Goal: Task Accomplishment & Management: Use online tool/utility

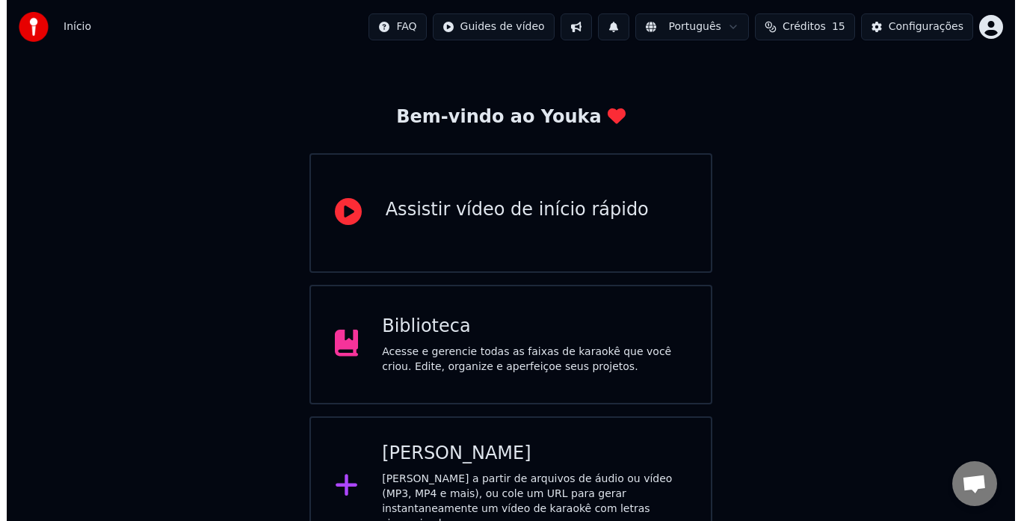
scroll to position [59, 0]
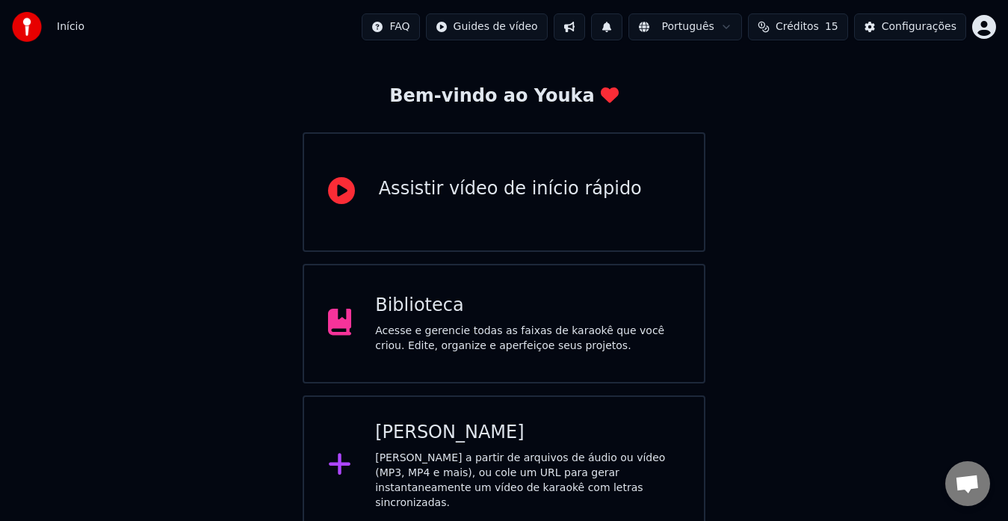
click at [436, 454] on div "[PERSON_NAME] a partir de arquivos de áudio ou vídeo (MP3, MP4 e mais), ou cole…" at bounding box center [527, 481] width 305 height 60
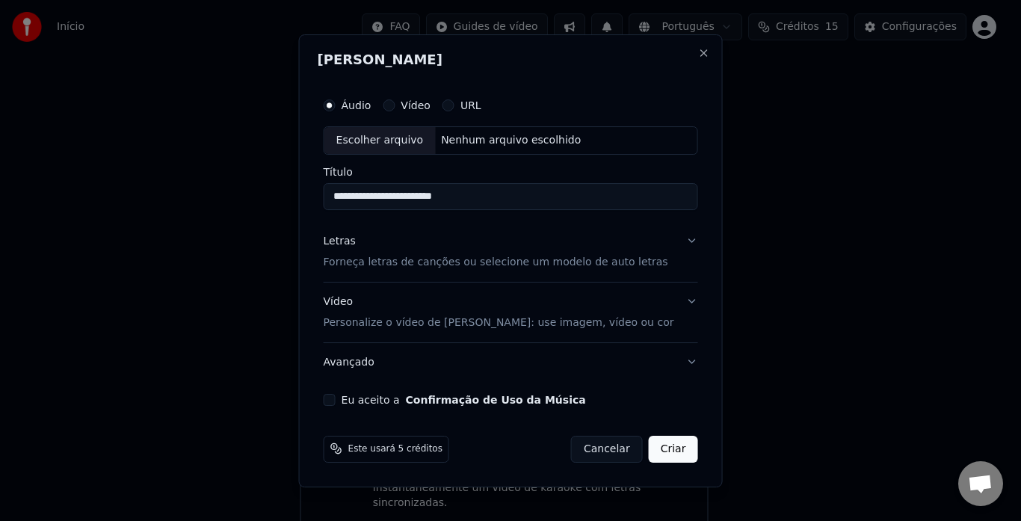
click at [428, 140] on div "Escolher arquivo" at bounding box center [379, 140] width 111 height 27
type input "**********"
click at [677, 241] on button "Letras Forneça letras de canções ou selecione um modelo de auto letras" at bounding box center [511, 252] width 374 height 60
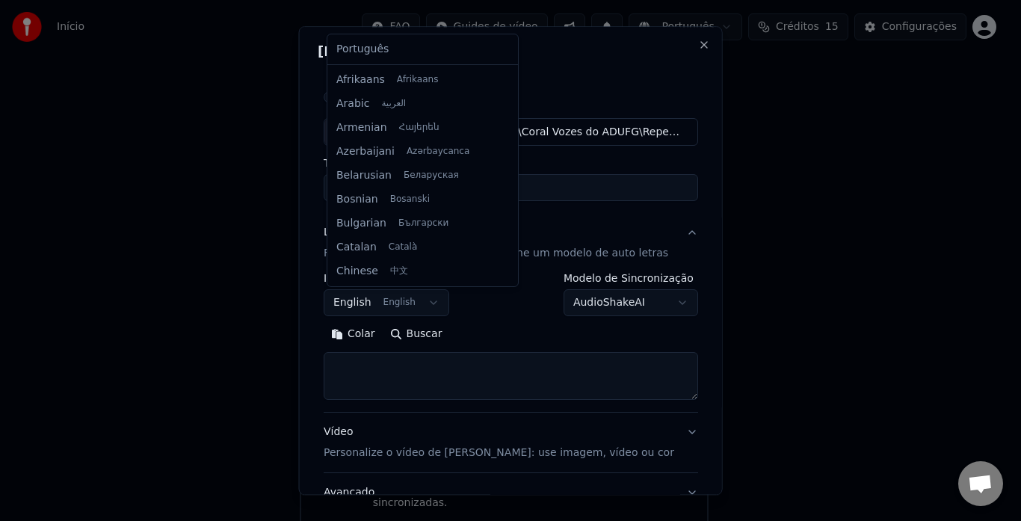
click at [398, 303] on body "**********" at bounding box center [504, 238] width 1008 height 595
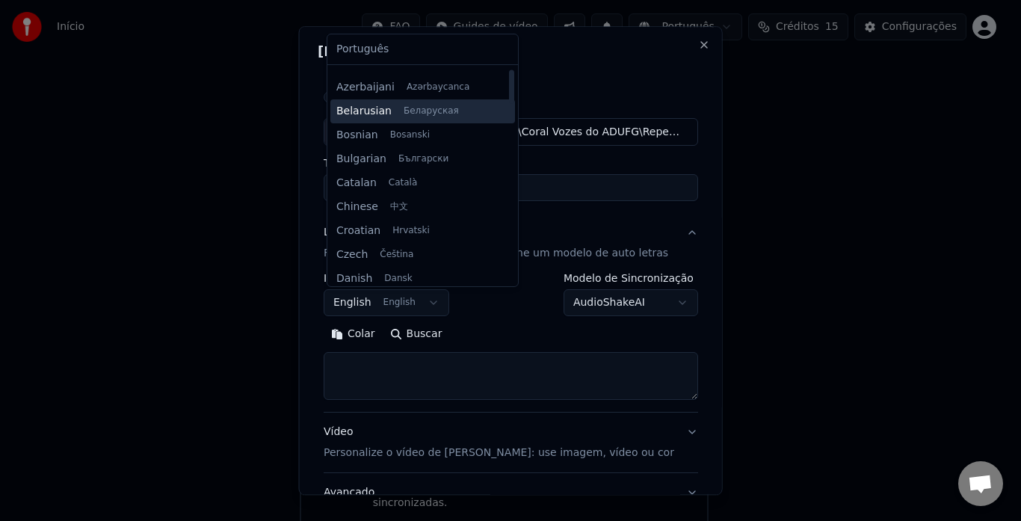
scroll to position [0, 0]
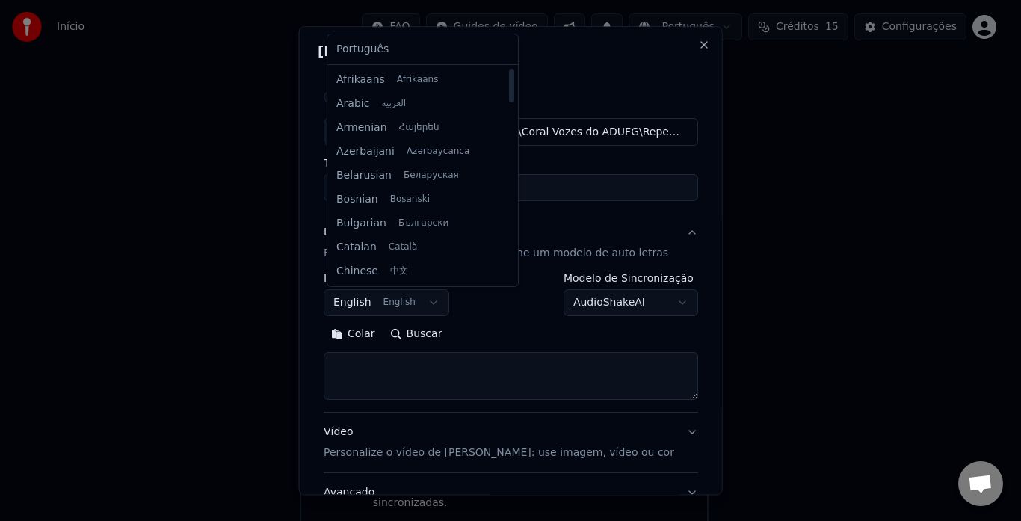
select select "**"
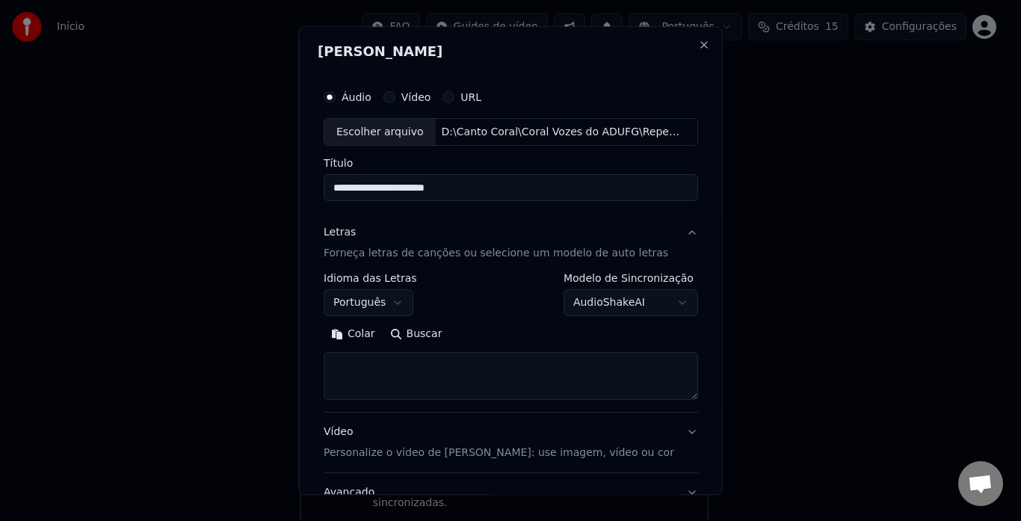
click at [395, 373] on textarea at bounding box center [511, 377] width 374 height 48
paste textarea "******"
type textarea "******"
paste textarea "**********"
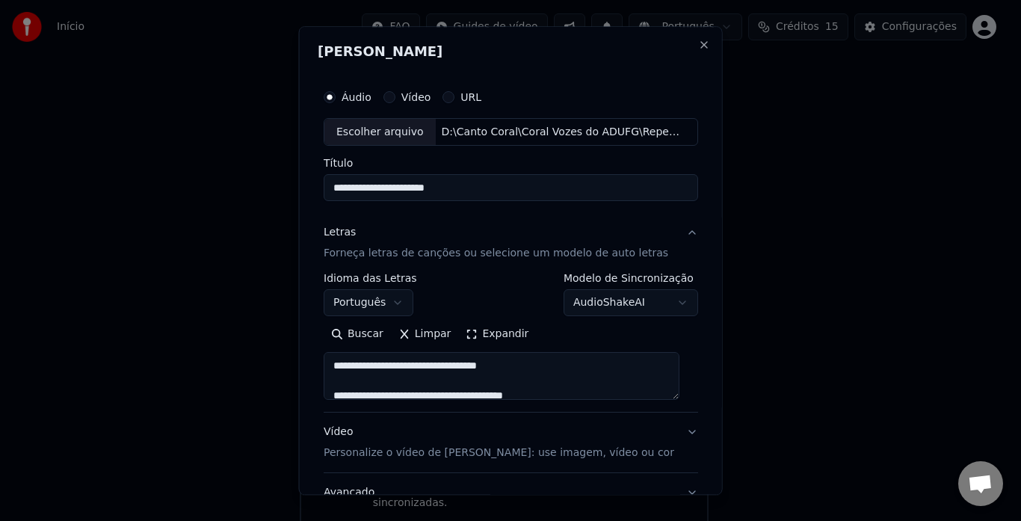
click at [564, 395] on textarea at bounding box center [502, 377] width 356 height 48
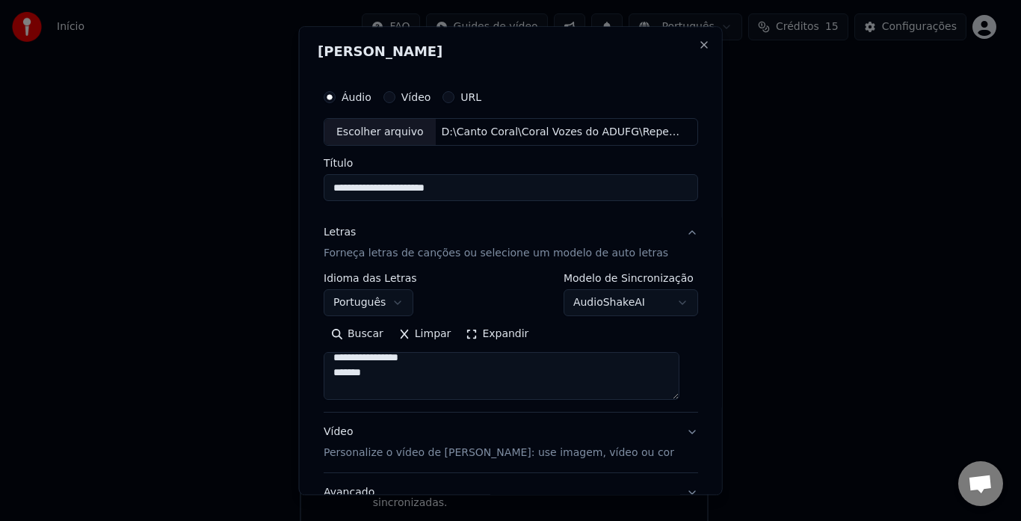
scroll to position [228, 0]
click at [446, 383] on textarea at bounding box center [502, 377] width 356 height 48
click at [354, 380] on textarea at bounding box center [502, 377] width 356 height 48
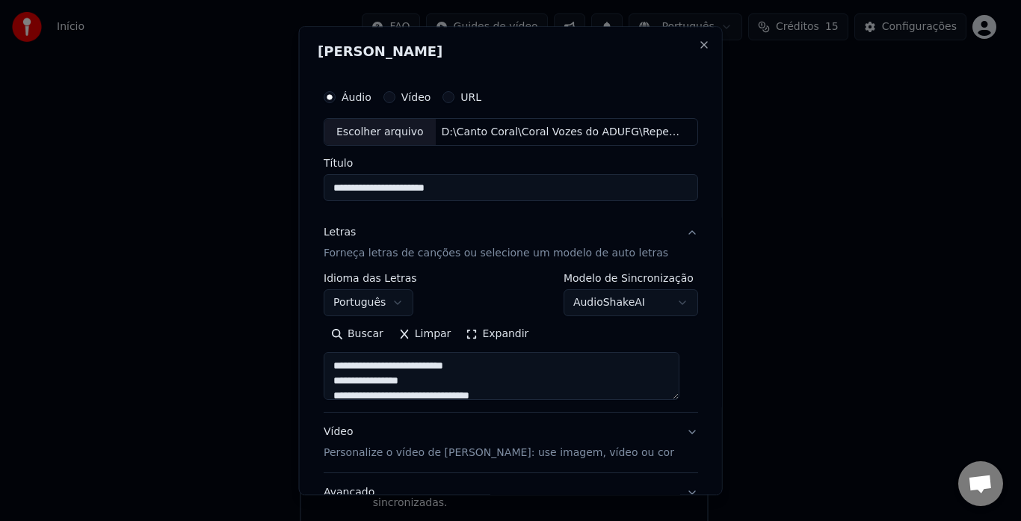
type textarea "**********"
click at [469, 187] on input "**********" at bounding box center [511, 188] width 374 height 27
drag, startPoint x: 374, startPoint y: 188, endPoint x: 313, endPoint y: 187, distance: 60.5
click at [313, 187] on div "**********" at bounding box center [511, 260] width 424 height 469
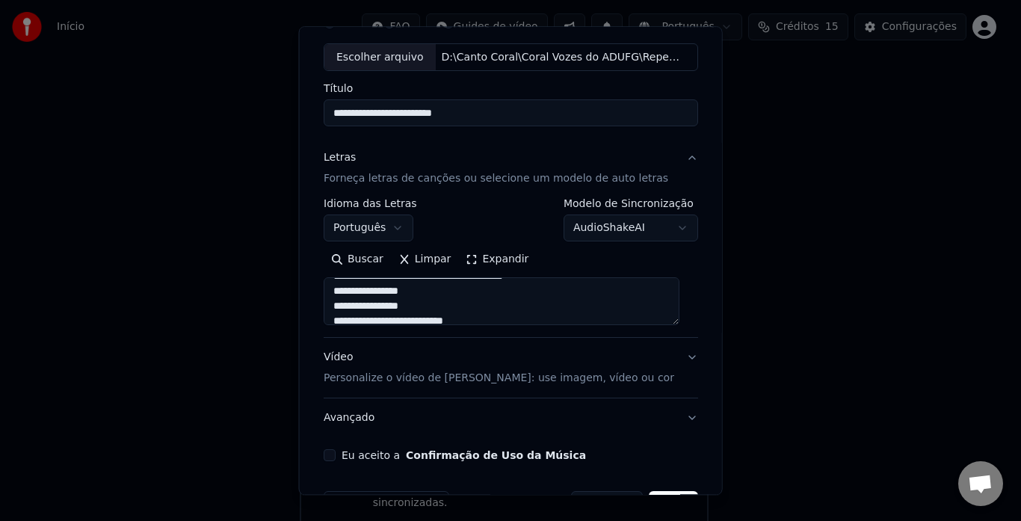
scroll to position [123, 0]
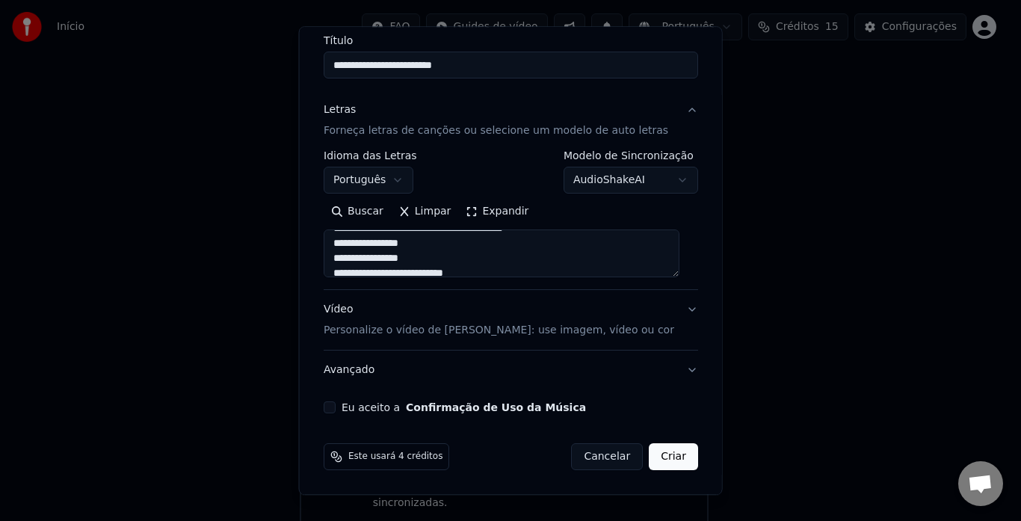
type input "**********"
click at [585, 333] on p "Personalize o vídeo de karaokê: use imagem, vídeo ou cor" at bounding box center [499, 331] width 351 height 15
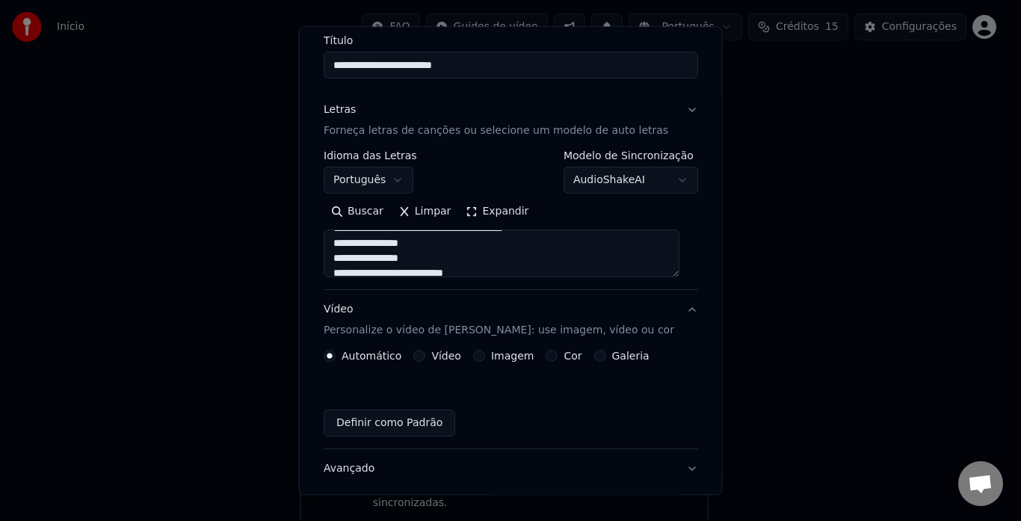
scroll to position [83, 0]
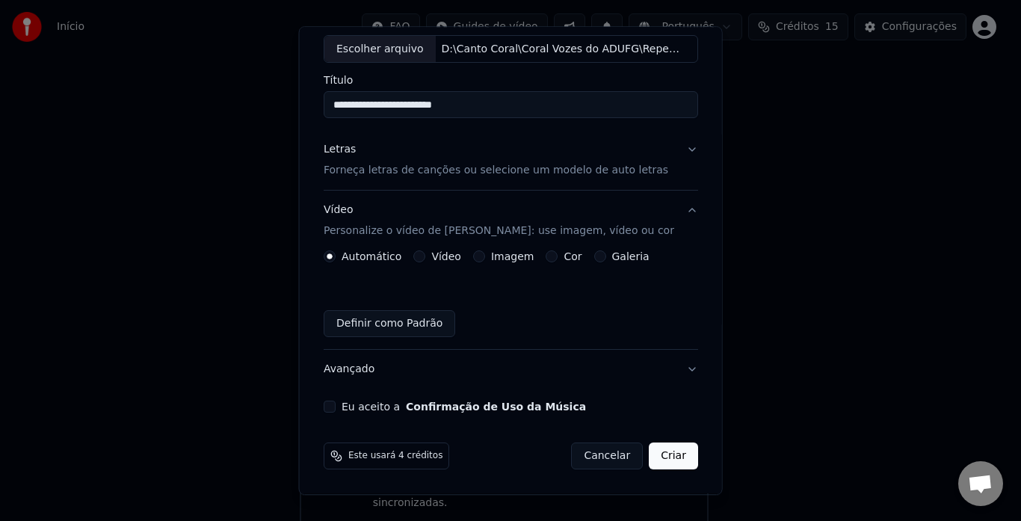
click at [594, 256] on button "Galeria" at bounding box center [599, 257] width 12 height 12
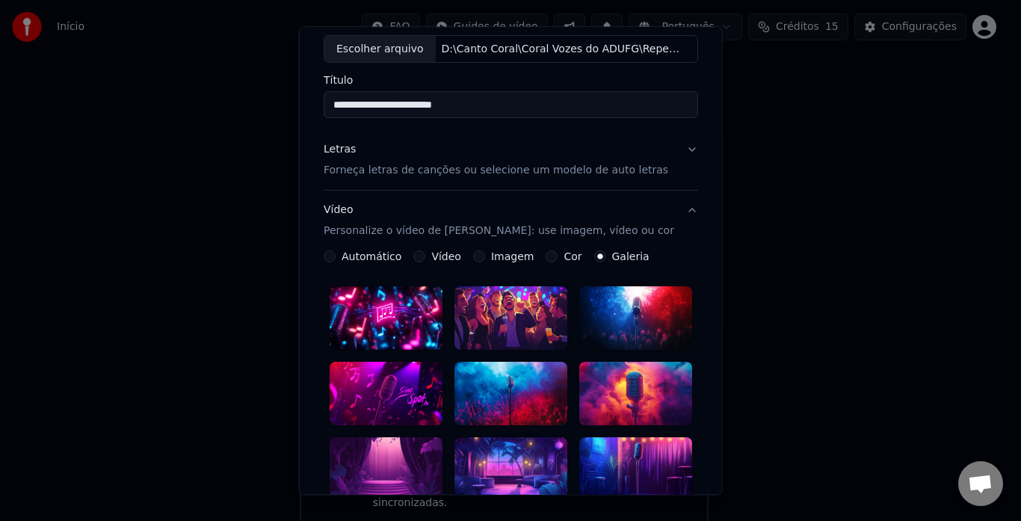
click at [426, 257] on div "Vídeo" at bounding box center [437, 257] width 48 height 12
click at [416, 256] on button "Vídeo" at bounding box center [419, 257] width 12 height 12
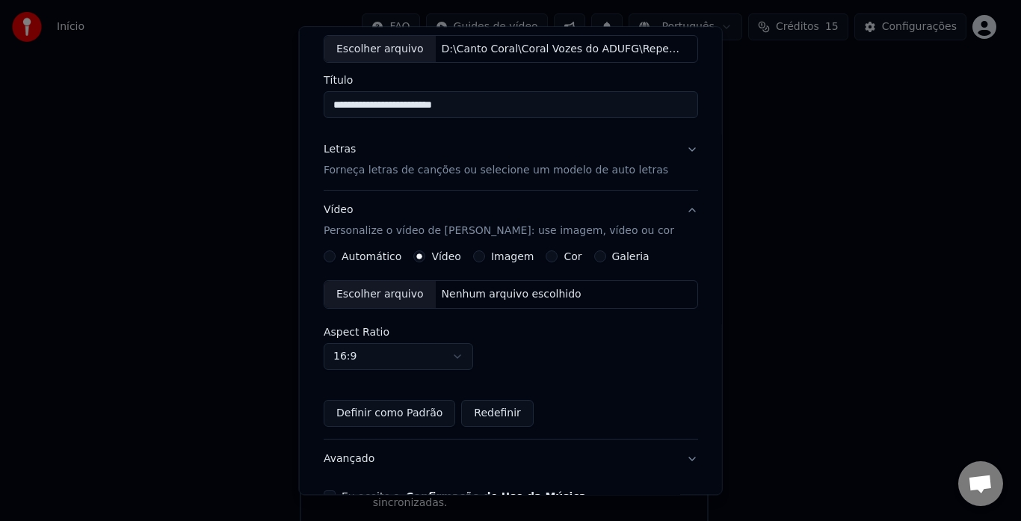
click at [400, 291] on div "Escolher arquivo" at bounding box center [379, 295] width 111 height 27
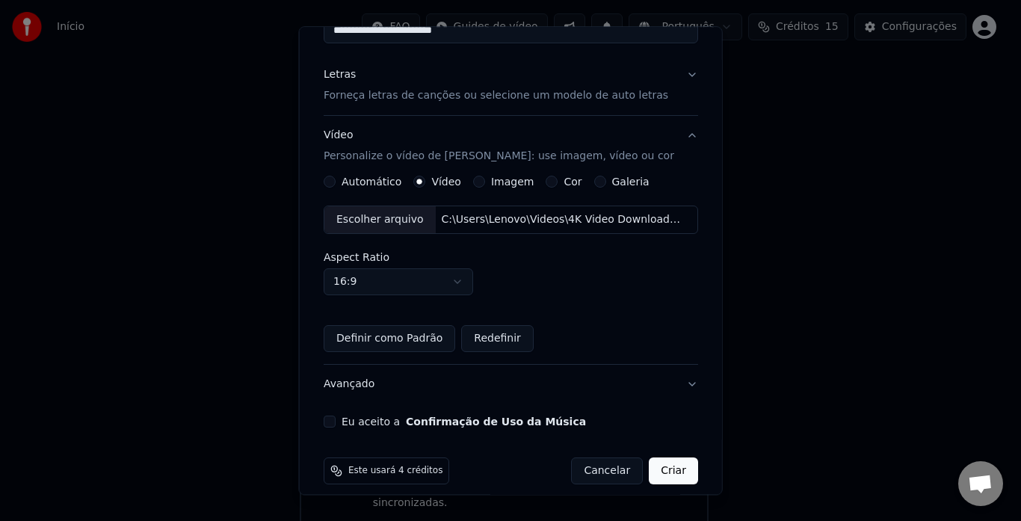
scroll to position [172, 0]
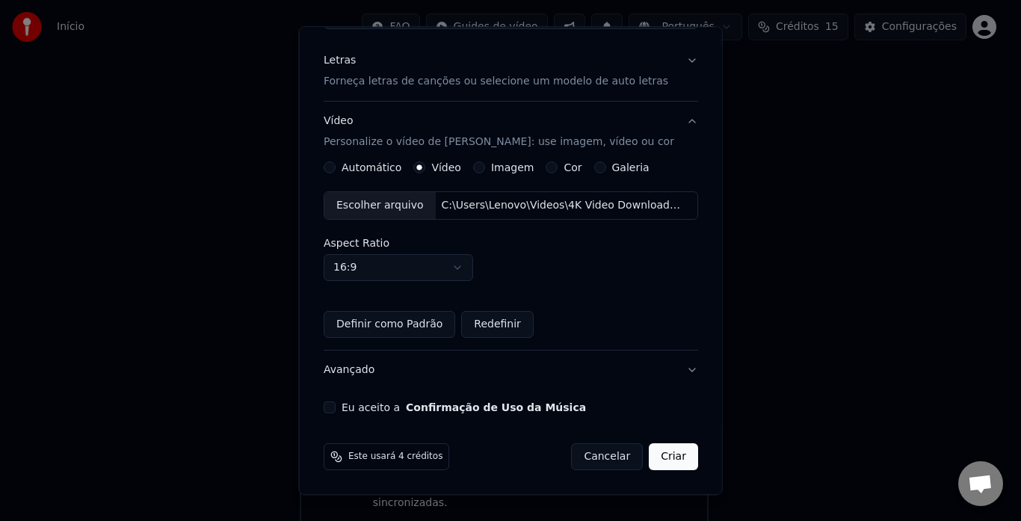
click at [675, 368] on button "Avançado" at bounding box center [511, 370] width 374 height 39
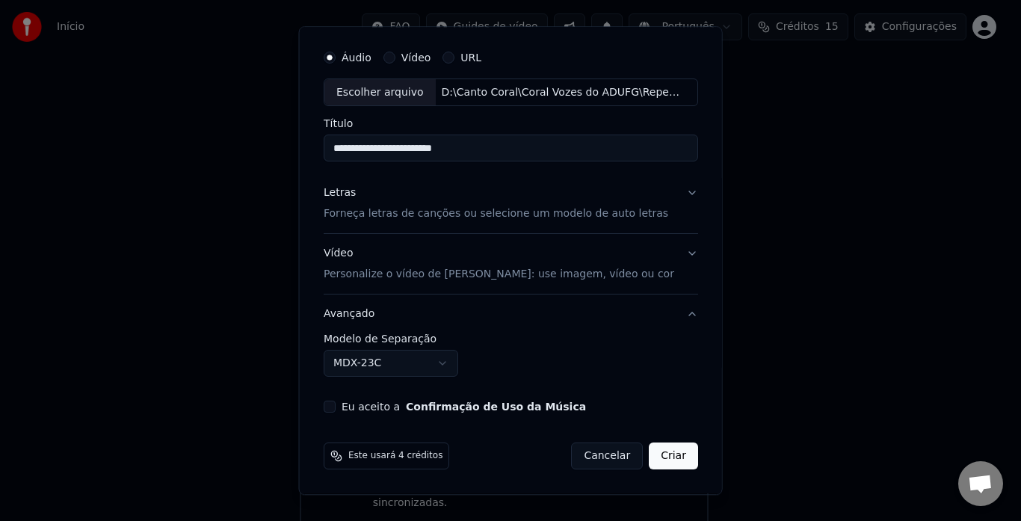
scroll to position [40, 0]
click at [336, 404] on button "Eu aceito a Confirmação de Uso da Música" at bounding box center [330, 407] width 12 height 12
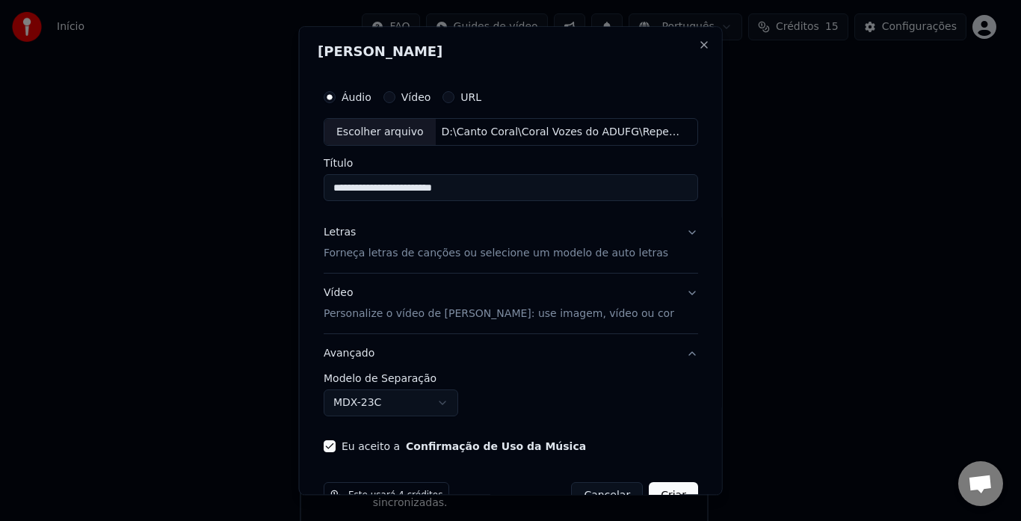
scroll to position [39, 0]
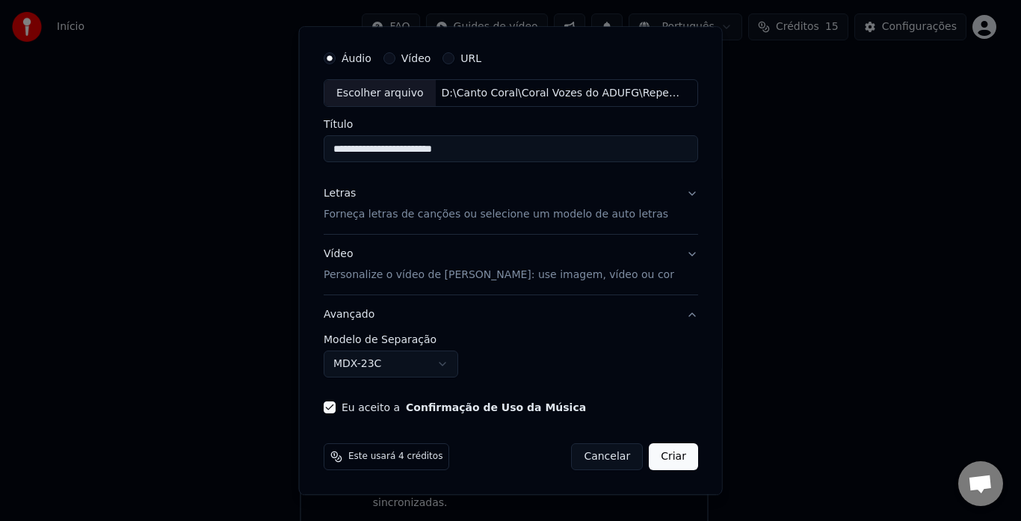
click at [666, 460] on button "Criar" at bounding box center [673, 457] width 49 height 27
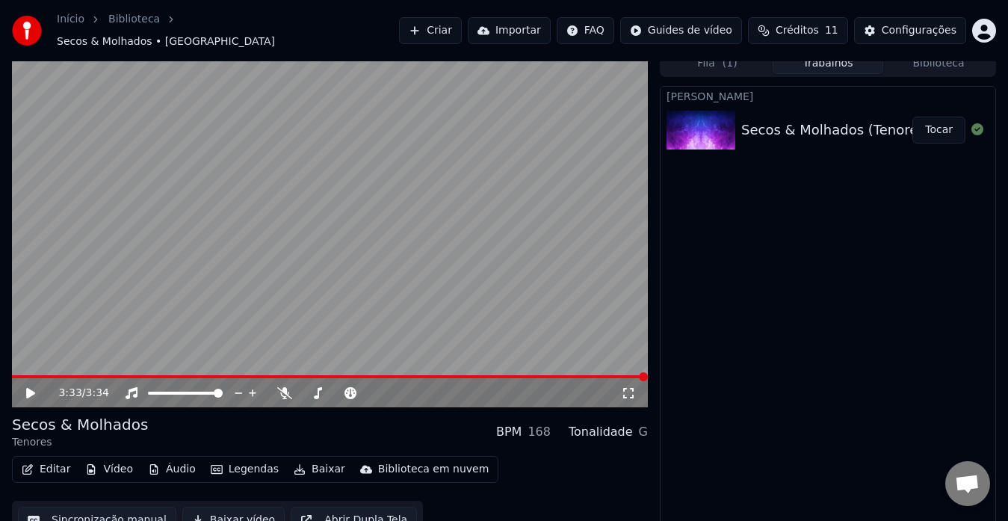
scroll to position [22, 0]
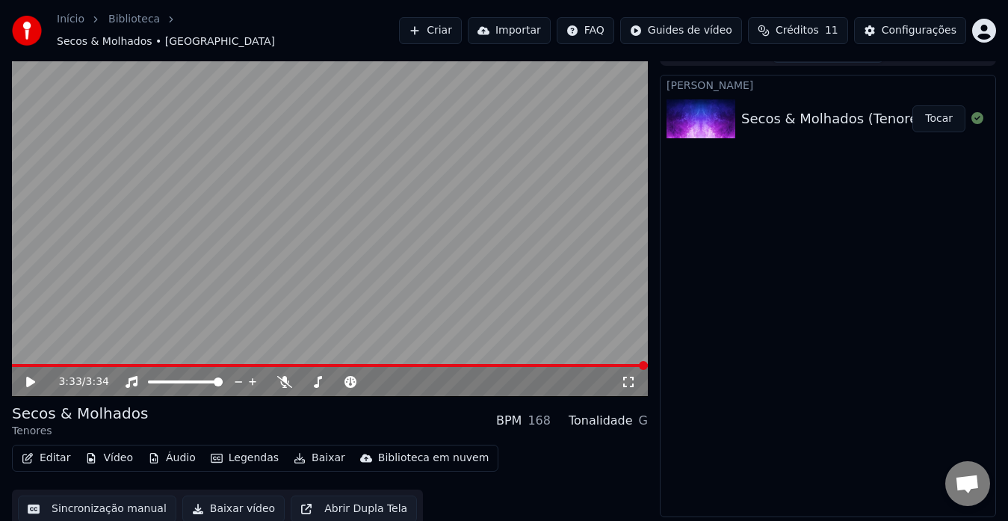
click at [21, 364] on span at bounding box center [330, 365] width 636 height 3
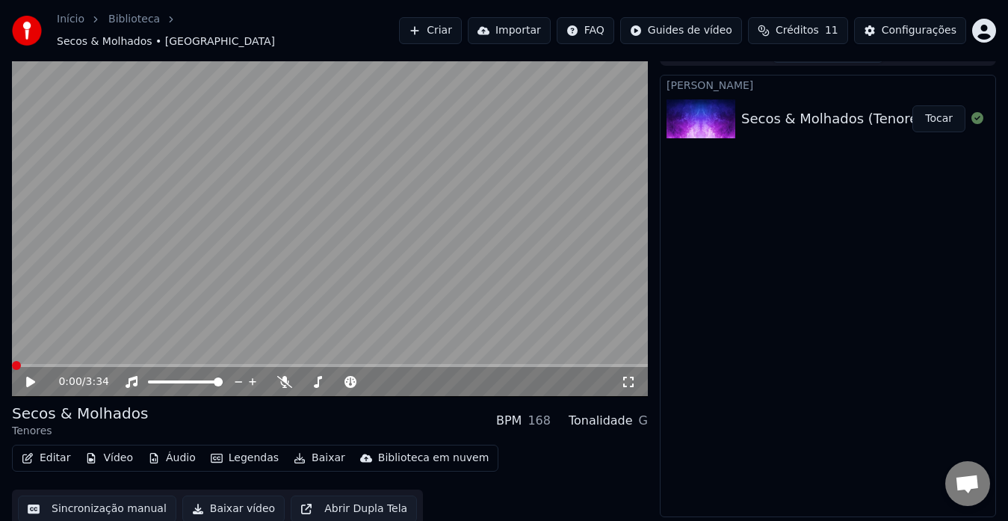
click at [12, 363] on span at bounding box center [16, 365] width 9 height 9
click at [12, 361] on span at bounding box center [16, 365] width 9 height 9
click at [24, 376] on icon at bounding box center [41, 382] width 34 height 12
click at [12, 362] on span at bounding box center [16, 365] width 9 height 9
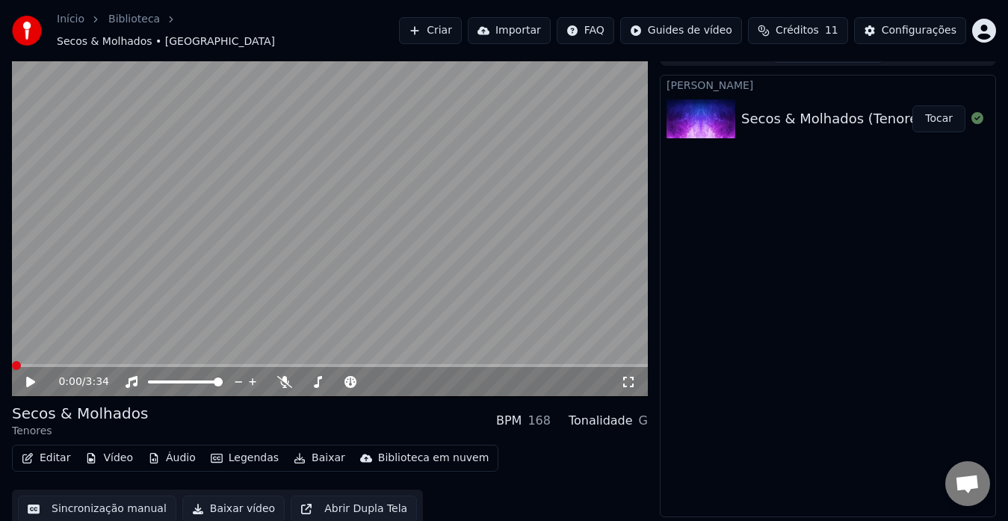
click at [28, 377] on icon at bounding box center [30, 382] width 9 height 10
click at [34, 377] on icon at bounding box center [30, 381] width 7 height 9
click at [111, 451] on button "Vídeo" at bounding box center [109, 458] width 60 height 21
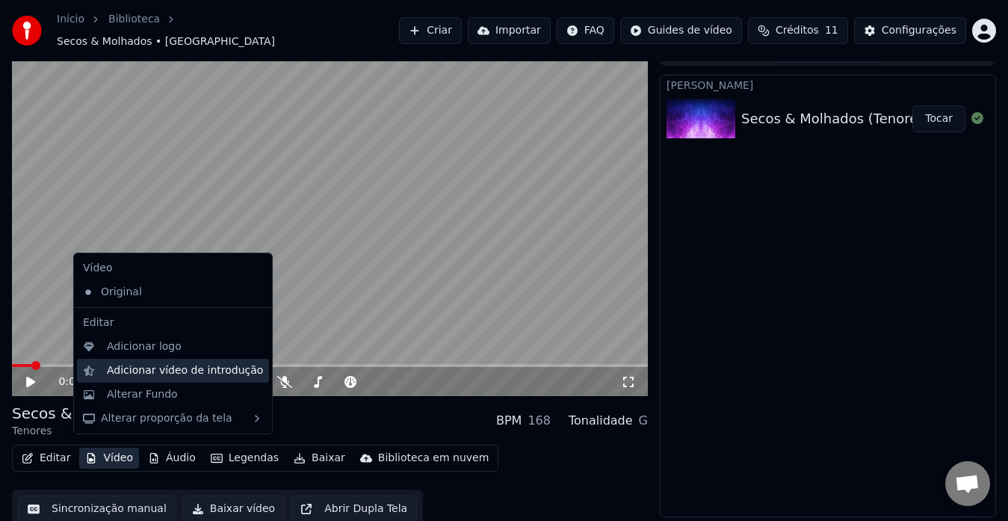
click at [118, 371] on div "Adicionar vídeo de introdução" at bounding box center [185, 370] width 156 height 15
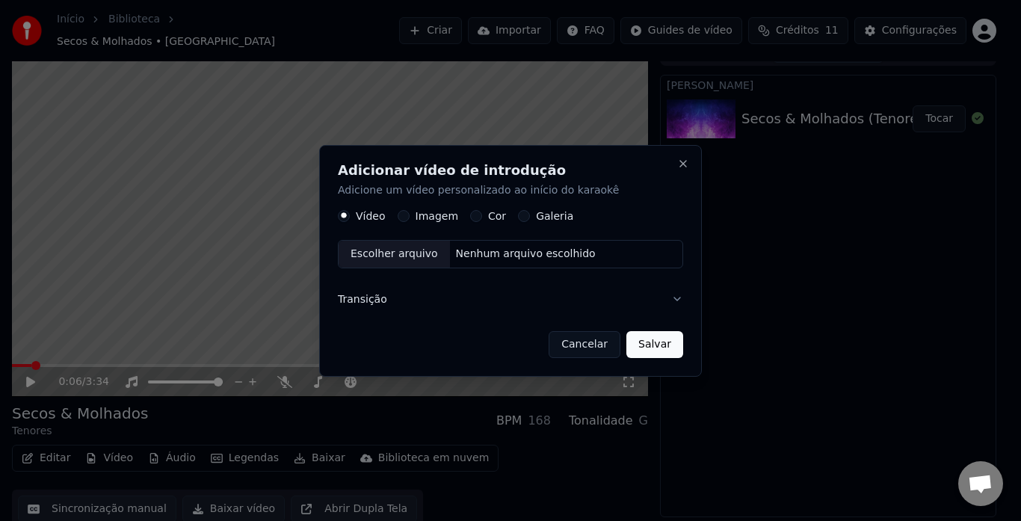
click at [414, 261] on div "Escolher arquivo" at bounding box center [394, 254] width 111 height 27
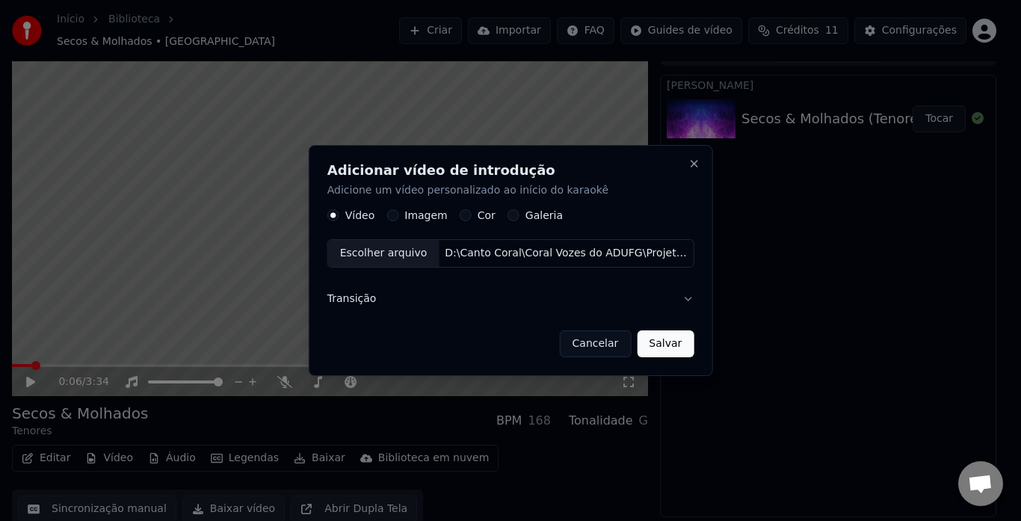
click at [650, 342] on button "Salvar" at bounding box center [665, 343] width 57 height 27
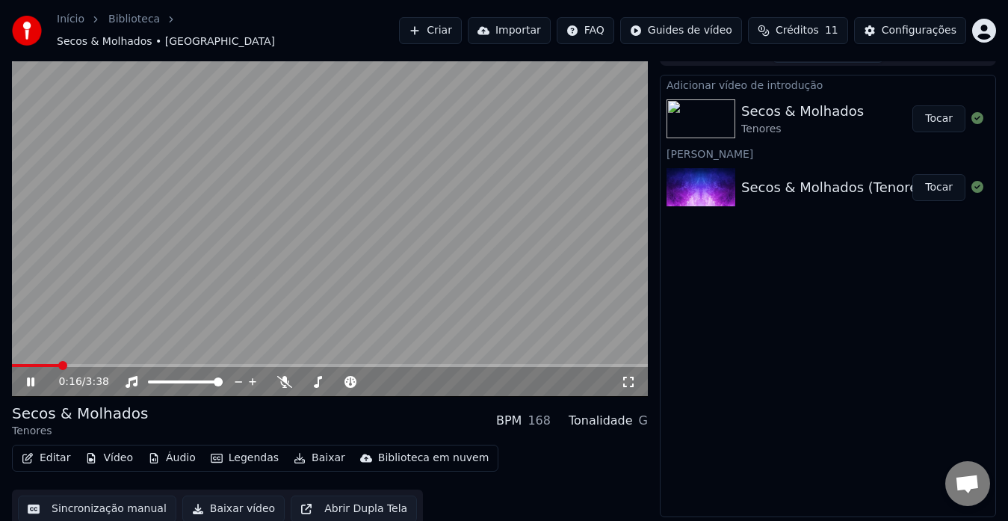
click at [33, 377] on icon at bounding box center [30, 381] width 7 height 9
click at [12, 361] on span at bounding box center [16, 365] width 9 height 9
click at [28, 377] on icon at bounding box center [30, 382] width 9 height 10
click at [30, 377] on icon at bounding box center [30, 381] width 7 height 9
click at [15, 361] on span at bounding box center [19, 365] width 9 height 9
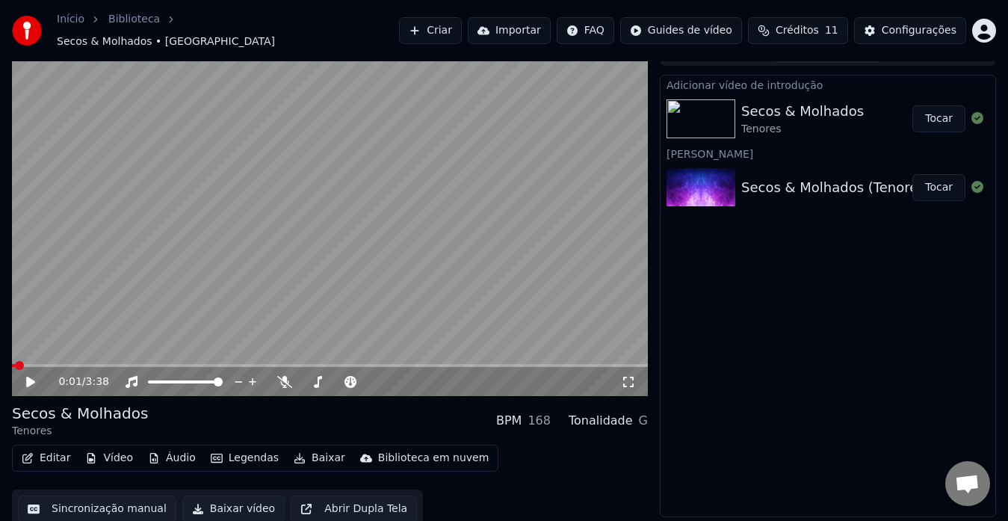
click at [34, 376] on icon at bounding box center [41, 382] width 34 height 12
click at [34, 377] on icon at bounding box center [30, 381] width 7 height 9
click at [34, 376] on icon at bounding box center [41, 382] width 34 height 12
click at [34, 377] on icon at bounding box center [30, 381] width 7 height 9
click at [18, 361] on span at bounding box center [22, 365] width 9 height 9
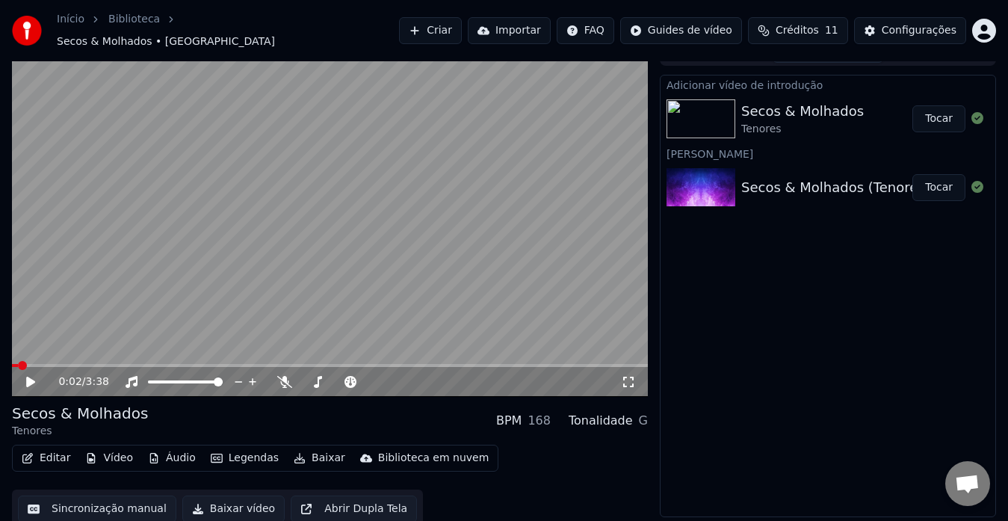
click at [26, 376] on icon at bounding box center [41, 382] width 34 height 12
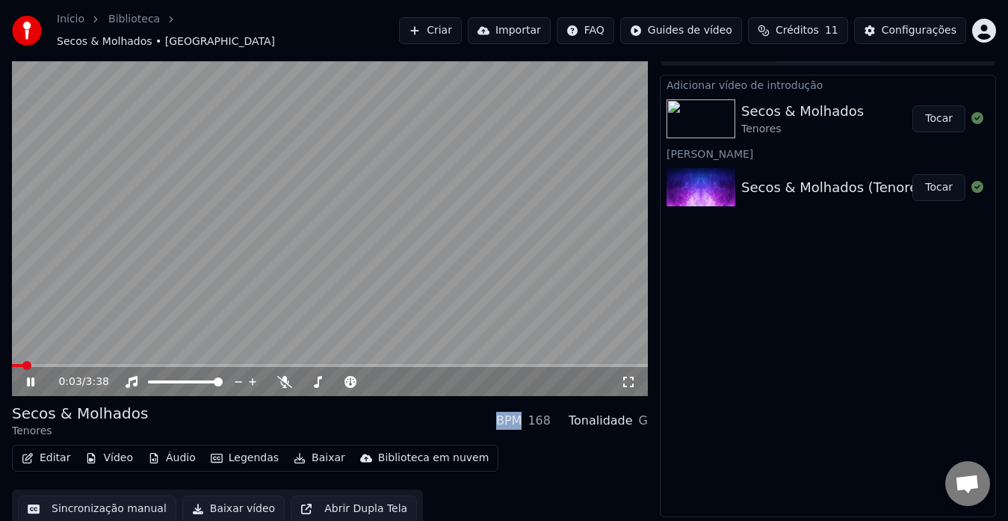
click at [26, 376] on icon at bounding box center [41, 382] width 34 height 12
click at [21, 361] on span at bounding box center [25, 365] width 9 height 9
click at [28, 377] on icon at bounding box center [30, 382] width 9 height 10
click at [28, 377] on icon at bounding box center [30, 381] width 7 height 9
click at [28, 377] on icon at bounding box center [30, 382] width 9 height 10
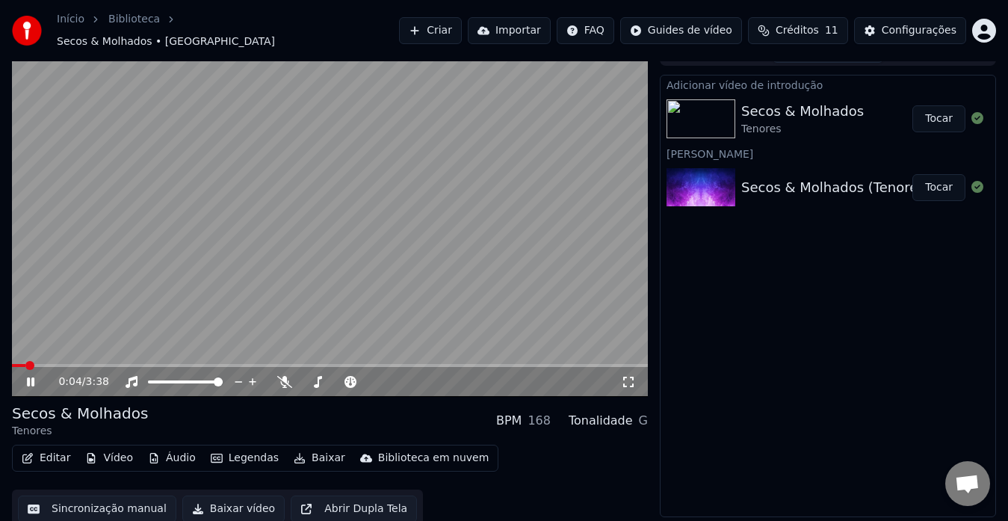
click at [28, 377] on icon at bounding box center [30, 381] width 7 height 9
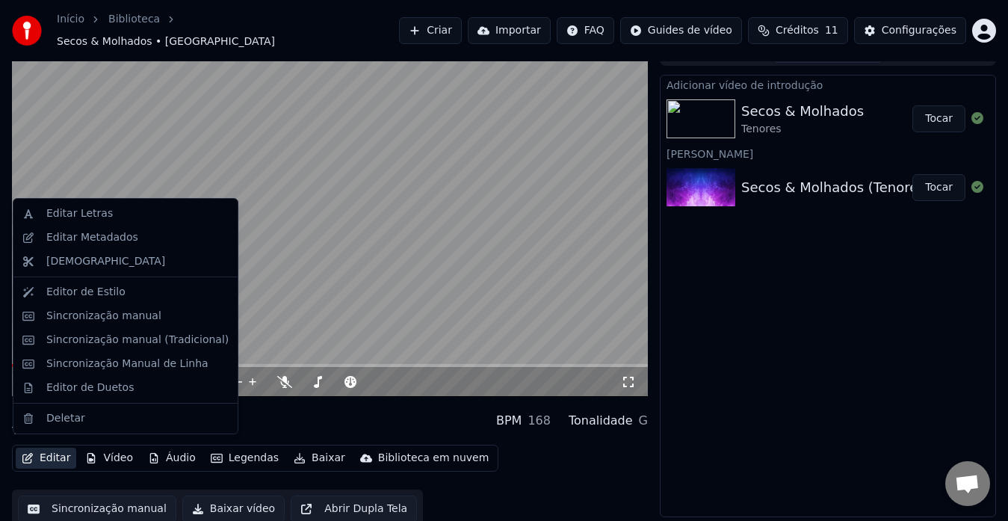
click at [67, 448] on button "Editar" at bounding box center [46, 458] width 61 height 21
click at [91, 291] on div "Editor de Estilo" at bounding box center [85, 292] width 79 height 15
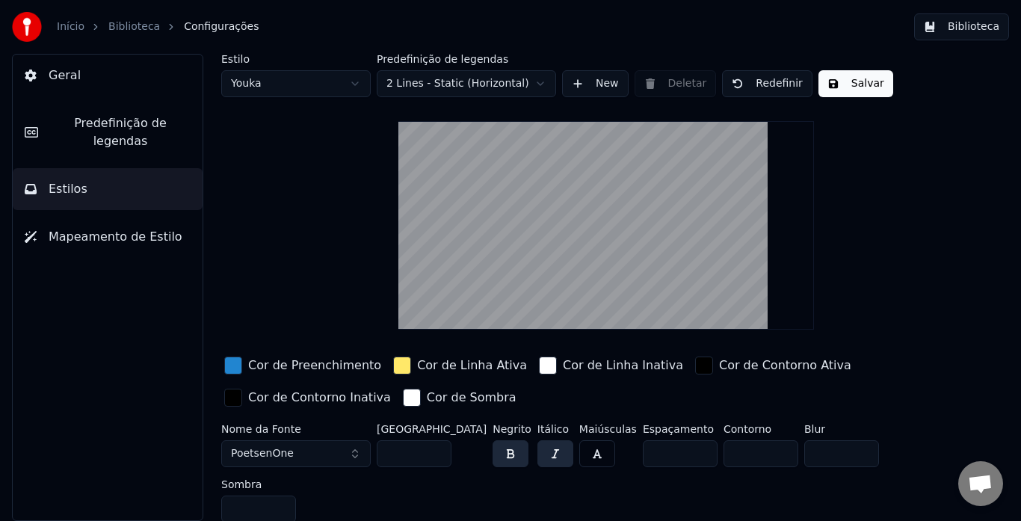
click at [92, 228] on span "Mapeamento de Estilo" at bounding box center [116, 237] width 134 height 18
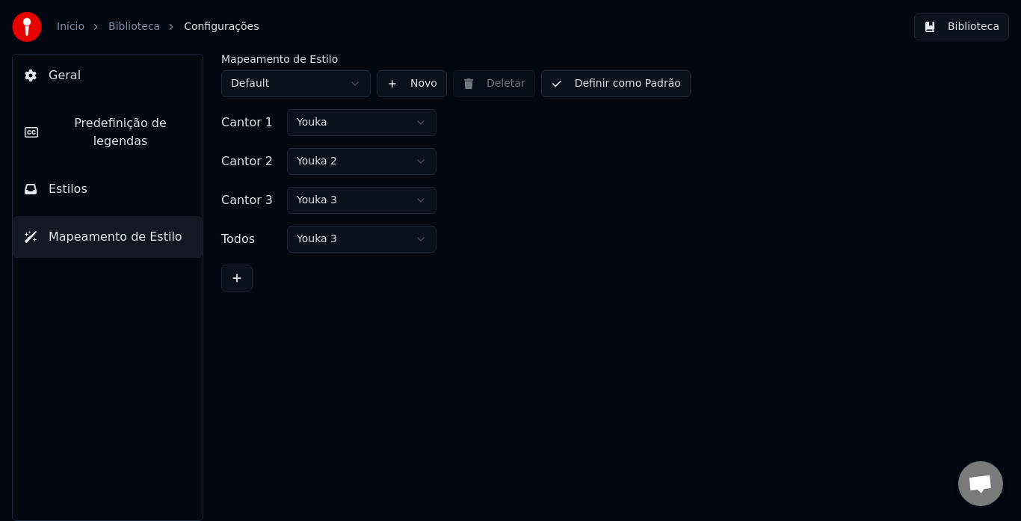
click at [82, 123] on span "Predefinição de legendas" at bounding box center [120, 132] width 141 height 36
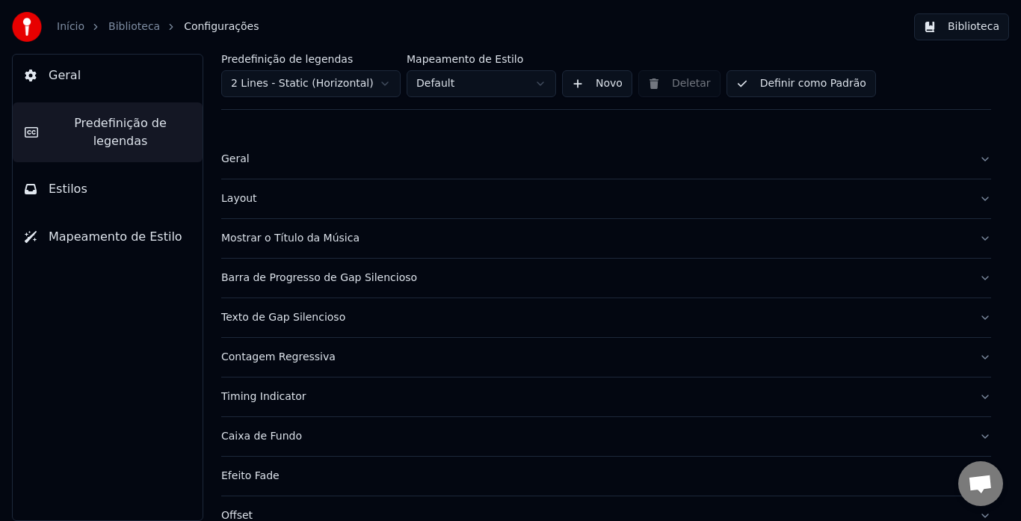
click at [251, 158] on div "Geral" at bounding box center [594, 159] width 746 height 15
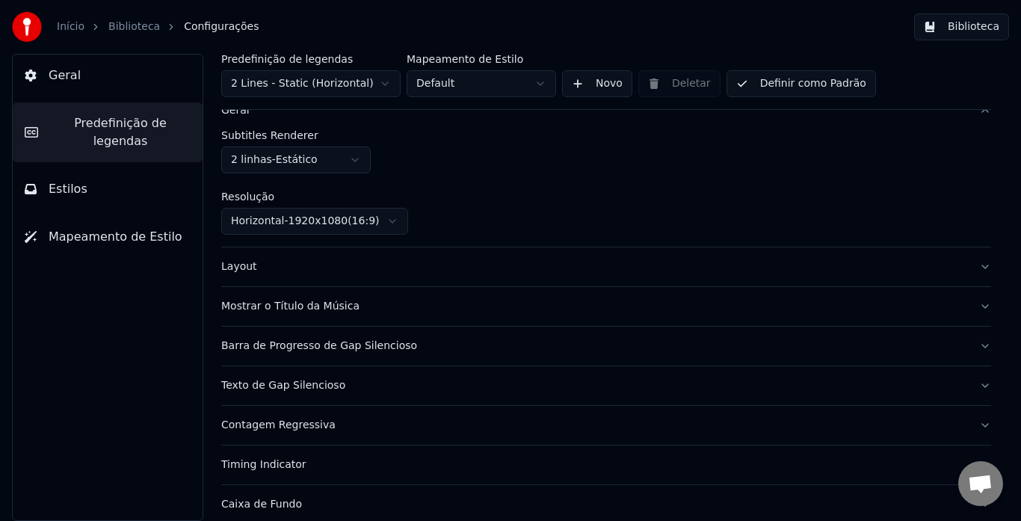
scroll to position [75, 0]
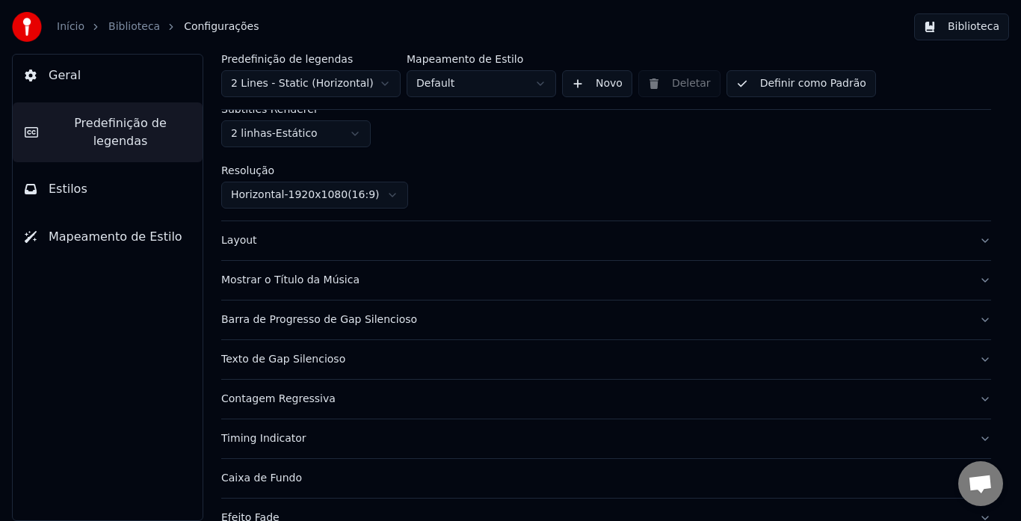
click at [240, 242] on div "Layout" at bounding box center [594, 240] width 746 height 15
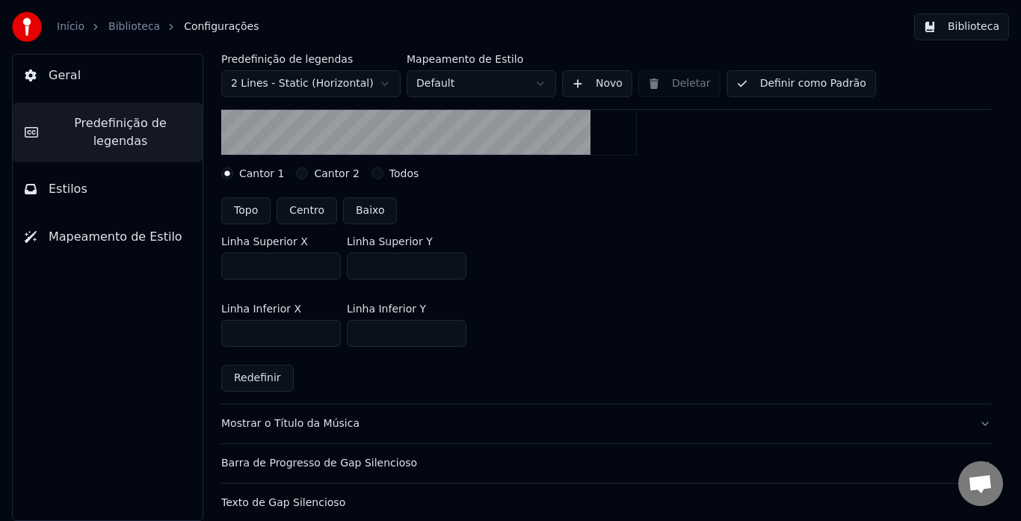
scroll to position [374, 0]
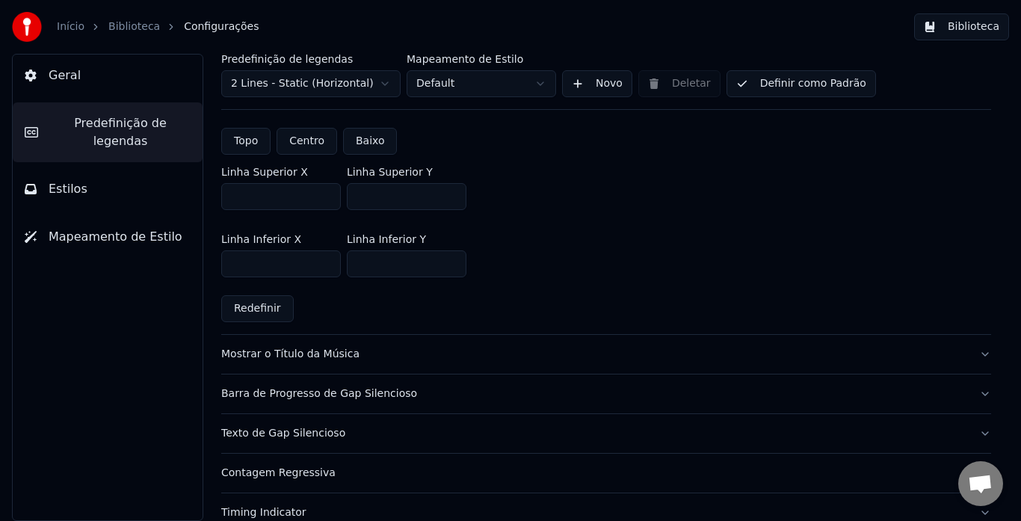
click at [332, 356] on div "Mostrar o Título da Música" at bounding box center [594, 354] width 746 height 15
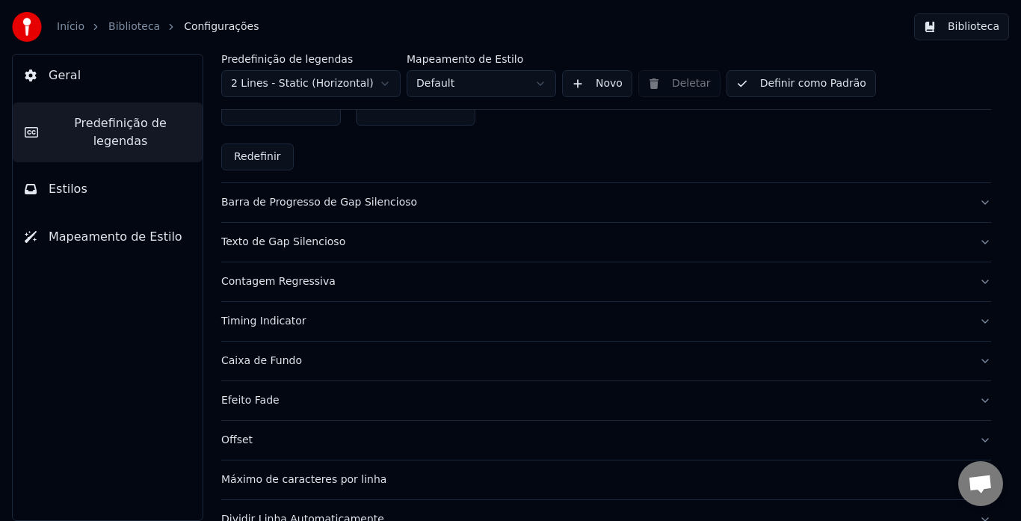
scroll to position [897, 0]
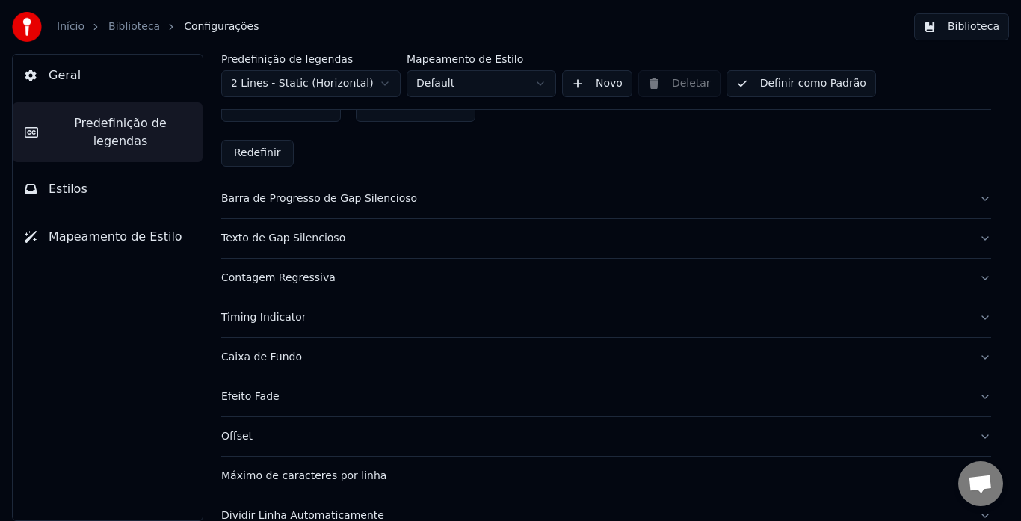
click at [286, 315] on div "Timing Indicator" at bounding box center [594, 317] width 746 height 15
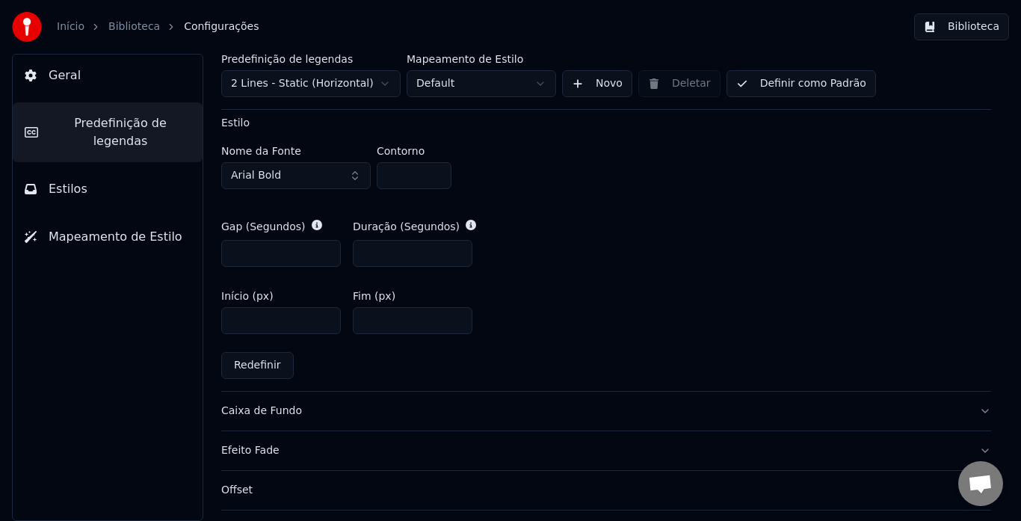
scroll to position [773, 0]
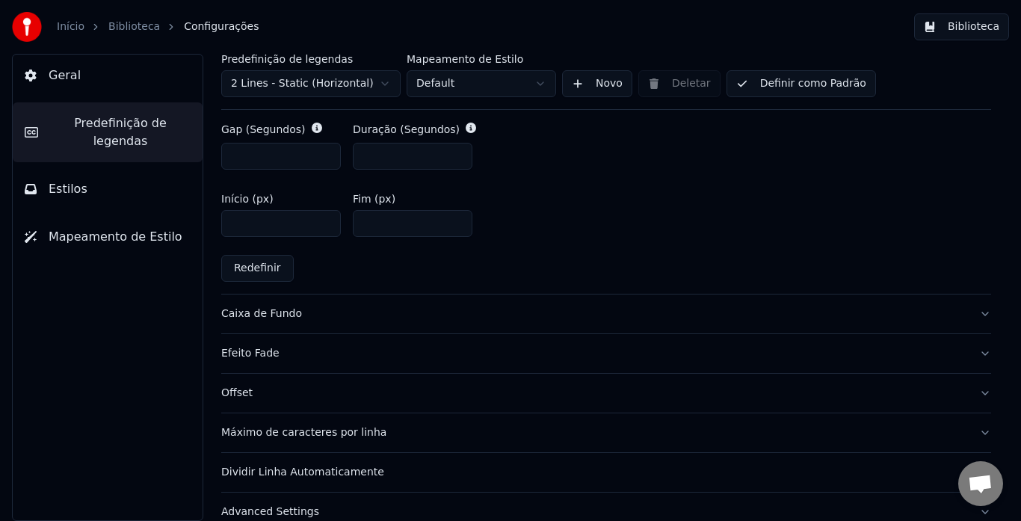
click at [287, 316] on div "Caixa de Fundo" at bounding box center [594, 313] width 746 height 15
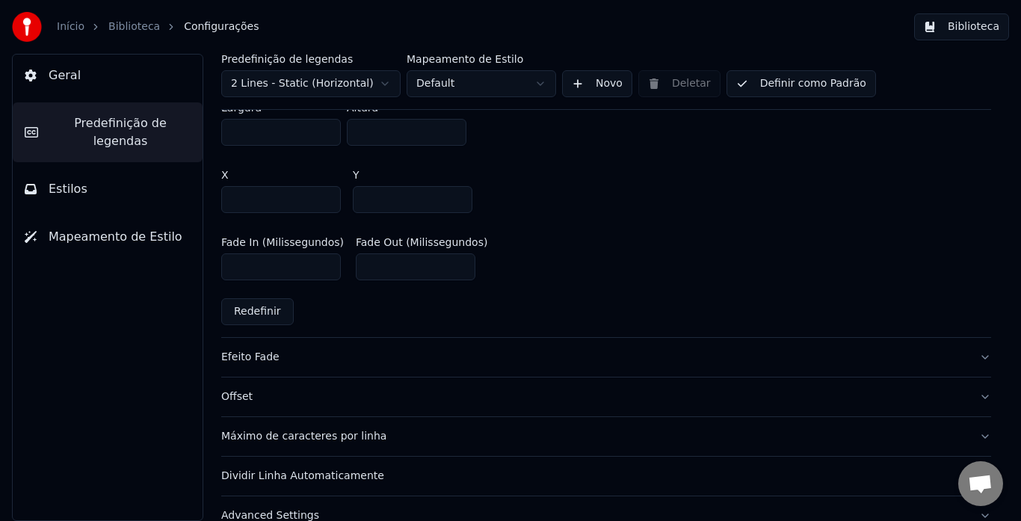
scroll to position [945, 0]
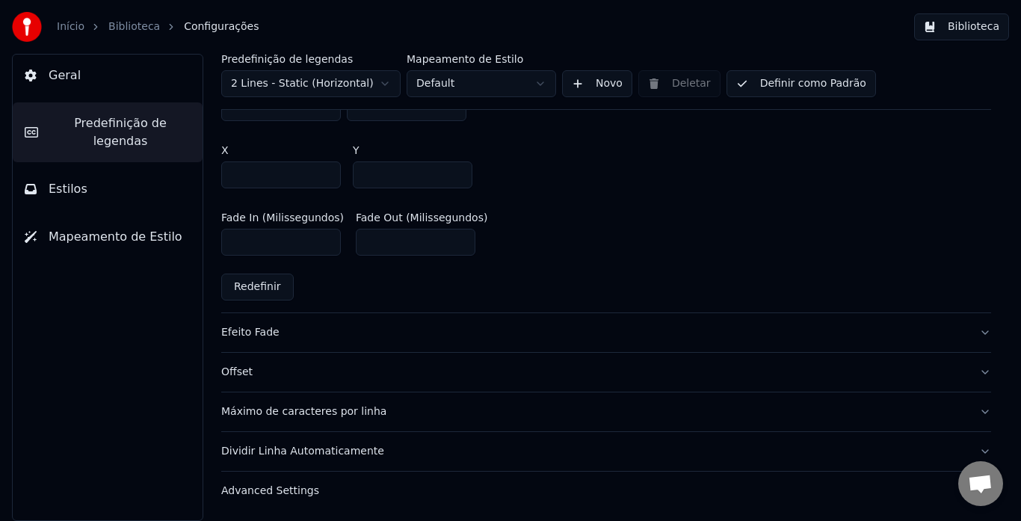
click at [268, 333] on div "Efeito Fade" at bounding box center [594, 332] width 746 height 15
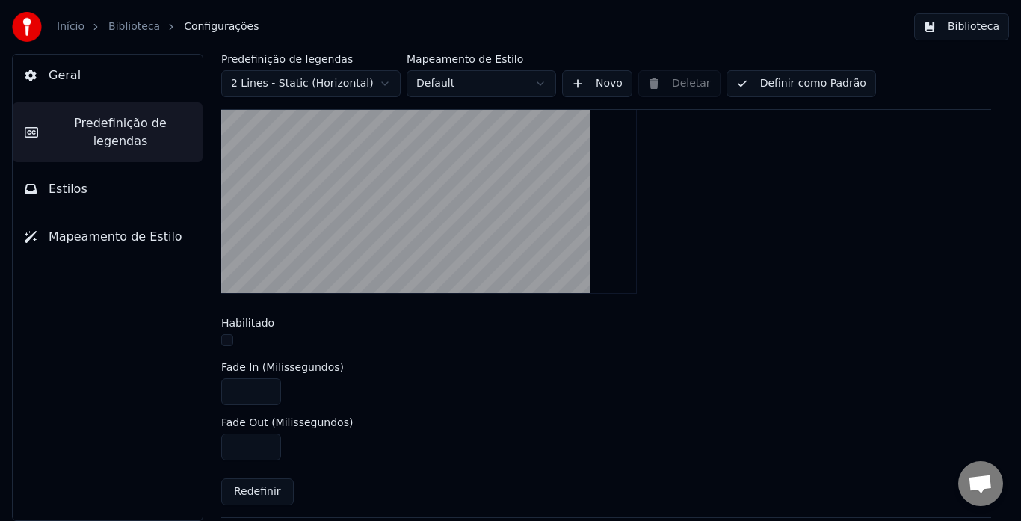
scroll to position [460, 0]
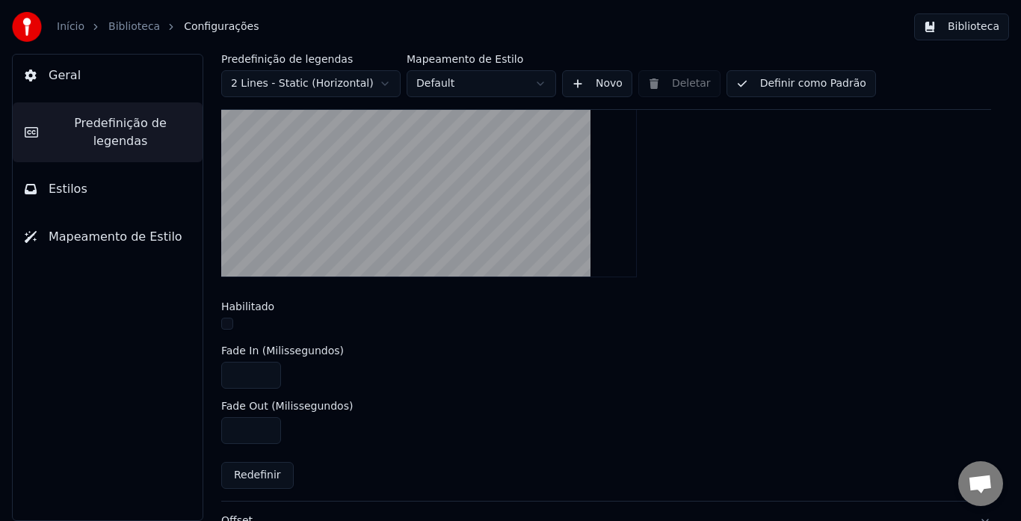
click at [224, 324] on button "button" at bounding box center [227, 324] width 12 height 12
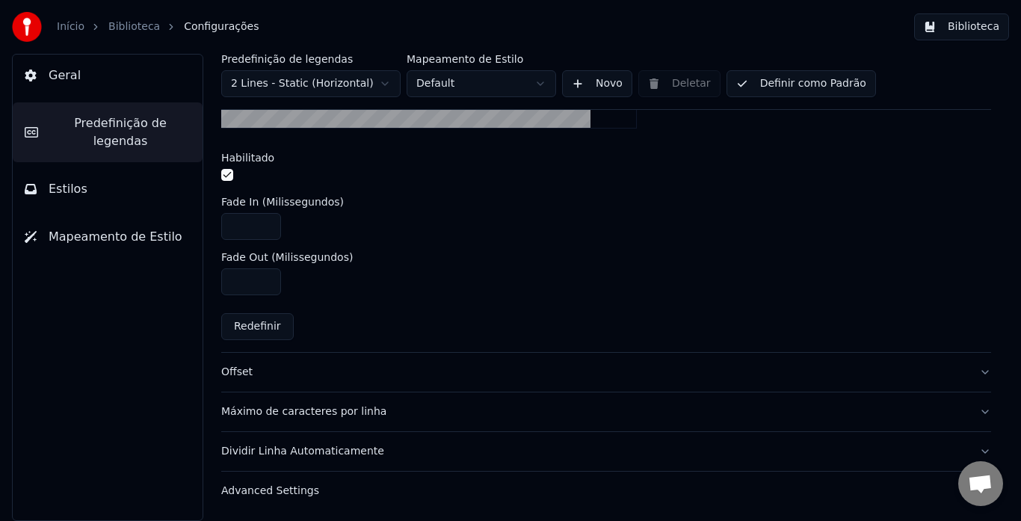
scroll to position [609, 0]
click at [314, 409] on div "Máximo de caracteres por linha" at bounding box center [594, 411] width 746 height 15
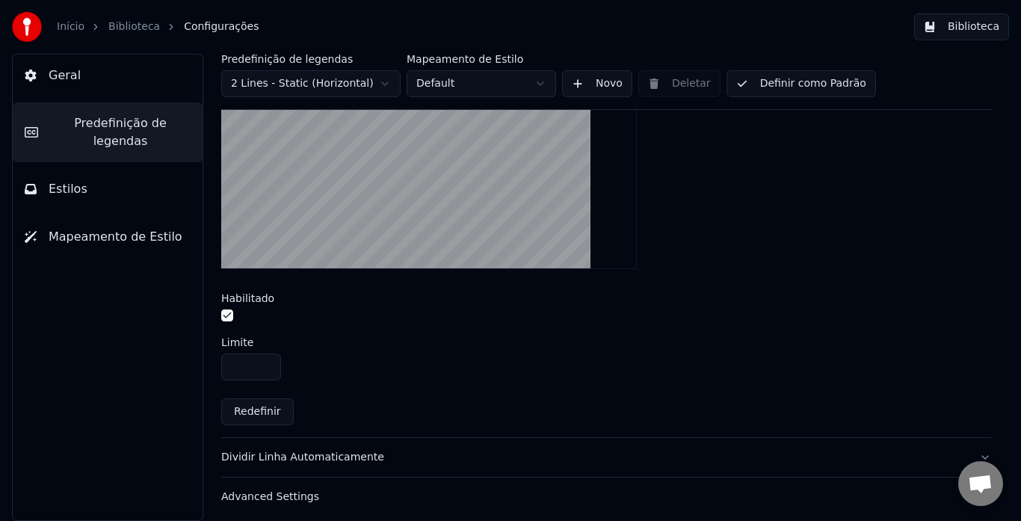
scroll to position [554, 0]
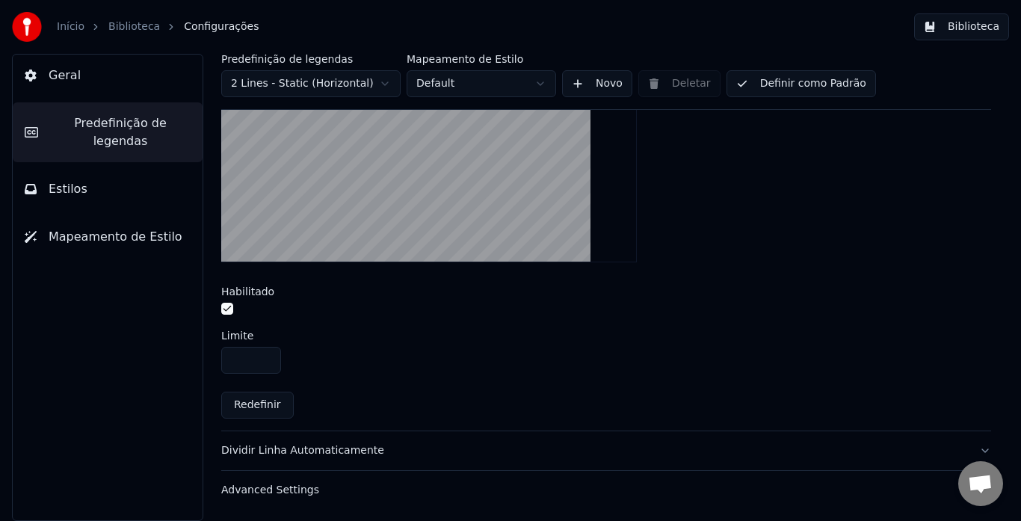
click at [287, 488] on div "Advanced Settings" at bounding box center [594, 490] width 746 height 15
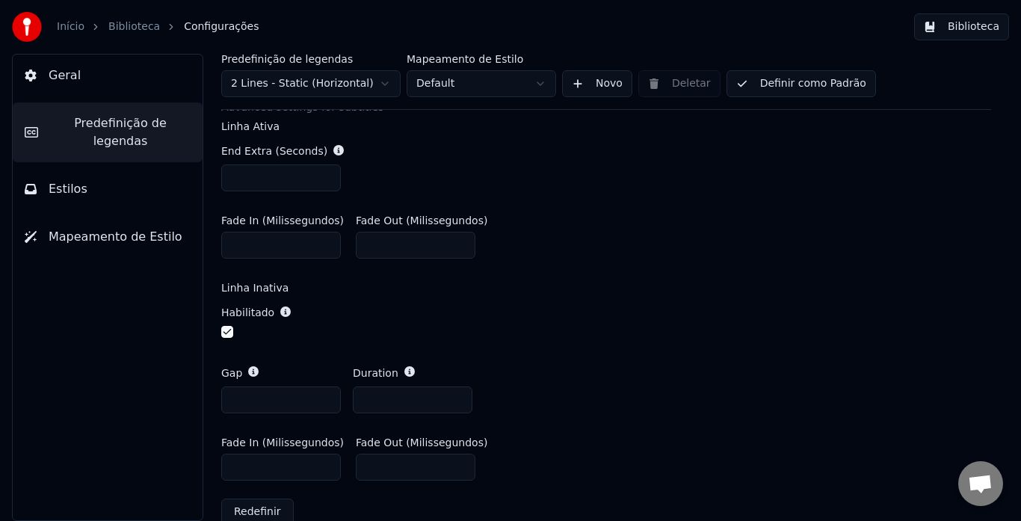
drag, startPoint x: 383, startPoint y: 399, endPoint x: 366, endPoint y: 400, distance: 17.2
click at [366, 400] on input "*" at bounding box center [413, 399] width 120 height 27
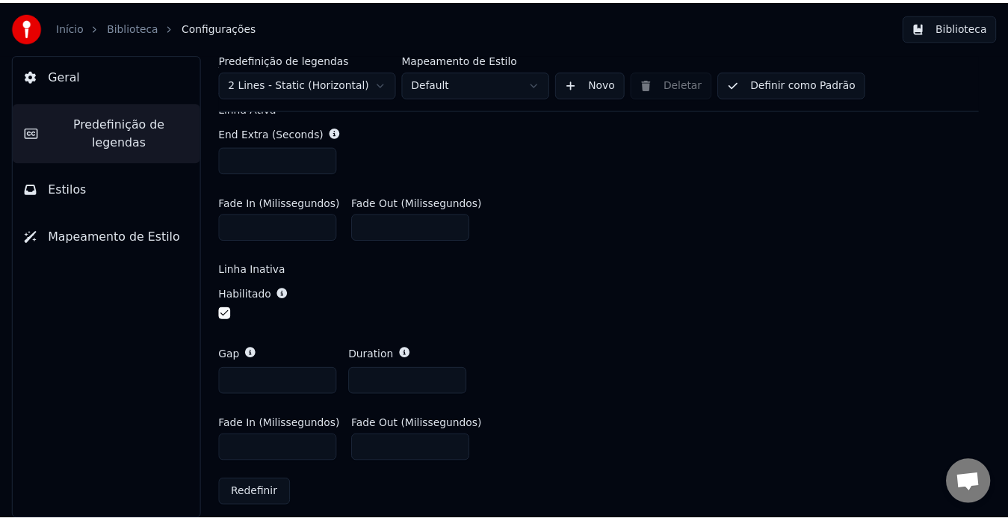
scroll to position [581, 0]
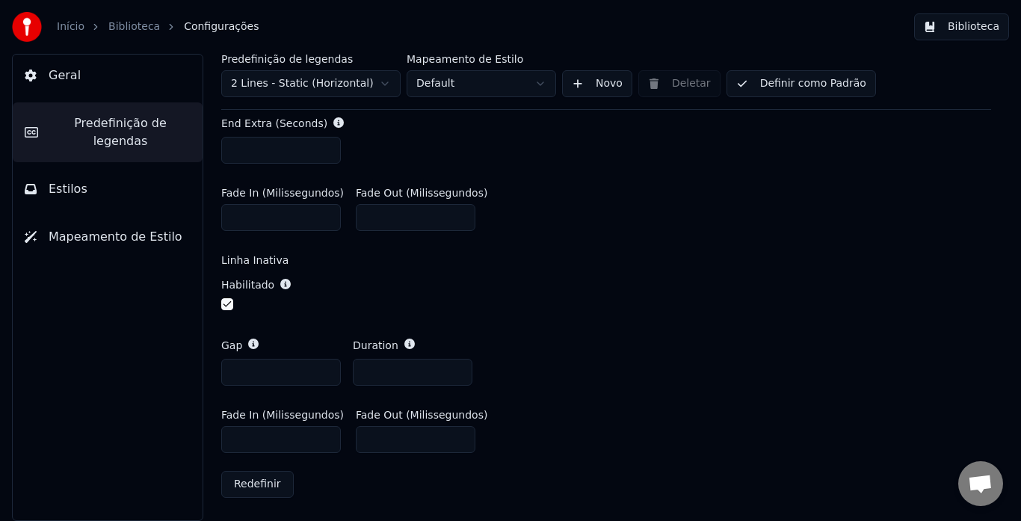
drag, startPoint x: 373, startPoint y: 371, endPoint x: 356, endPoint y: 376, distance: 17.8
click at [356, 376] on input "*" at bounding box center [413, 372] width 120 height 27
type input "*"
click at [951, 27] on button "Biblioteca" at bounding box center [961, 26] width 95 height 27
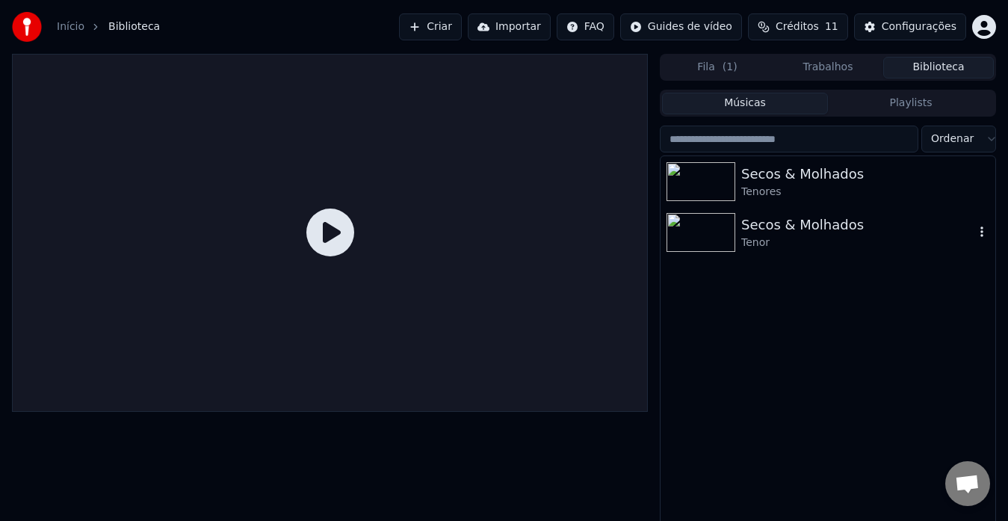
click at [786, 220] on div "Secos & Molhados" at bounding box center [857, 224] width 233 height 21
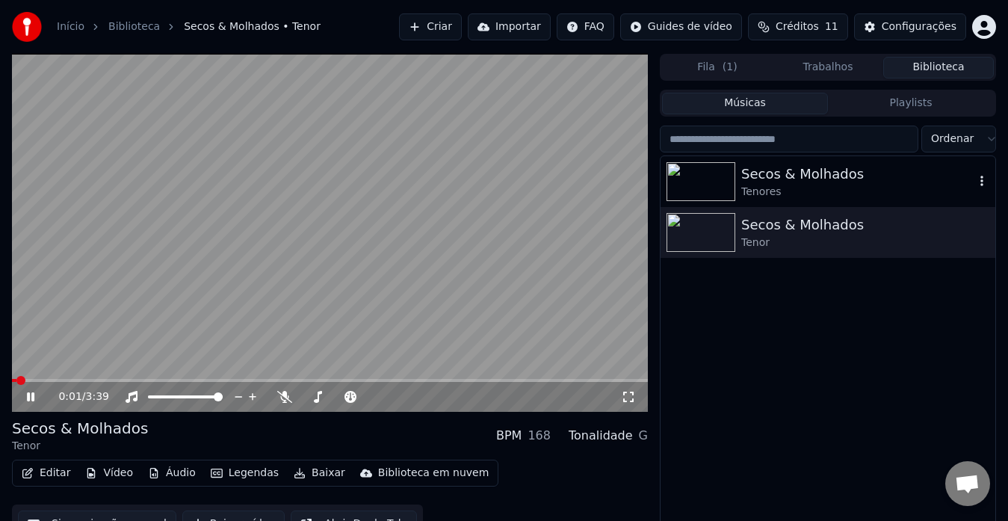
click at [789, 178] on div "Secos & Molhados" at bounding box center [857, 174] width 233 height 21
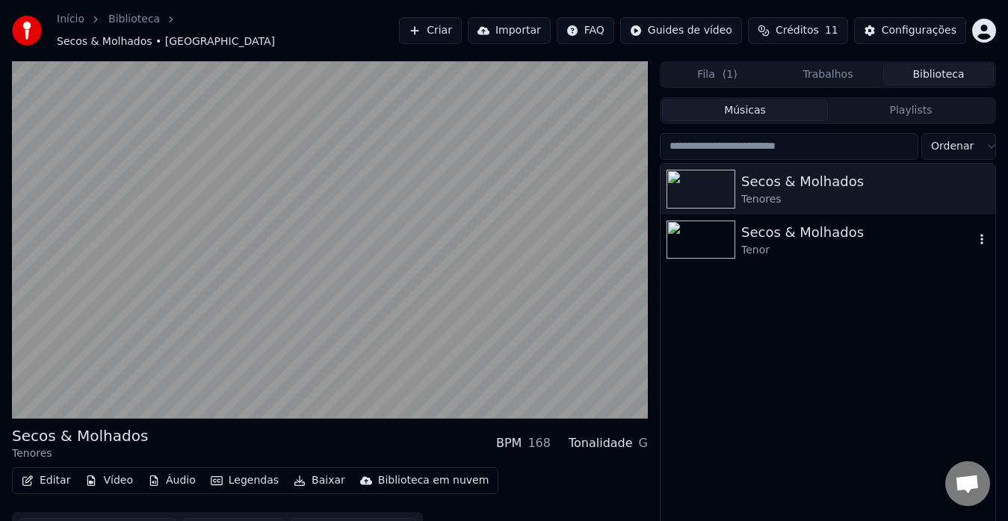
click at [782, 229] on div "Secos & Molhados" at bounding box center [857, 232] width 233 height 21
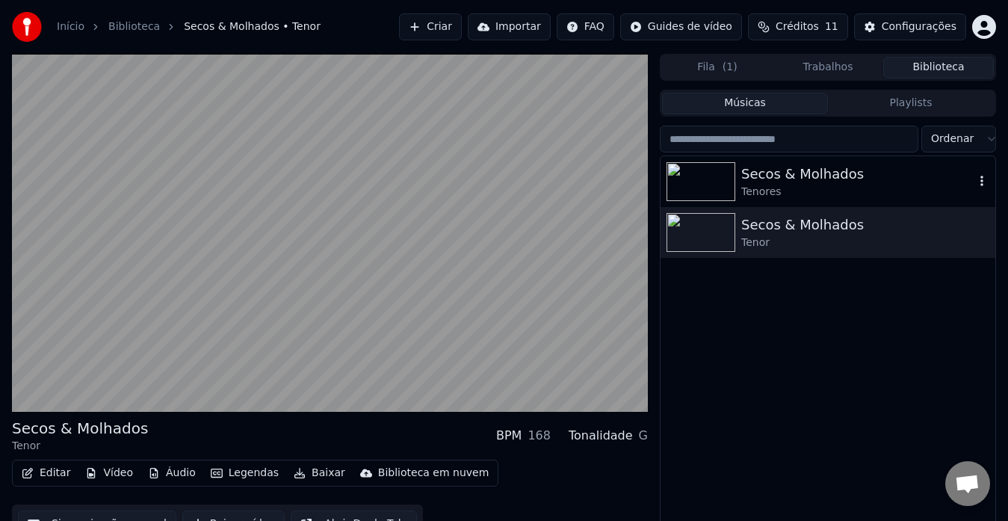
click at [800, 169] on div "Secos & Molhados" at bounding box center [857, 174] width 233 height 21
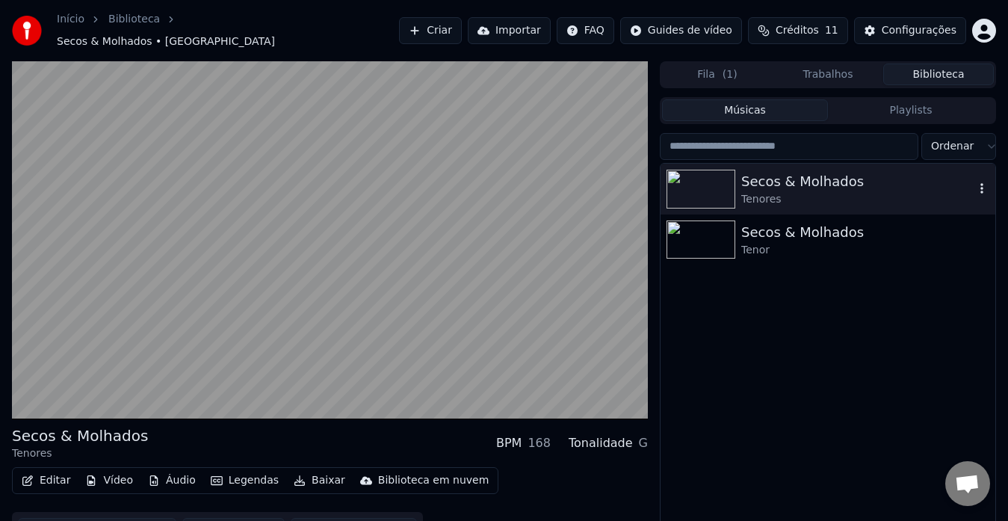
click at [800, 171] on div "Secos & Molhados" at bounding box center [857, 181] width 233 height 21
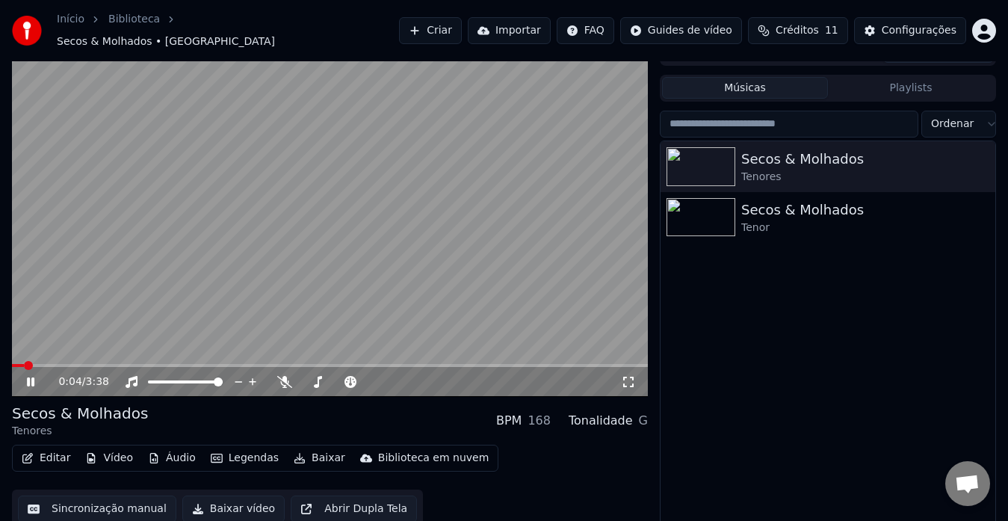
scroll to position [25, 0]
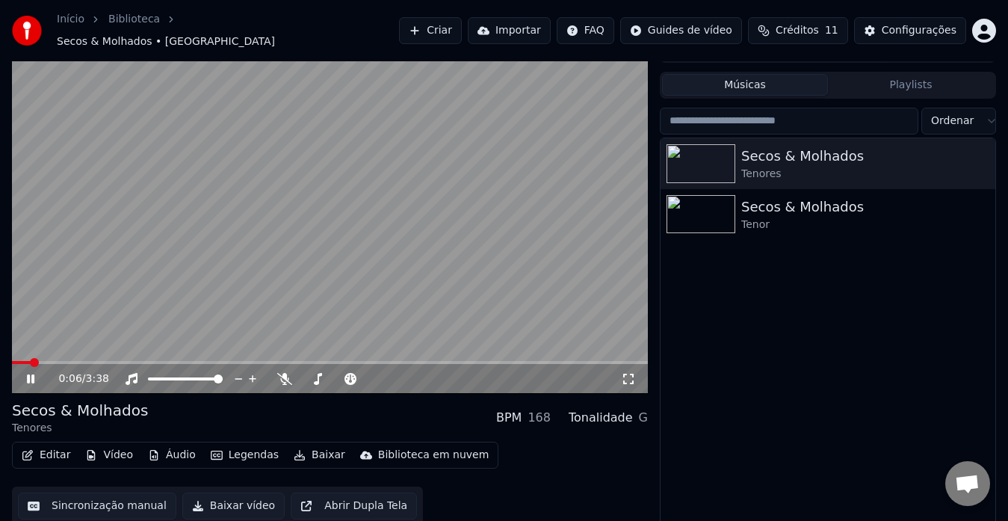
click at [33, 373] on icon at bounding box center [41, 379] width 34 height 12
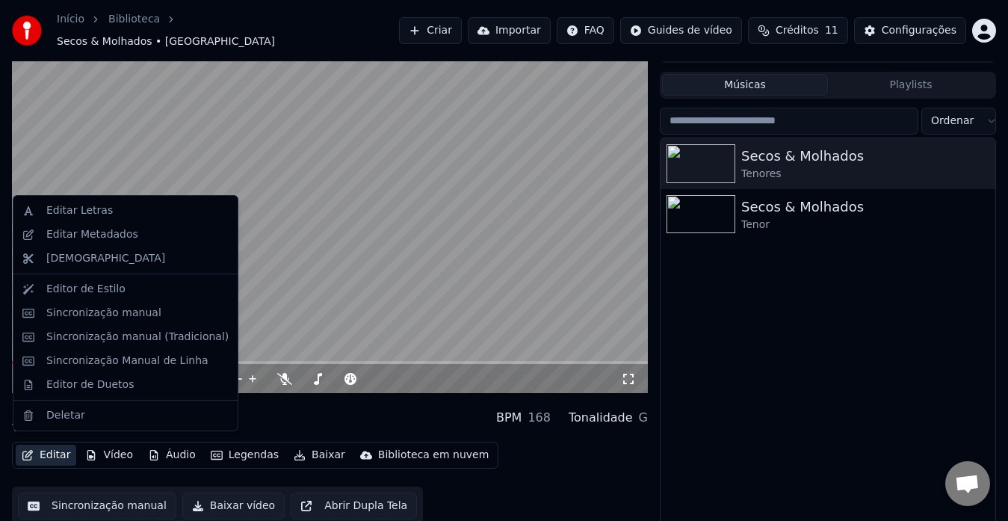
click at [50, 448] on button "Editar" at bounding box center [46, 455] width 61 height 21
click at [83, 289] on div "Editor de Estilo" at bounding box center [85, 289] width 79 height 15
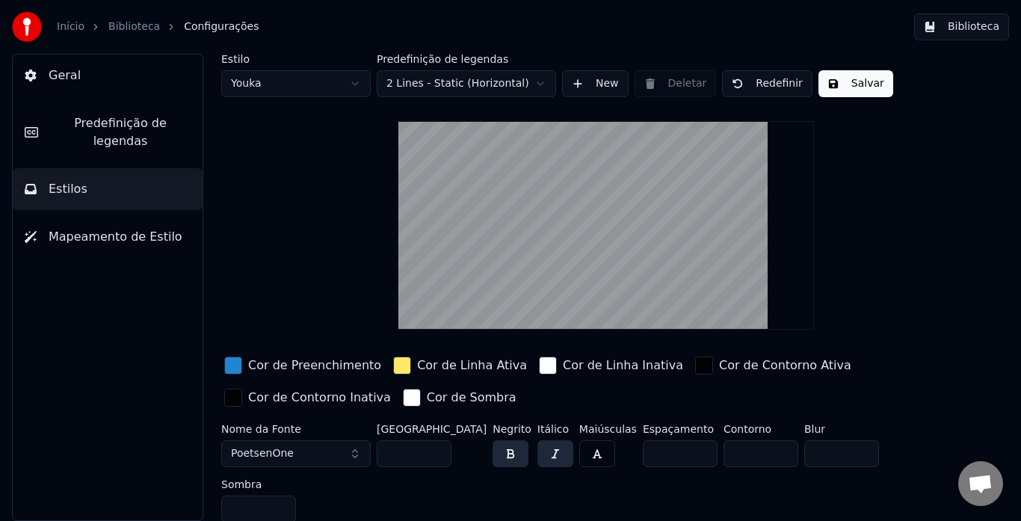
click at [112, 228] on span "Mapeamento de Estilo" at bounding box center [116, 237] width 134 height 18
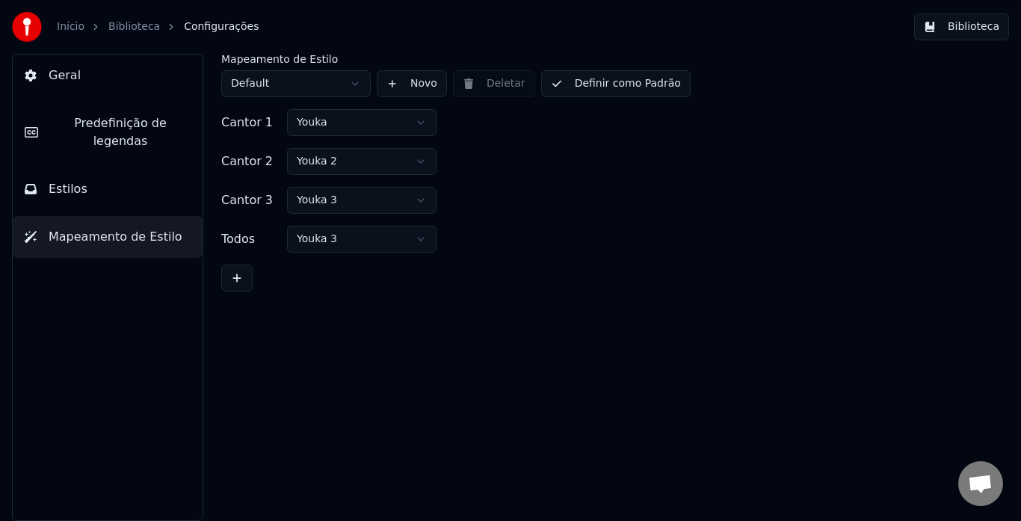
click at [74, 180] on span "Estilos" at bounding box center [68, 189] width 39 height 18
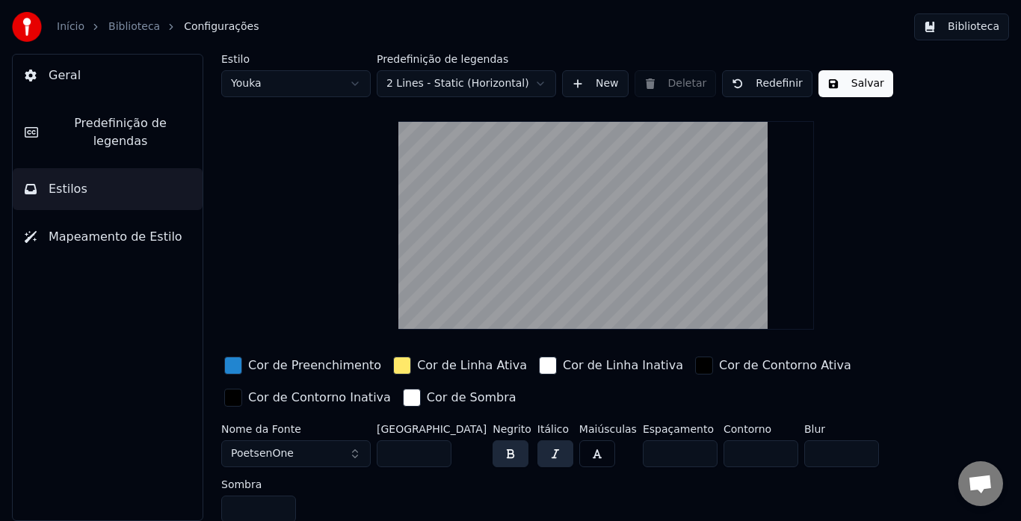
click at [111, 123] on span "Predefinição de legendas" at bounding box center [120, 132] width 141 height 36
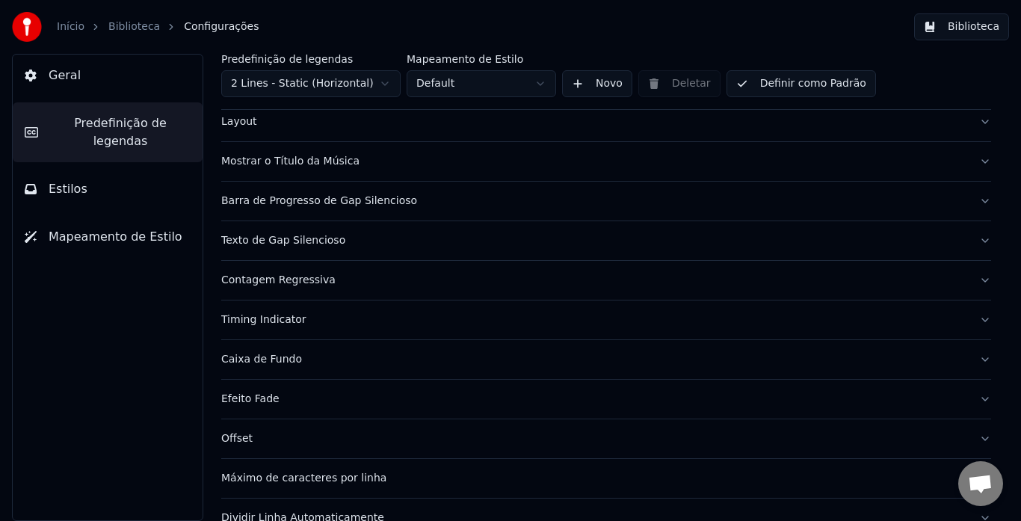
scroll to position [145, 0]
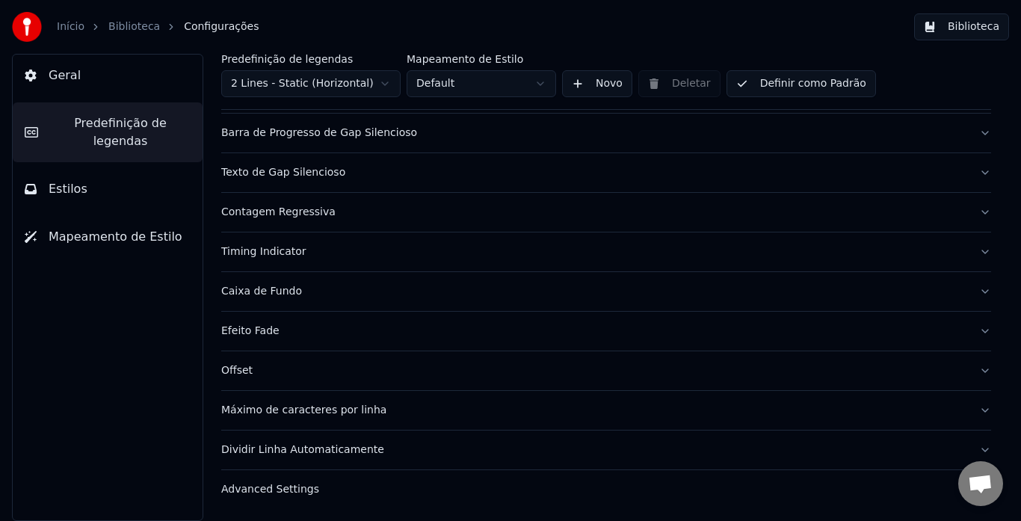
click at [288, 488] on div "Advanced Settings" at bounding box center [594, 489] width 746 height 15
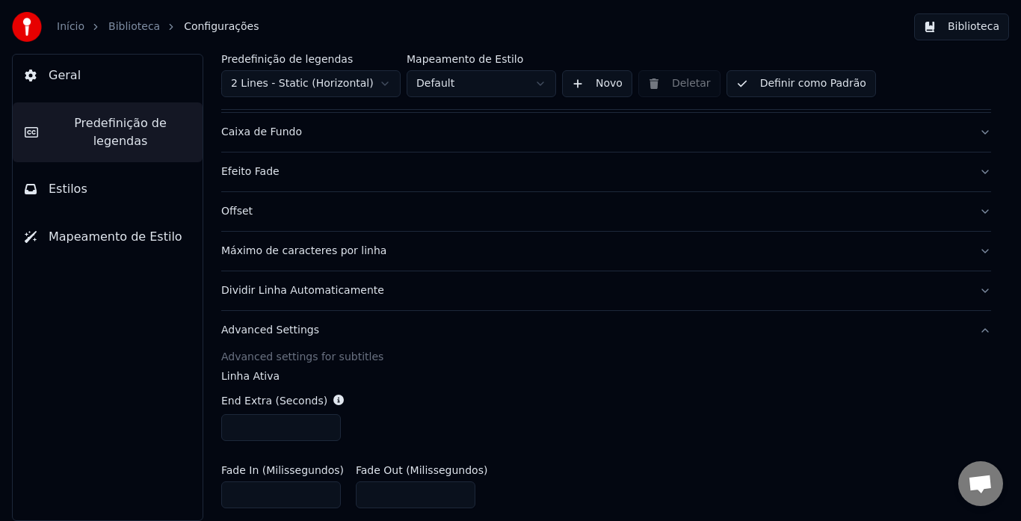
scroll to position [519, 0]
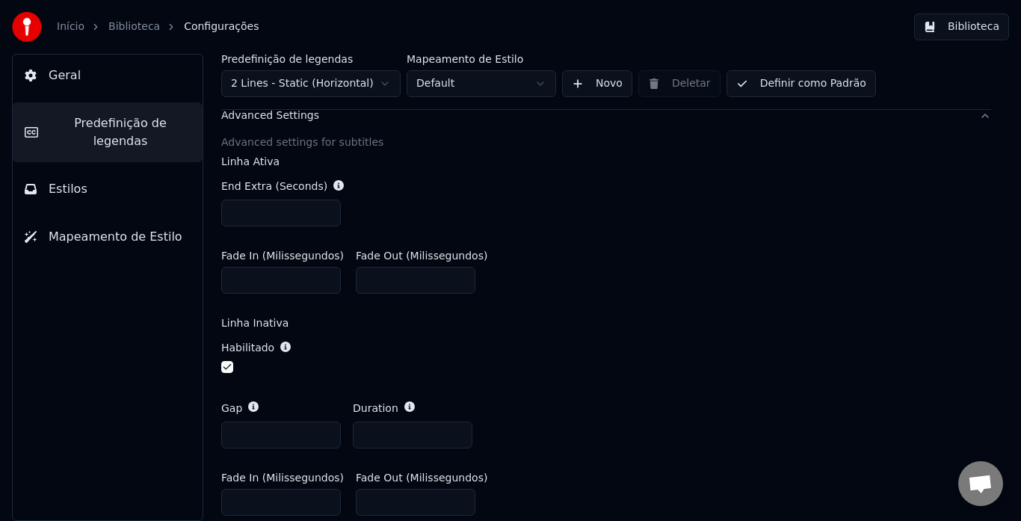
drag, startPoint x: 381, startPoint y: 428, endPoint x: 325, endPoint y: 422, distance: 56.5
click at [325, 422] on div "Gap * Duration *" at bounding box center [606, 425] width 770 height 72
type input "*"
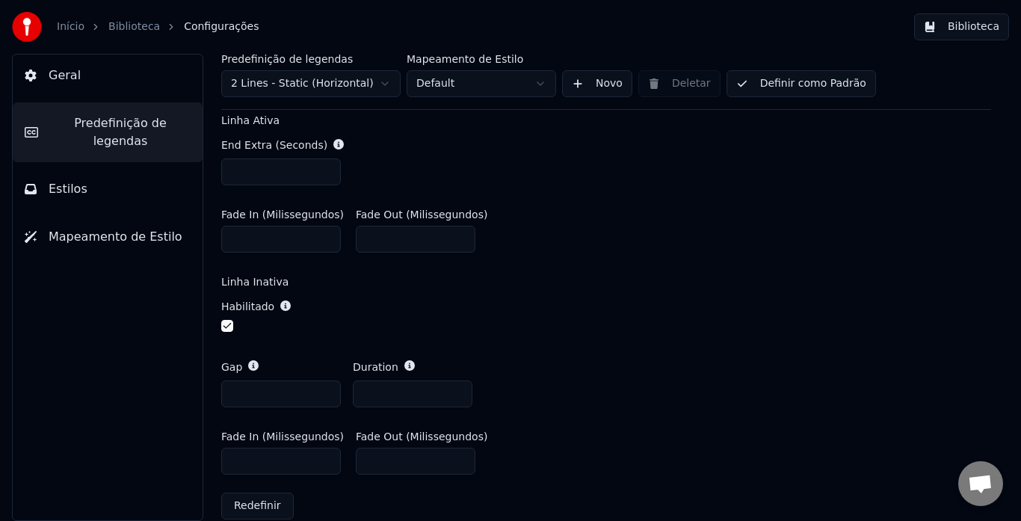
scroll to position [581, 0]
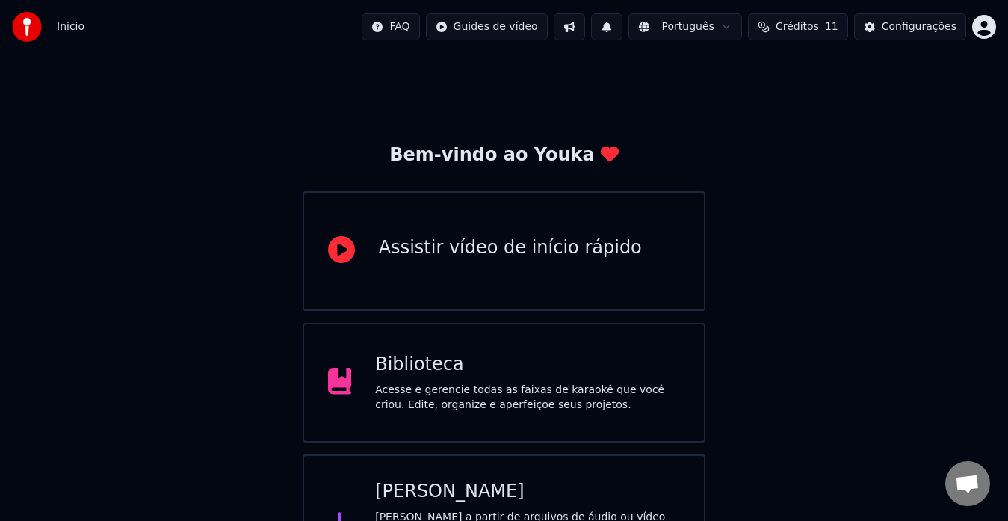
click at [422, 409] on div "Acesse e gerencie todas as faixas de karaokê que você criou. Edite, organize e …" at bounding box center [527, 398] width 305 height 30
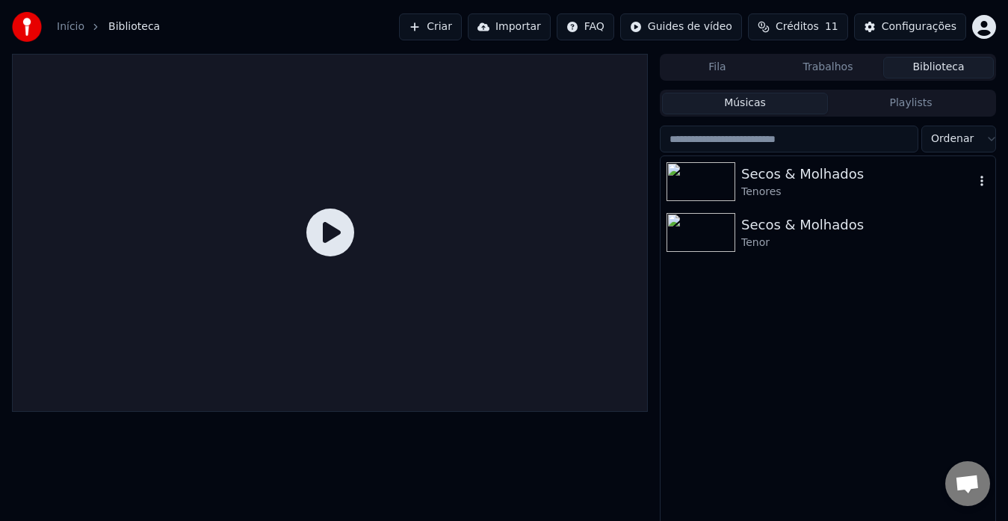
click at [780, 176] on div "Secos & Molhados" at bounding box center [857, 174] width 233 height 21
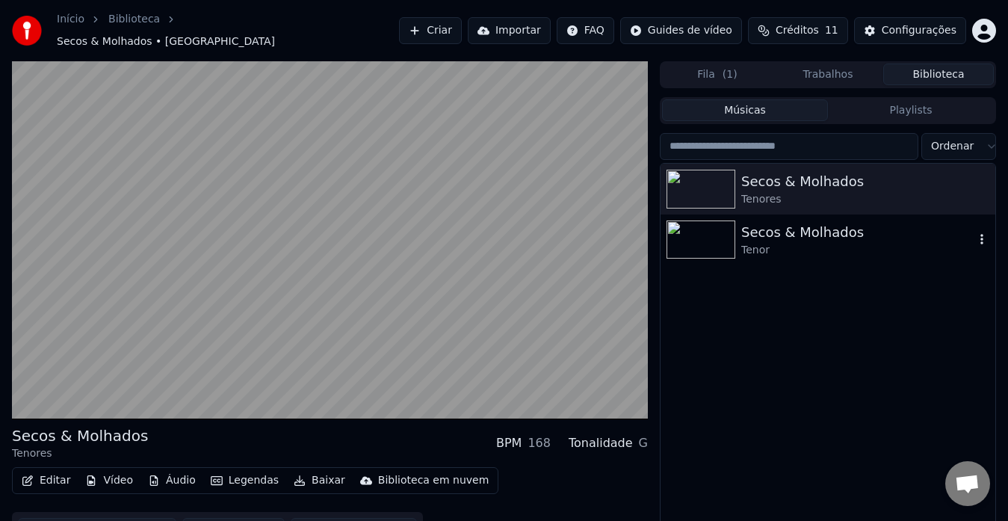
click at [774, 233] on div "Secos & Molhados" at bounding box center [857, 232] width 233 height 21
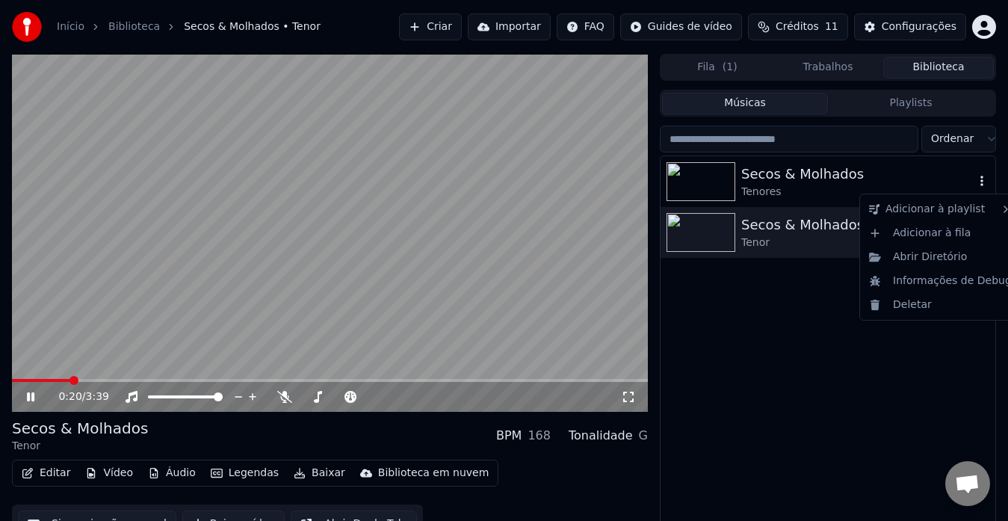
click at [982, 183] on icon "button" at bounding box center [982, 181] width 15 height 12
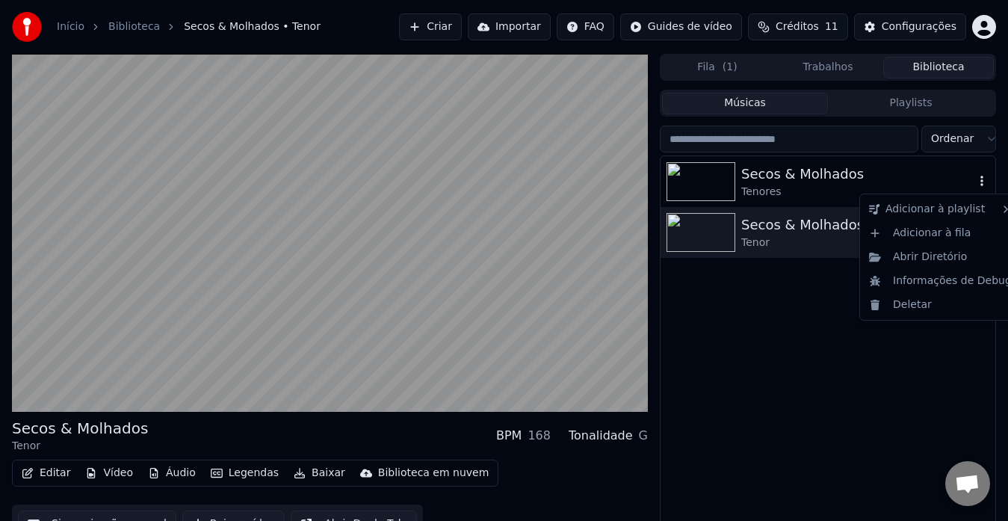
click at [981, 185] on icon "button" at bounding box center [982, 181] width 3 height 10
click at [951, 281] on div "Informações de Debug" at bounding box center [940, 281] width 155 height 24
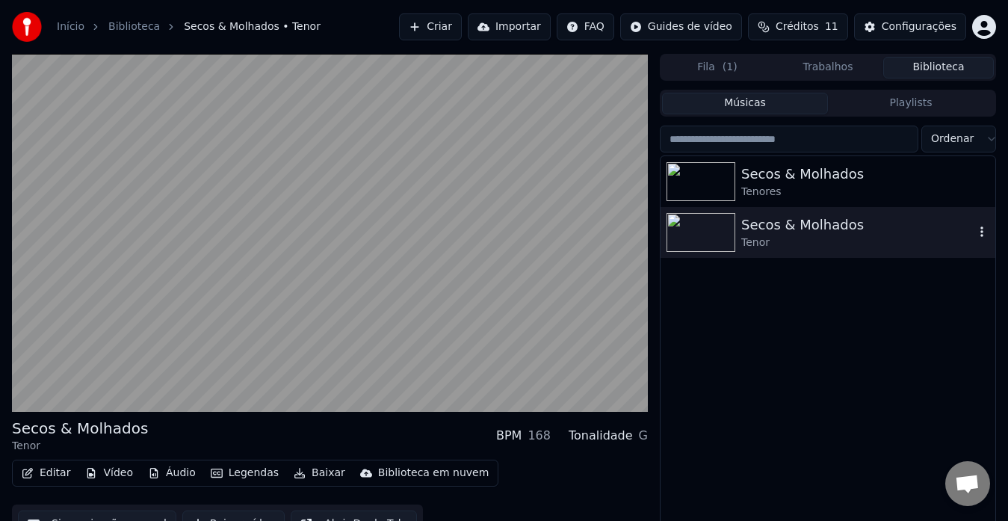
click at [981, 229] on icon "button" at bounding box center [982, 232] width 15 height 12
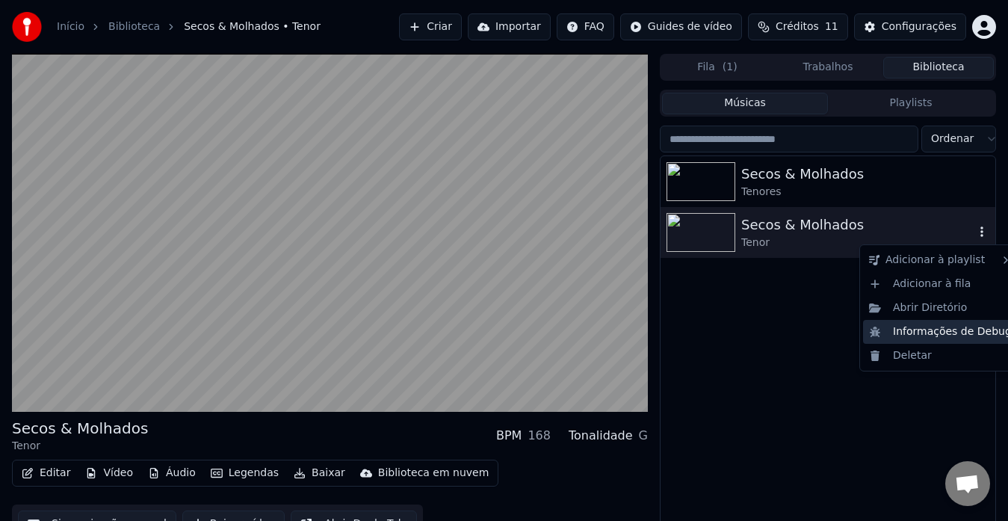
click at [924, 336] on div "Informações de Debug" at bounding box center [940, 332] width 155 height 24
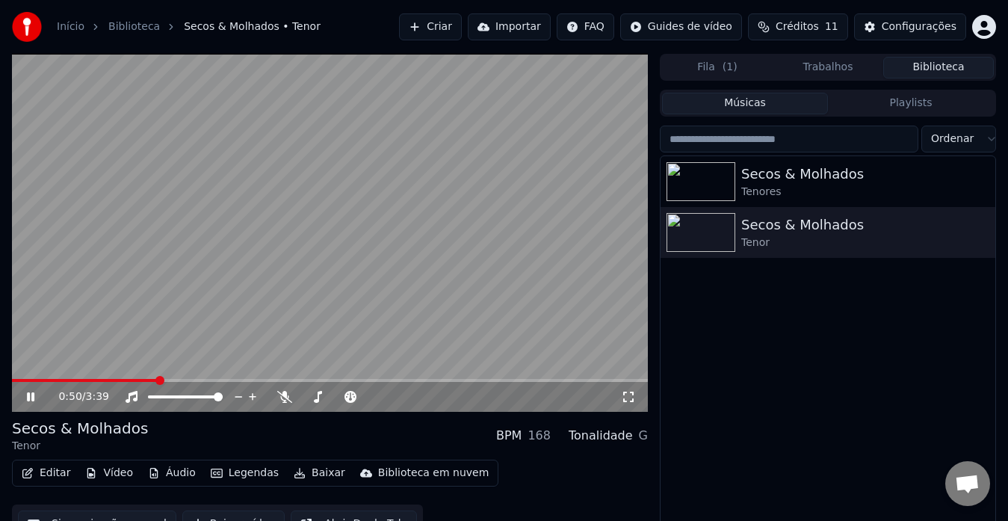
click at [28, 393] on icon at bounding box center [30, 396] width 7 height 9
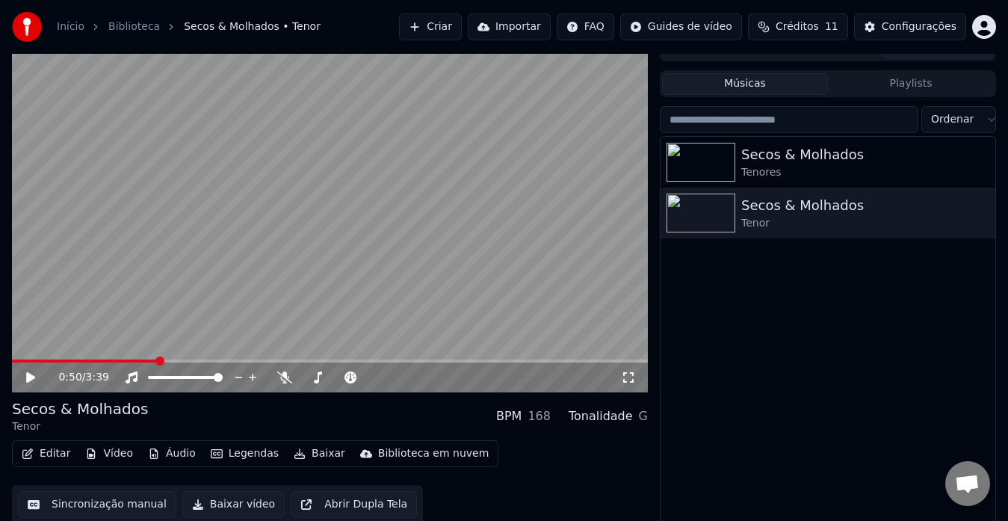
scroll to position [25, 0]
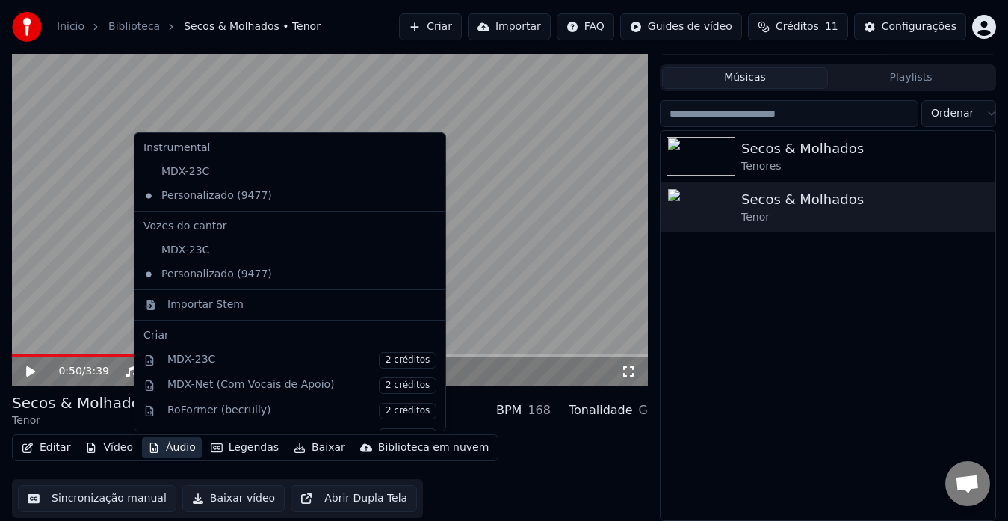
click at [161, 450] on button "Áudio" at bounding box center [172, 447] width 60 height 21
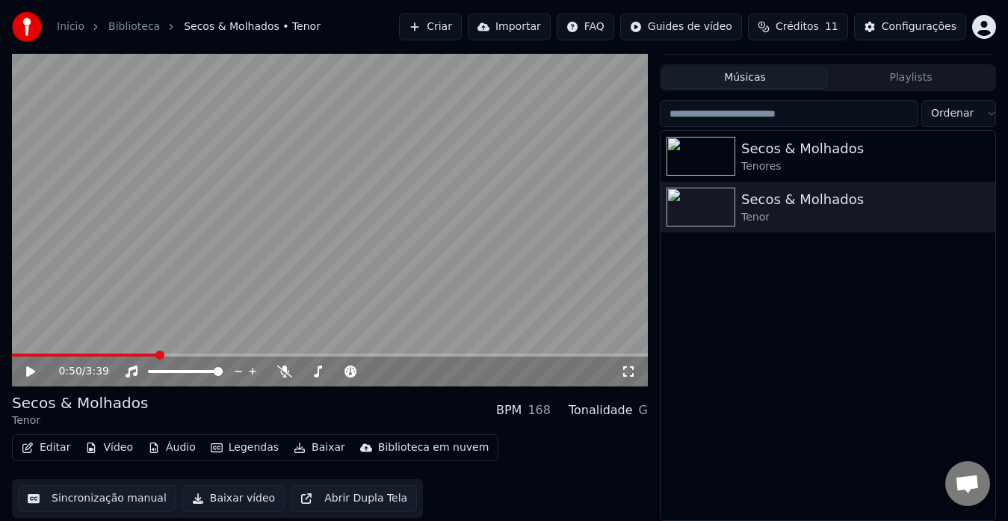
click at [518, 429] on div "Secos & Molhados Tenor BPM 168 Tonalidade G Editar Vídeo Áudio Legendas Baixar …" at bounding box center [330, 455] width 636 height 126
click at [286, 373] on icon at bounding box center [284, 371] width 15 height 12
click at [12, 359] on span at bounding box center [16, 355] width 9 height 9
click at [30, 372] on icon at bounding box center [30, 371] width 9 height 10
click at [32, 374] on icon at bounding box center [30, 371] width 7 height 9
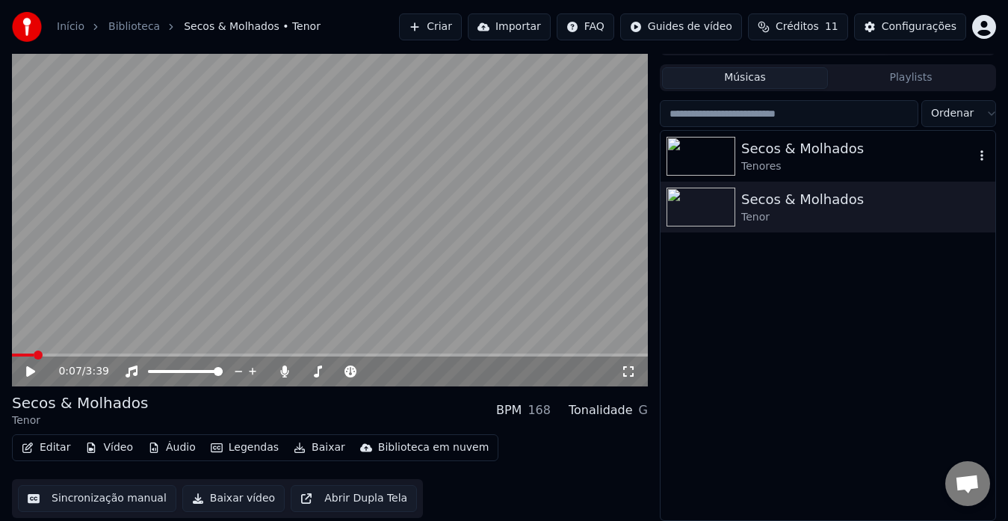
click at [759, 159] on div "Tenores" at bounding box center [857, 166] width 233 height 15
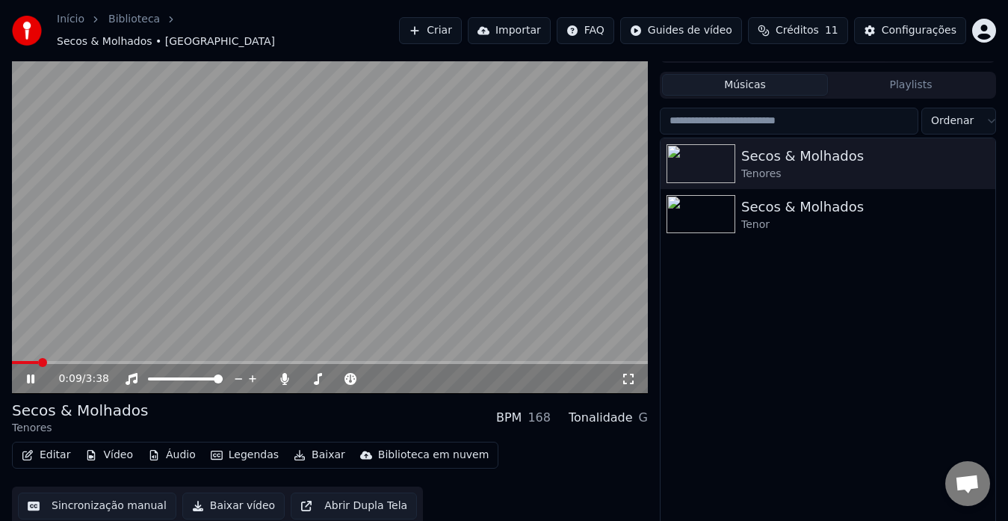
click at [34, 374] on icon at bounding box center [30, 378] width 7 height 9
click at [821, 217] on div "Tenor" at bounding box center [857, 224] width 233 height 15
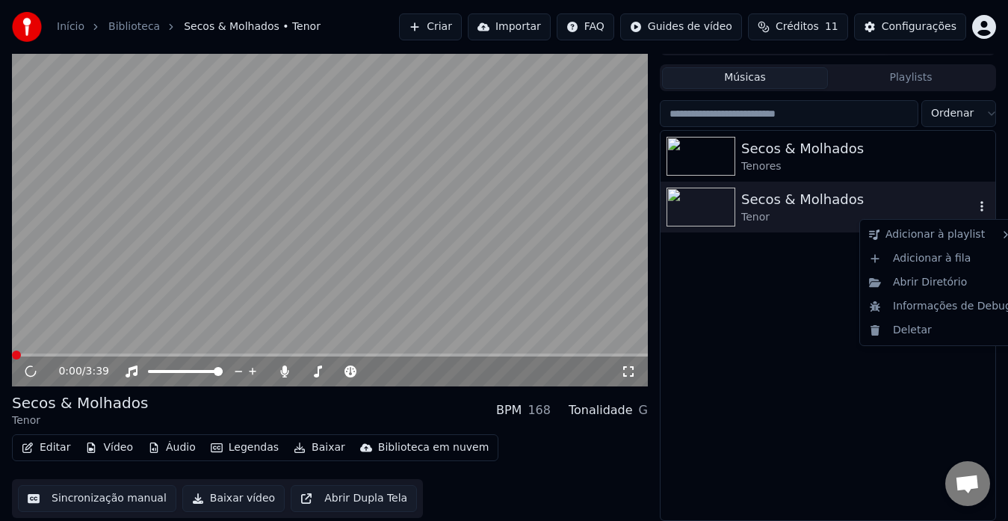
click at [984, 206] on icon "button" at bounding box center [982, 206] width 15 height 12
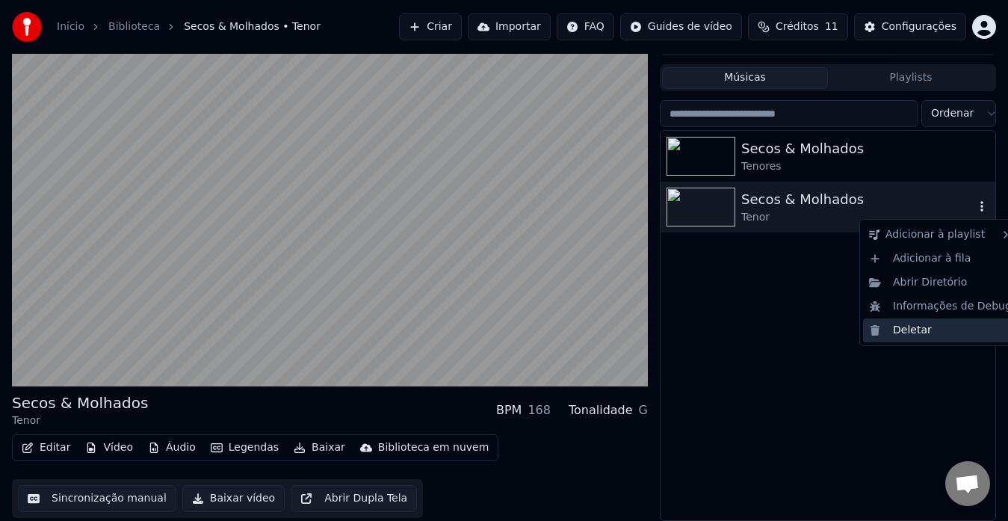
click at [928, 334] on div "Deletar" at bounding box center [940, 330] width 155 height 24
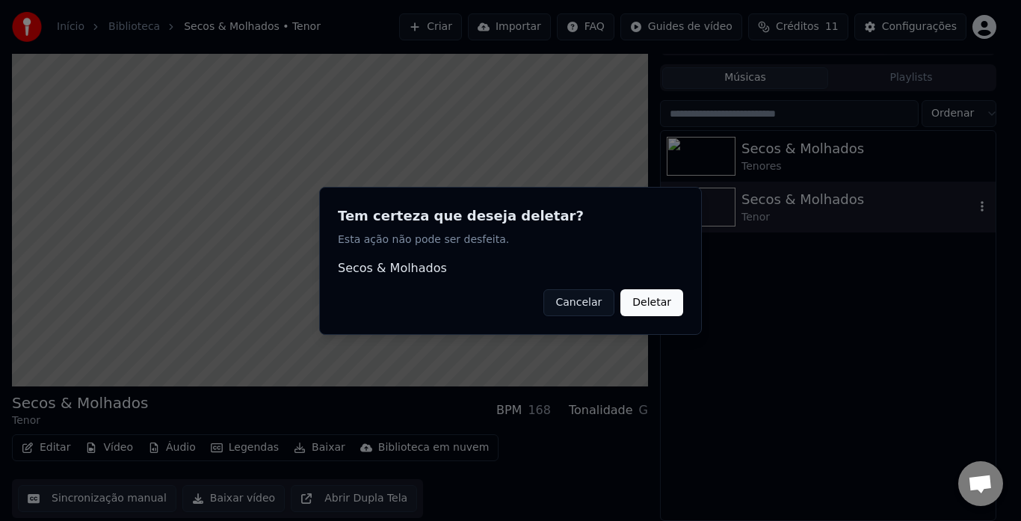
click at [645, 305] on button "Deletar" at bounding box center [651, 301] width 63 height 27
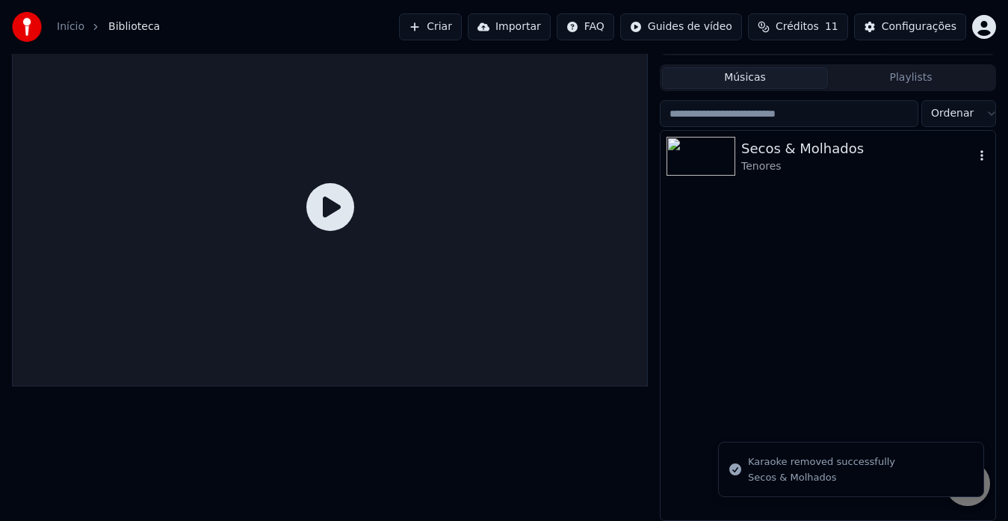
click at [759, 156] on div "Secos & Molhados" at bounding box center [857, 148] width 233 height 21
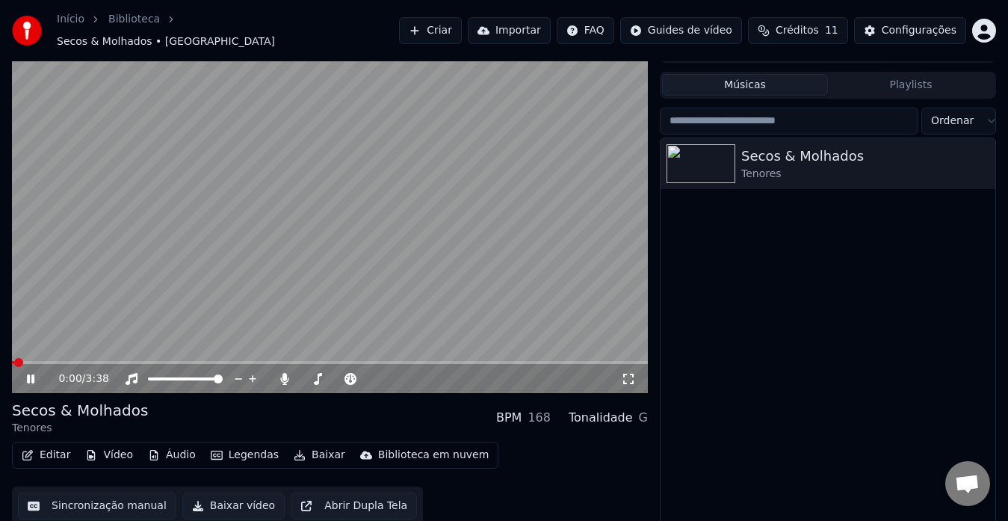
click at [28, 374] on icon at bounding box center [30, 378] width 7 height 9
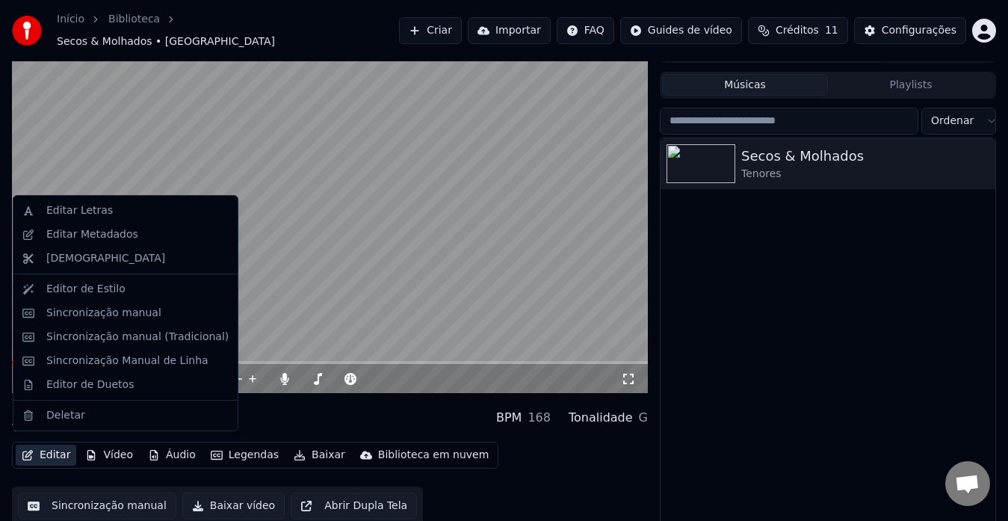
click at [51, 448] on button "Editar" at bounding box center [46, 455] width 61 height 21
click at [79, 291] on div "Editor de Estilo" at bounding box center [85, 289] width 79 height 15
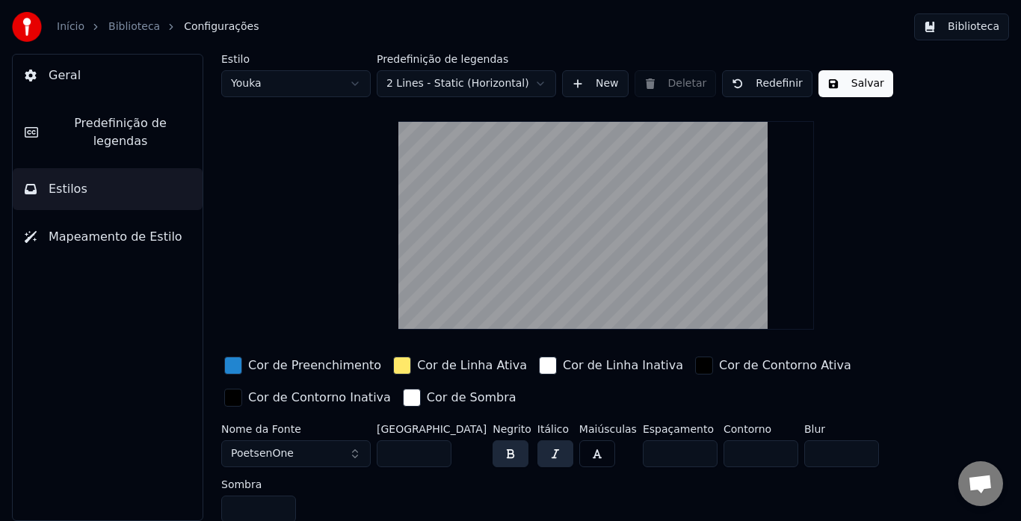
click at [87, 126] on span "Predefinição de legendas" at bounding box center [120, 132] width 141 height 36
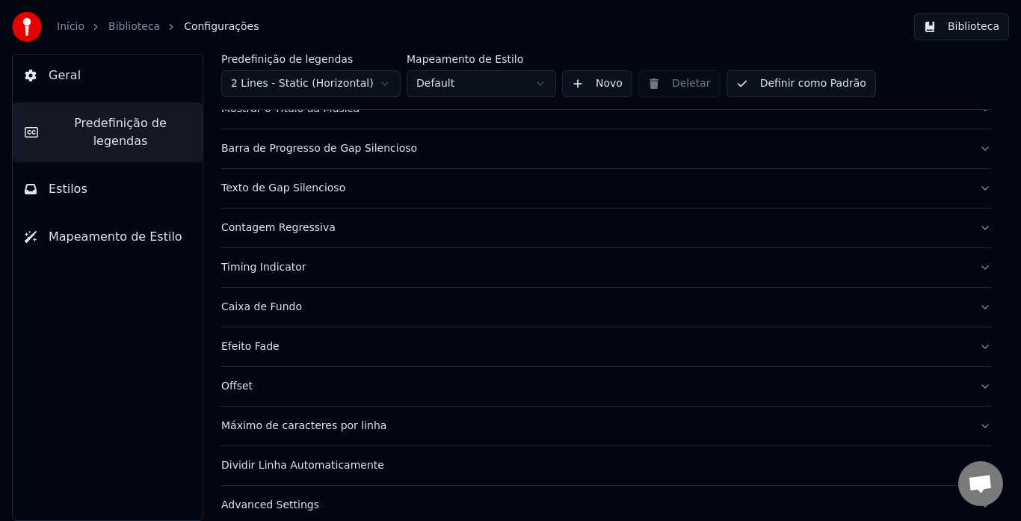
scroll to position [145, 0]
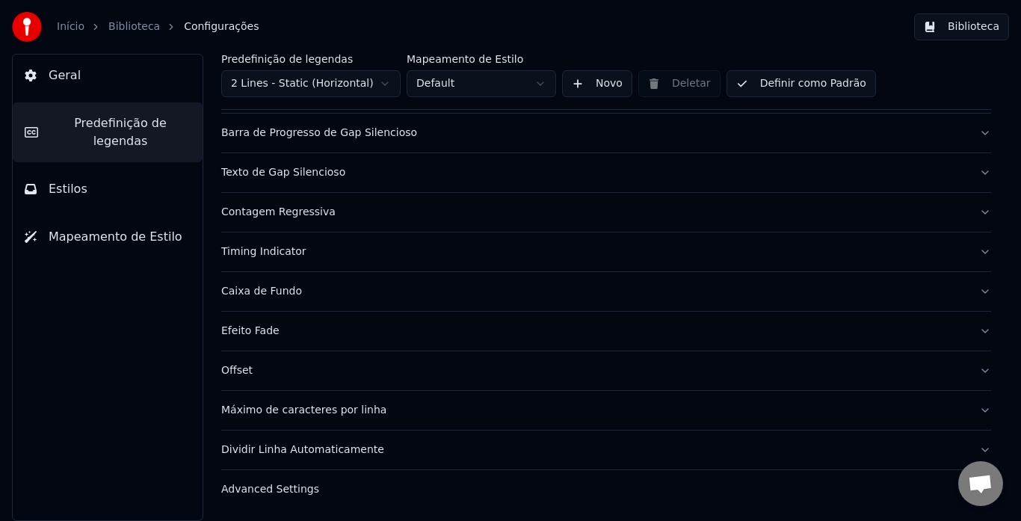
click at [270, 330] on div "Efeito Fade" at bounding box center [594, 331] width 746 height 15
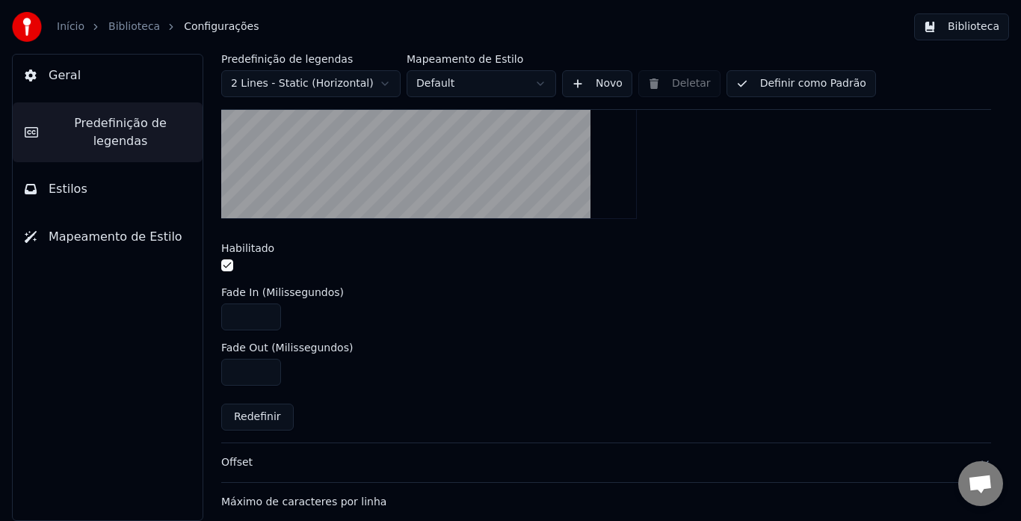
scroll to position [519, 0]
click at [227, 265] on button "button" at bounding box center [227, 265] width 12 height 12
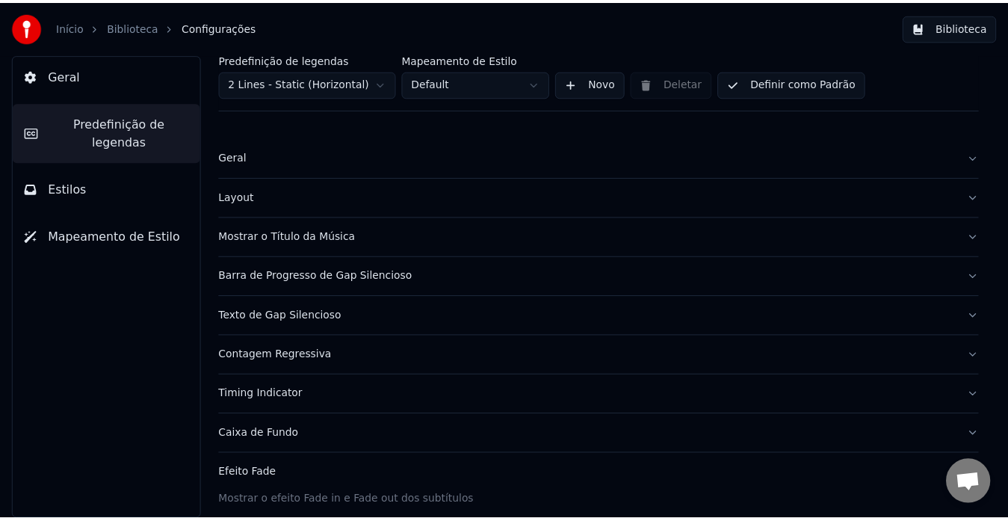
scroll to position [0, 0]
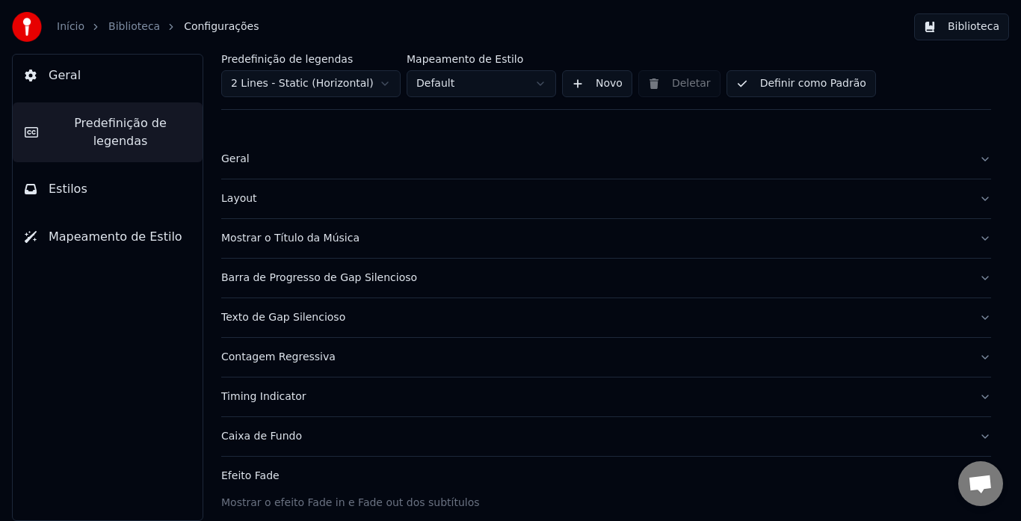
click at [961, 31] on button "Biblioteca" at bounding box center [961, 26] width 95 height 27
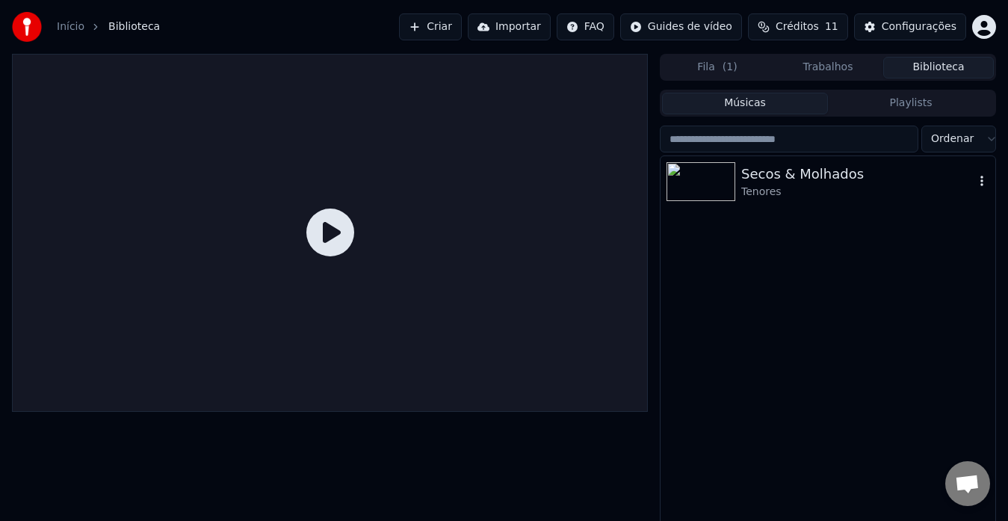
click at [760, 174] on div "Secos & Molhados" at bounding box center [857, 174] width 233 height 21
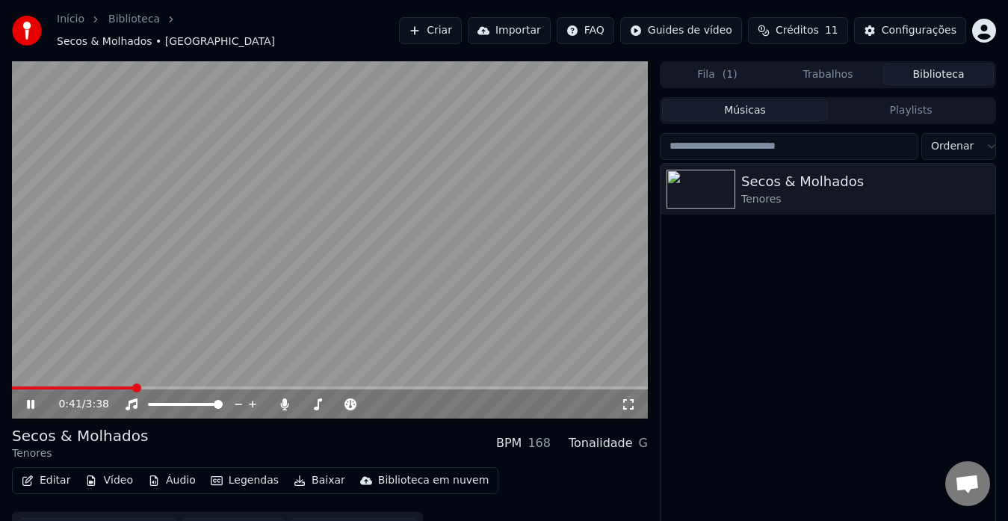
click at [26, 398] on icon at bounding box center [41, 404] width 34 height 12
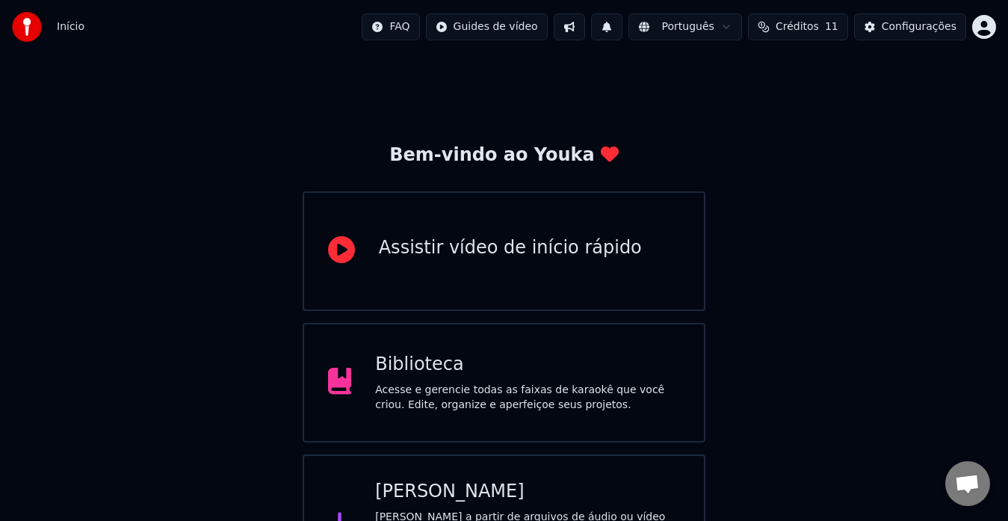
click at [445, 386] on div "Acesse e gerencie todas as faixas de karaokê que você criou. Edite, organize e …" at bounding box center [527, 398] width 305 height 30
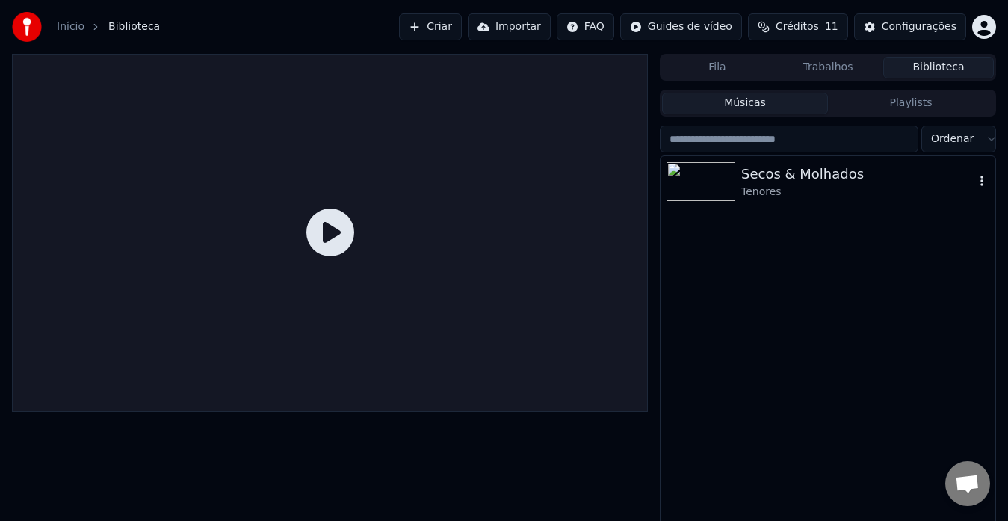
click at [762, 187] on div "Tenores" at bounding box center [857, 192] width 233 height 15
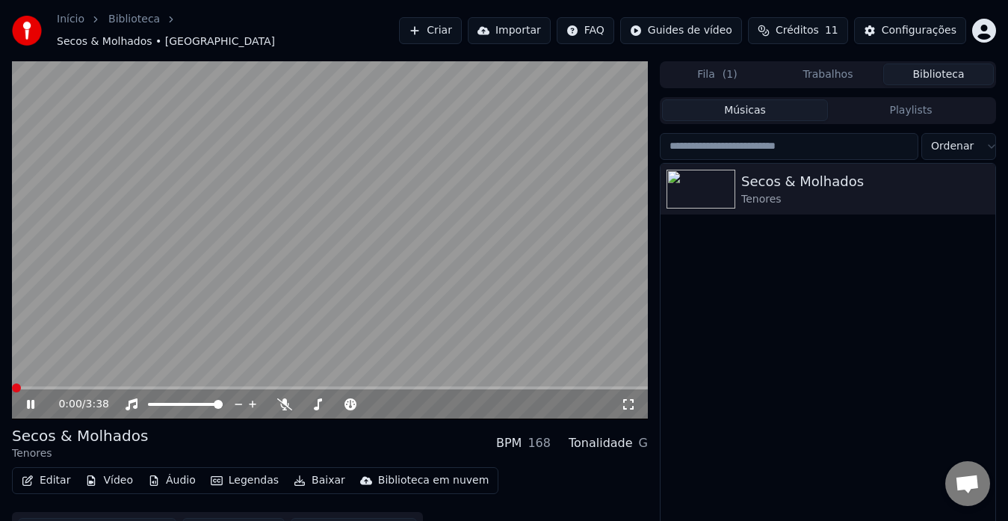
click at [12, 383] on span at bounding box center [16, 387] width 9 height 9
click at [22, 397] on div "0:01 / 3:38" at bounding box center [330, 404] width 624 height 15
click at [29, 400] on icon at bounding box center [30, 404] width 7 height 9
click at [978, 182] on icon "button" at bounding box center [982, 188] width 15 height 12
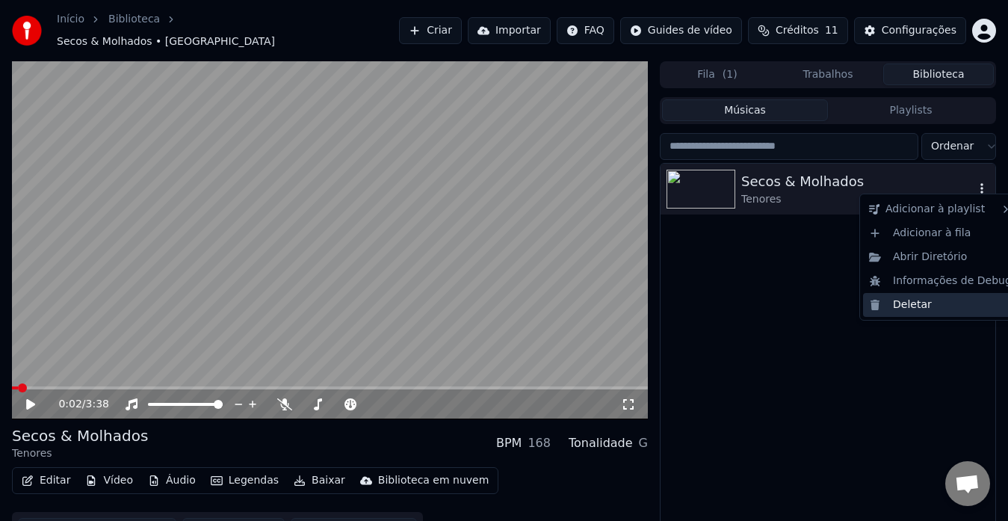
click at [939, 301] on div "Deletar" at bounding box center [940, 305] width 155 height 24
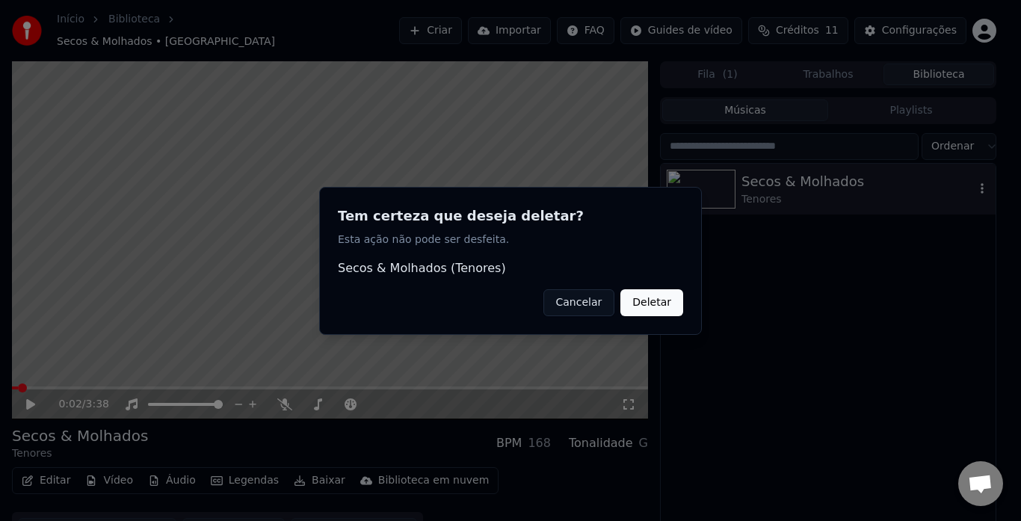
click at [632, 306] on button "Deletar" at bounding box center [651, 301] width 63 height 27
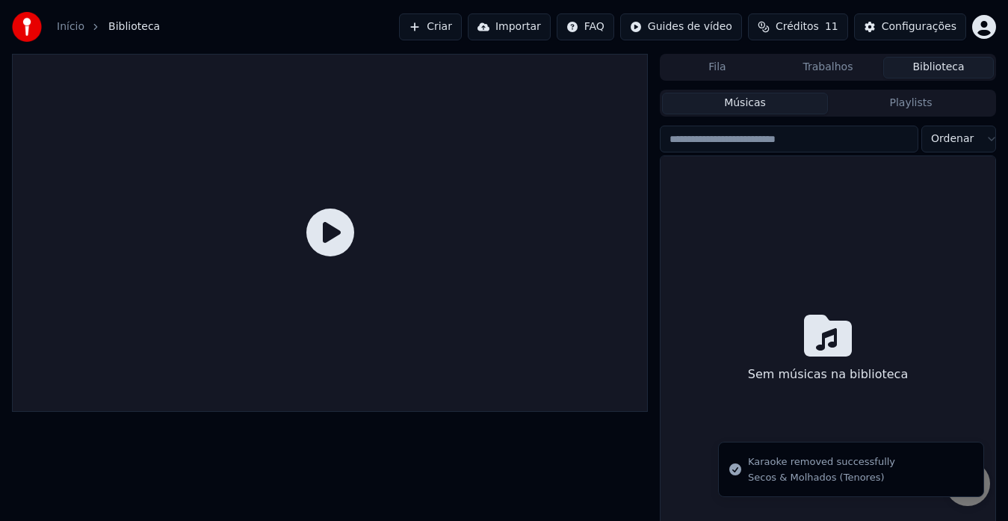
click at [462, 27] on button "Criar" at bounding box center [430, 26] width 63 height 27
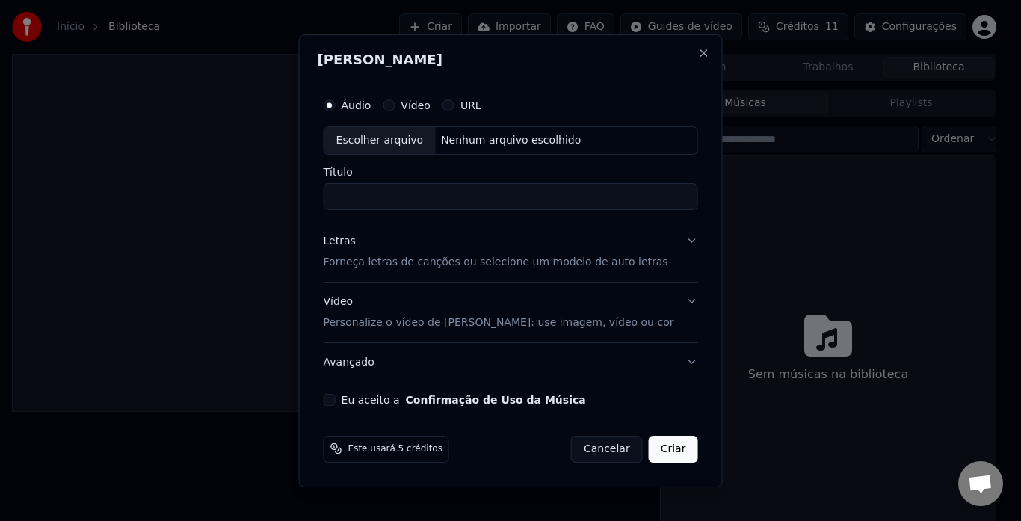
click at [404, 134] on div "Escolher arquivo" at bounding box center [379, 140] width 111 height 27
drag, startPoint x: 379, startPoint y: 200, endPoint x: 305, endPoint y: 190, distance: 74.6
click at [305, 190] on body "**********" at bounding box center [504, 260] width 1008 height 521
click at [441, 195] on input "**********" at bounding box center [511, 196] width 374 height 27
type input "**********"
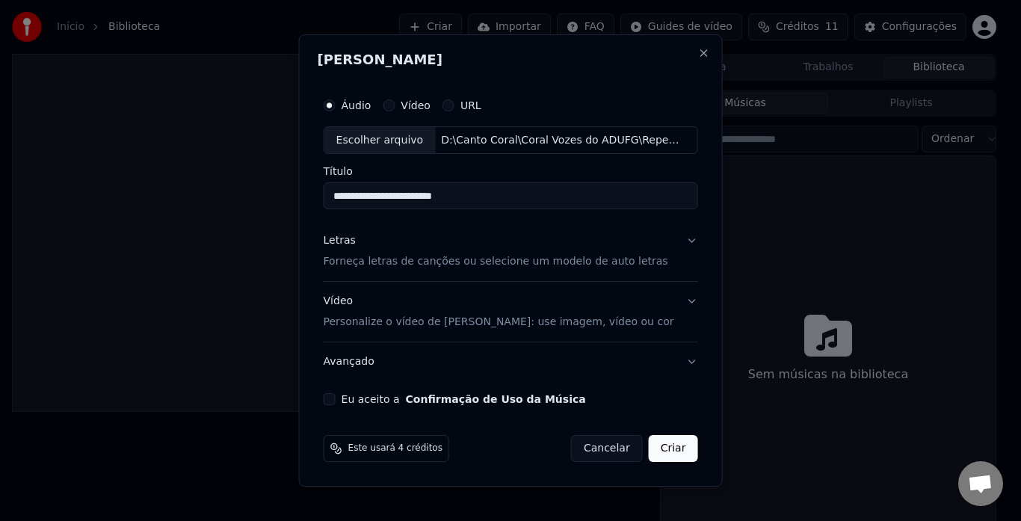
click at [681, 240] on button "Letras Forneça letras de canções ou selecione um modelo de auto letras" at bounding box center [511, 252] width 374 height 60
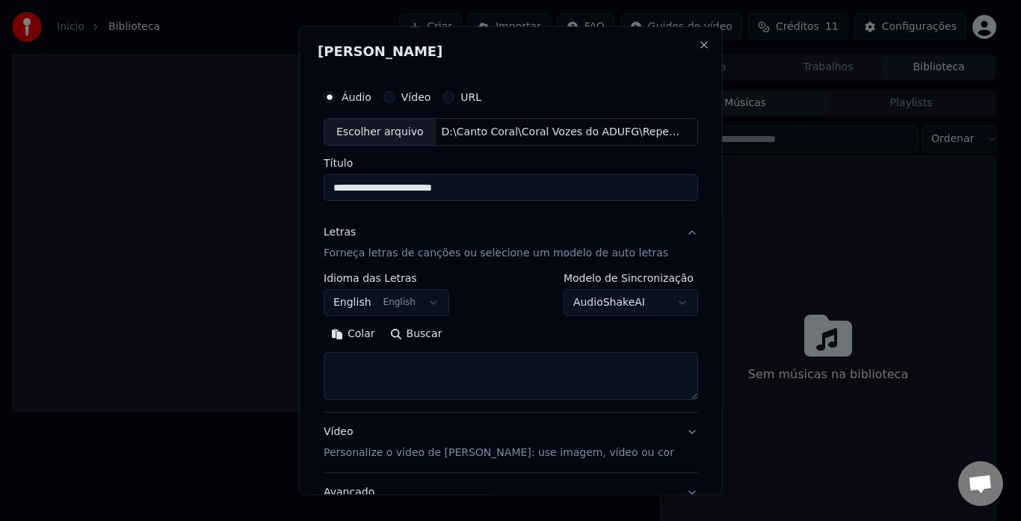
click at [419, 305] on button "English English" at bounding box center [387, 303] width 126 height 27
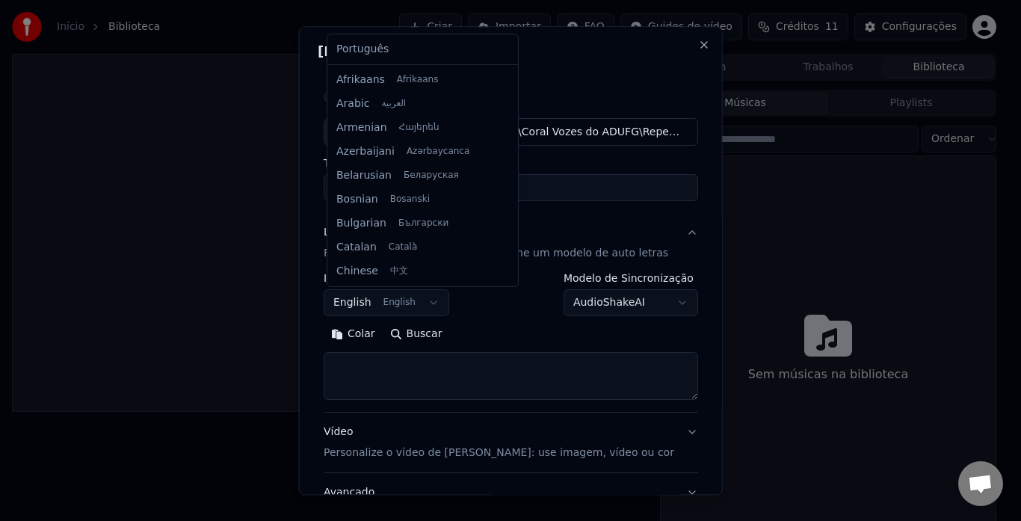
scroll to position [120, 0]
select select "**"
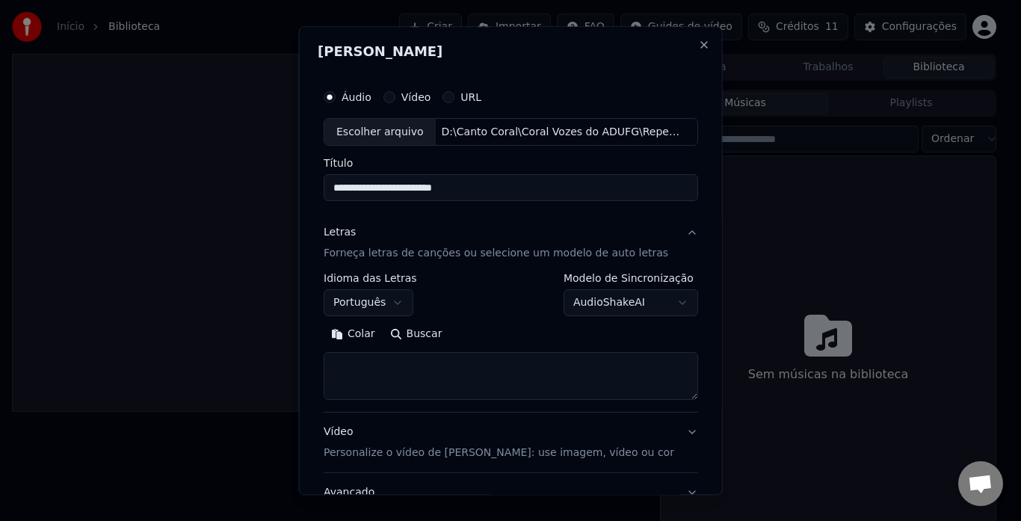
click at [428, 368] on textarea at bounding box center [511, 377] width 374 height 48
click at [341, 362] on textarea at bounding box center [511, 377] width 374 height 48
paste textarea "**********"
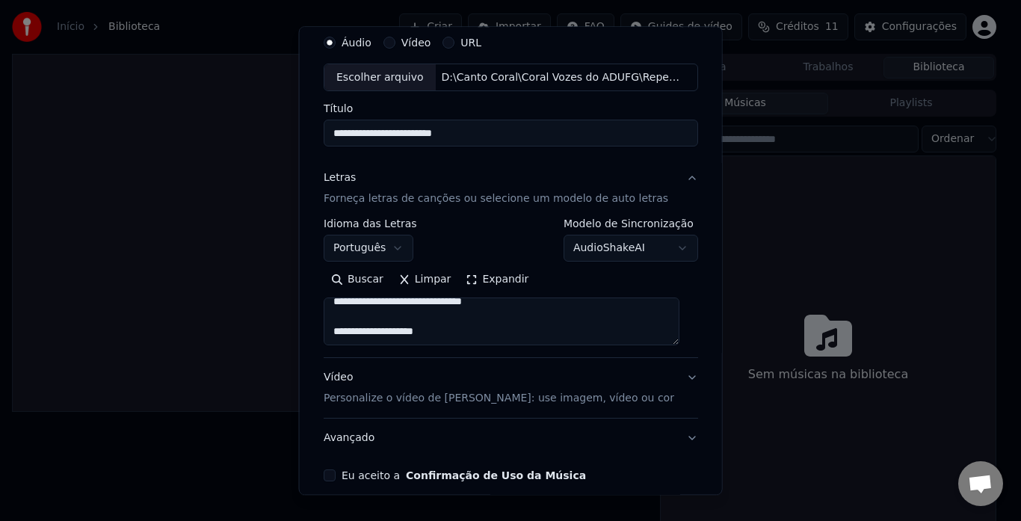
scroll to position [123, 0]
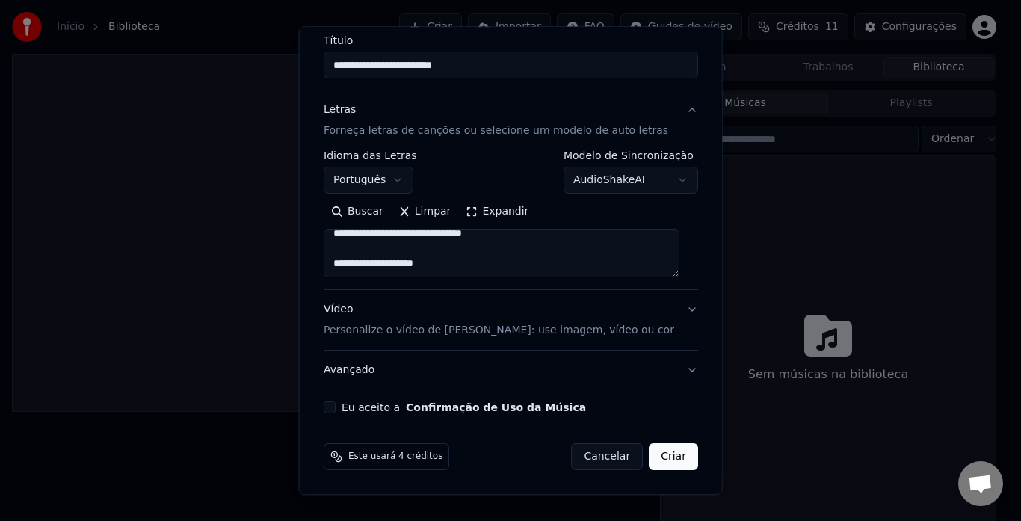
type textarea "**********"
click at [348, 307] on div "Vídeo Personalize o vídeo de karaokê: use imagem, vídeo ou cor" at bounding box center [499, 321] width 351 height 36
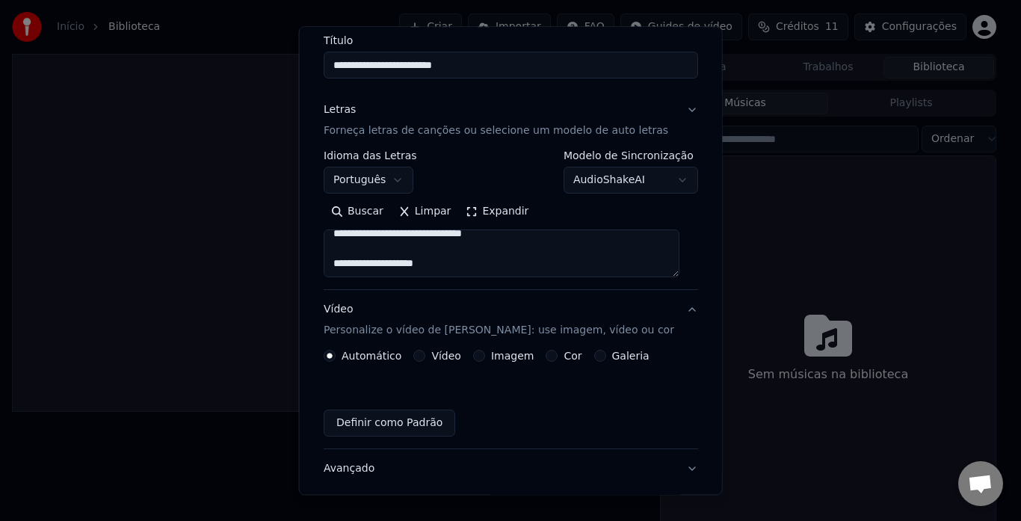
scroll to position [83, 0]
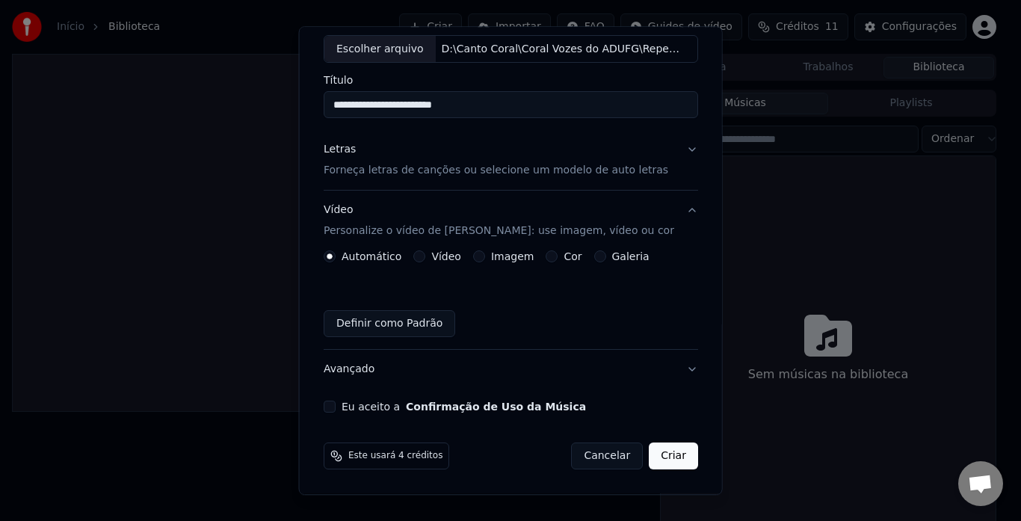
click at [415, 259] on button "Vídeo" at bounding box center [419, 257] width 12 height 12
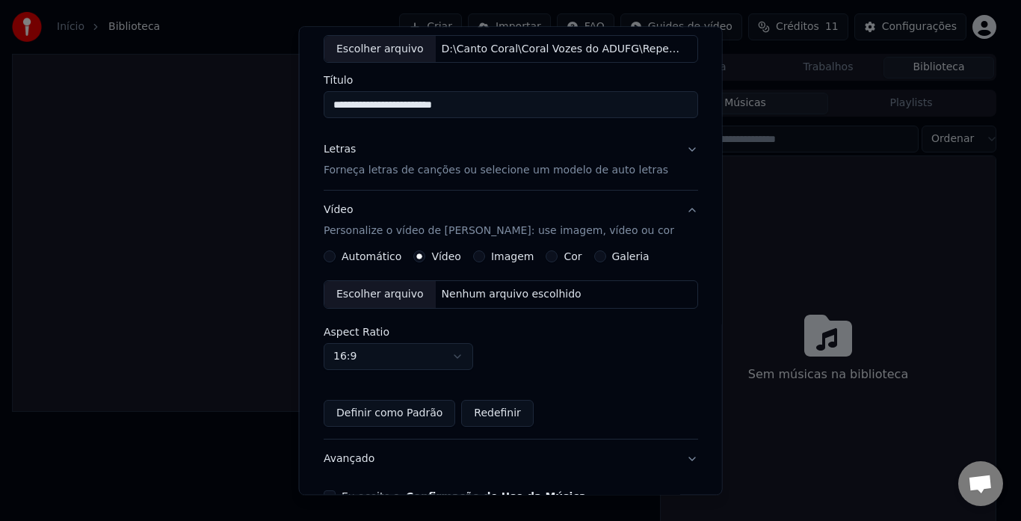
click at [400, 297] on div "Escolher arquivo" at bounding box center [379, 295] width 111 height 27
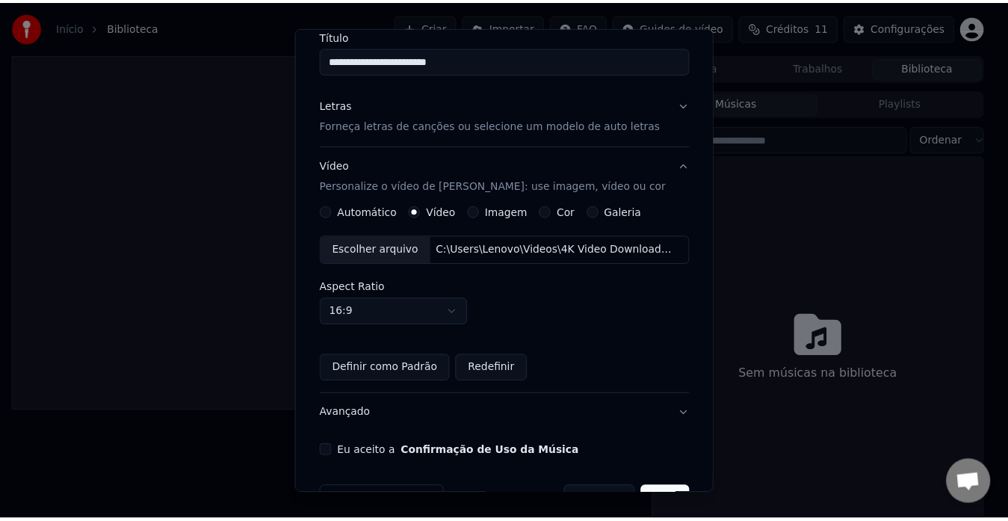
scroll to position [172, 0]
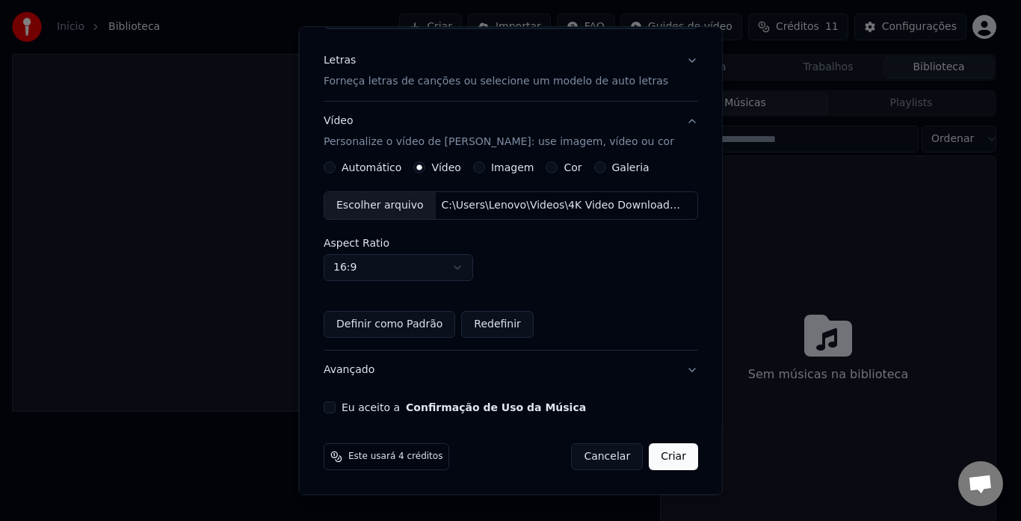
click at [331, 409] on button "Eu aceito a Confirmação de Uso da Música" at bounding box center [330, 408] width 12 height 12
click at [658, 457] on button "Criar" at bounding box center [673, 457] width 49 height 27
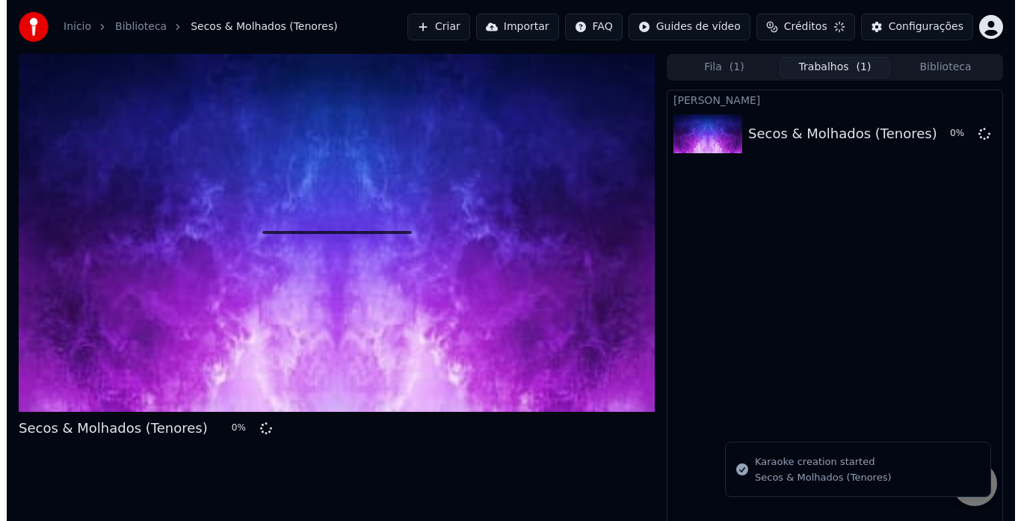
scroll to position [0, 0]
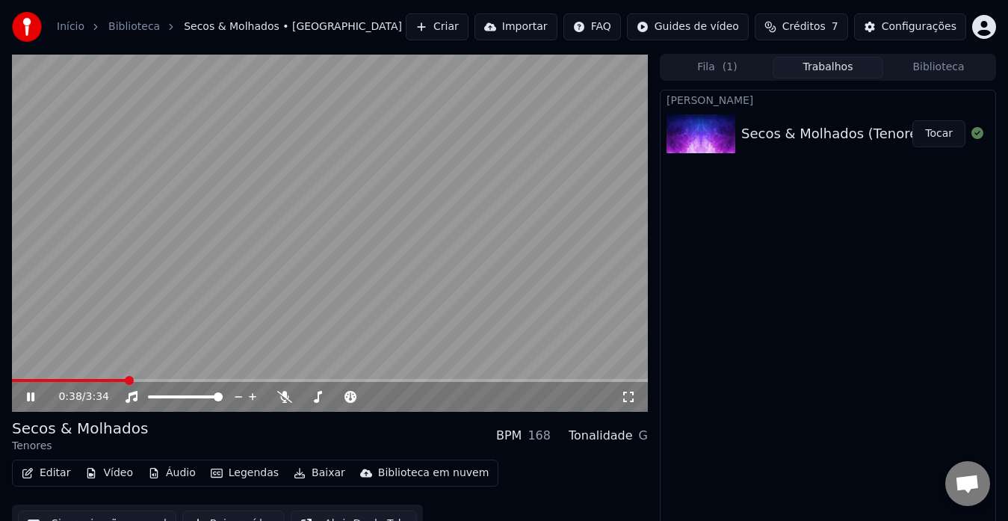
click at [30, 400] on icon at bounding box center [30, 396] width 7 height 9
click at [12, 383] on span at bounding box center [16, 380] width 9 height 9
click at [27, 398] on icon at bounding box center [30, 397] width 9 height 10
click at [27, 398] on icon at bounding box center [41, 397] width 34 height 12
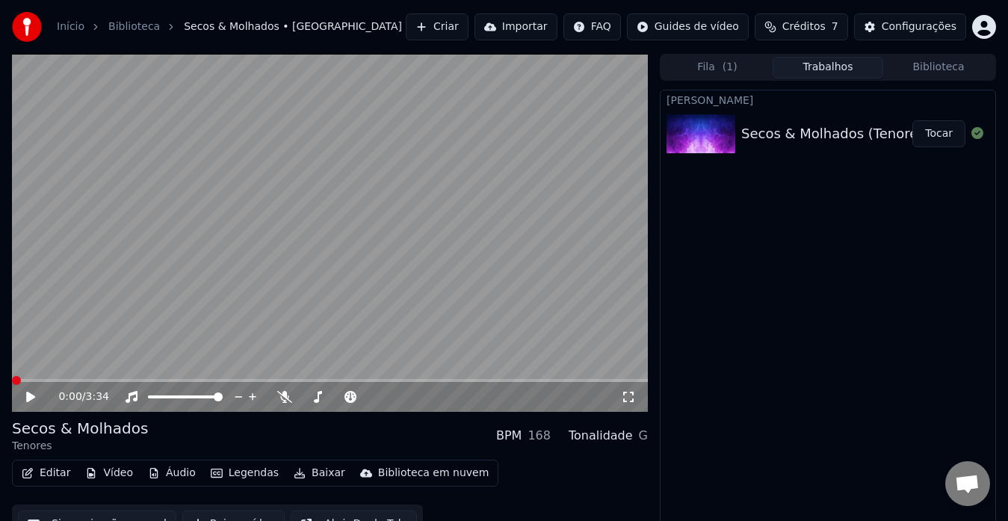
click at [12, 385] on span at bounding box center [16, 380] width 9 height 9
click at [26, 400] on icon at bounding box center [41, 397] width 34 height 12
click at [12, 383] on span at bounding box center [16, 380] width 9 height 9
click at [176, 376] on span at bounding box center [171, 380] width 9 height 9
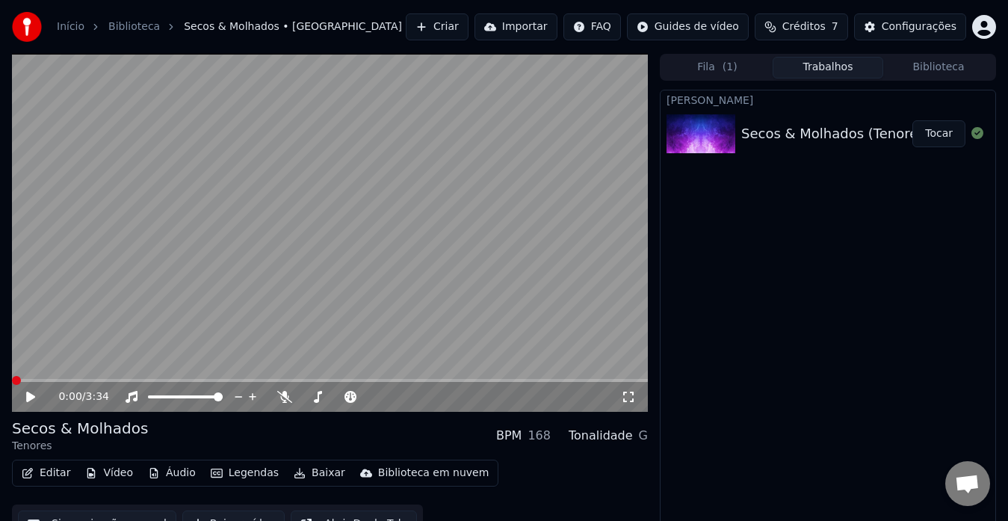
click at [12, 385] on span at bounding box center [16, 380] width 9 height 9
click at [30, 398] on icon at bounding box center [30, 397] width 9 height 10
click at [30, 398] on icon at bounding box center [30, 396] width 7 height 9
click at [26, 396] on icon at bounding box center [41, 397] width 34 height 12
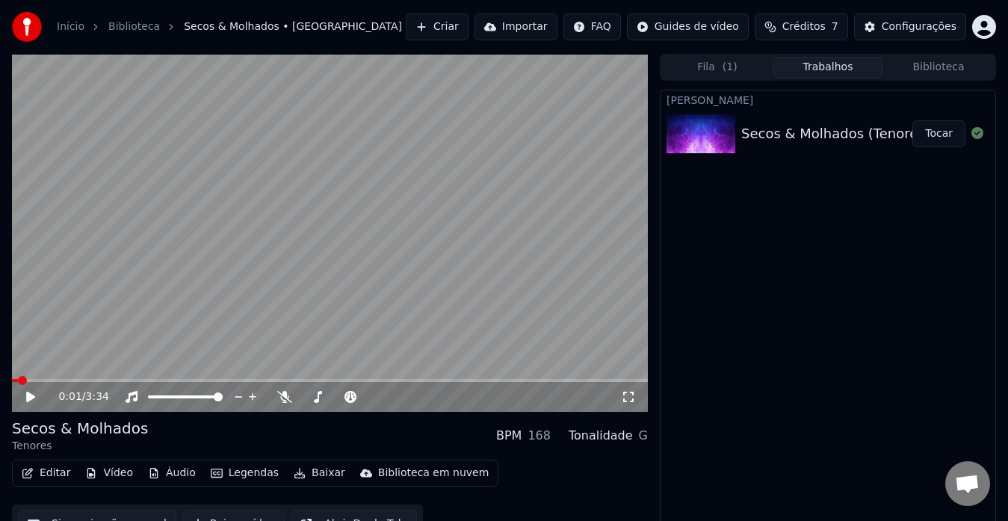
click at [26, 396] on icon at bounding box center [41, 397] width 34 height 12
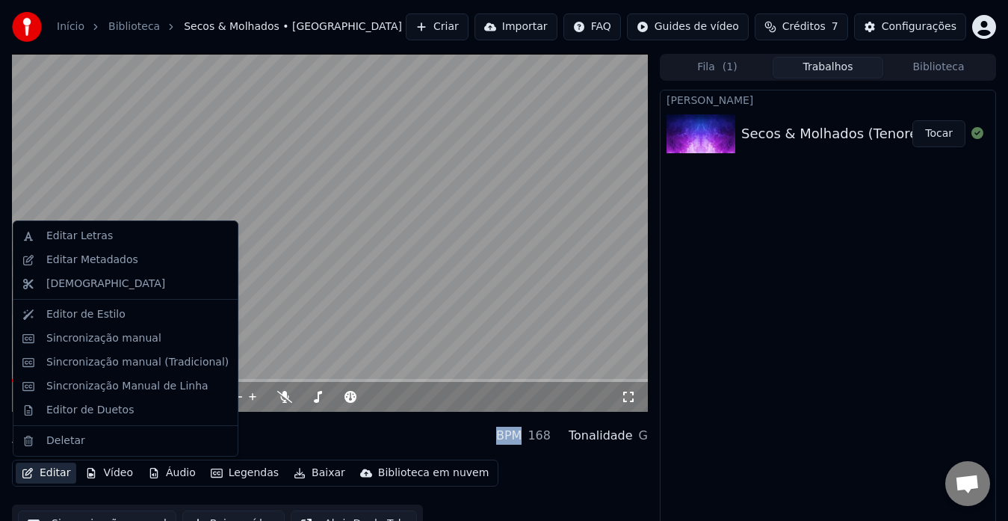
click at [52, 473] on button "Editar" at bounding box center [46, 473] width 61 height 21
click at [64, 324] on div "Editor de Estilo" at bounding box center [125, 315] width 218 height 24
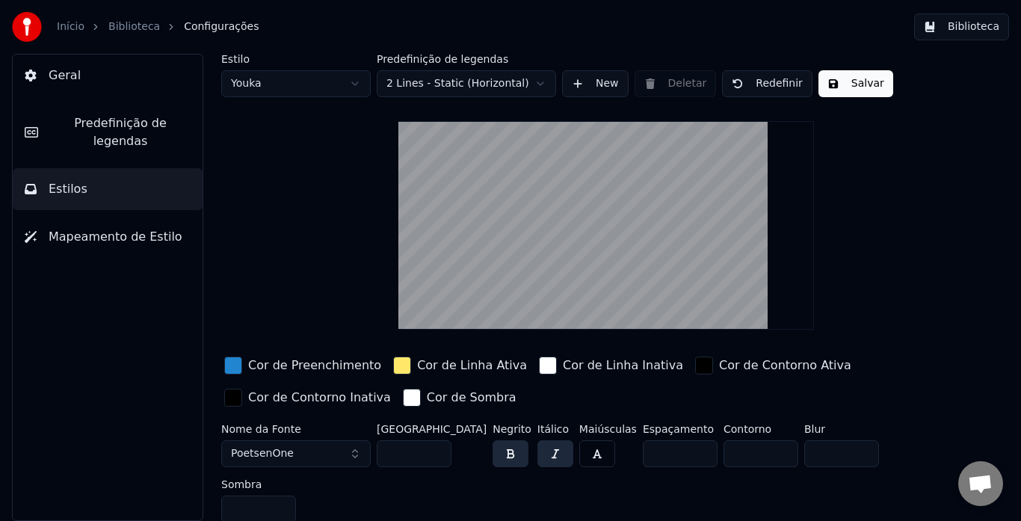
click at [110, 228] on span "Mapeamento de Estilo" at bounding box center [116, 237] width 134 height 18
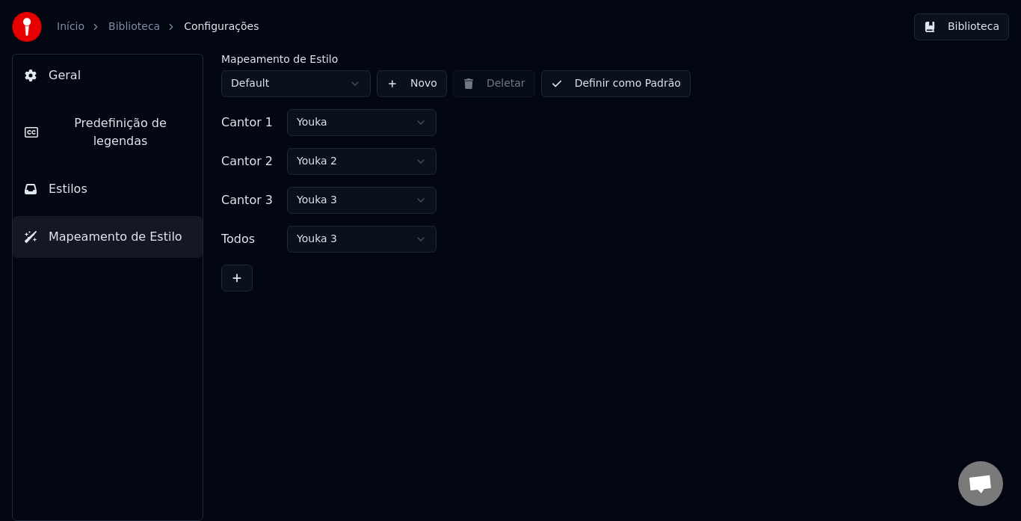
click at [99, 123] on span "Predefinição de legendas" at bounding box center [120, 132] width 141 height 36
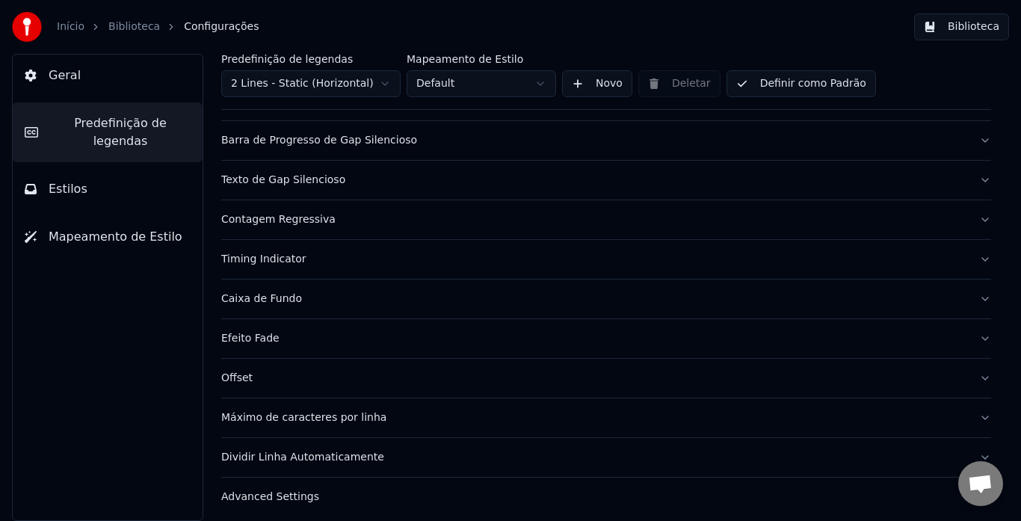
scroll to position [145, 0]
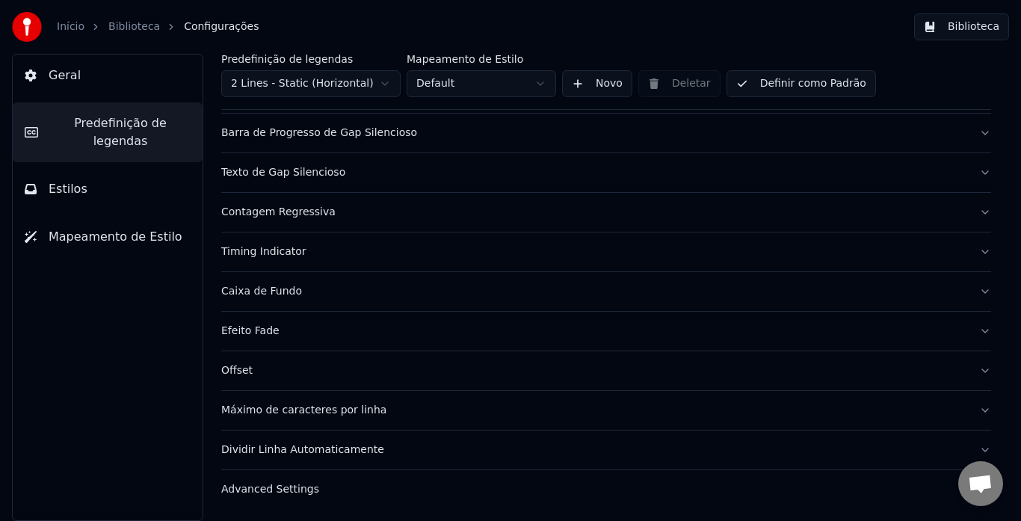
click at [268, 334] on div "Efeito Fade" at bounding box center [594, 331] width 746 height 15
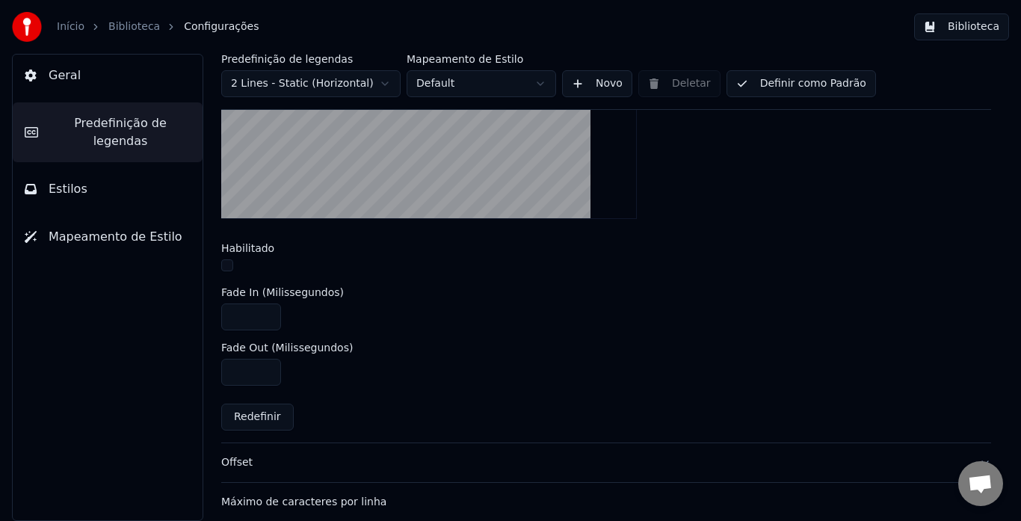
scroll to position [519, 0]
click at [226, 262] on button "button" at bounding box center [227, 265] width 12 height 12
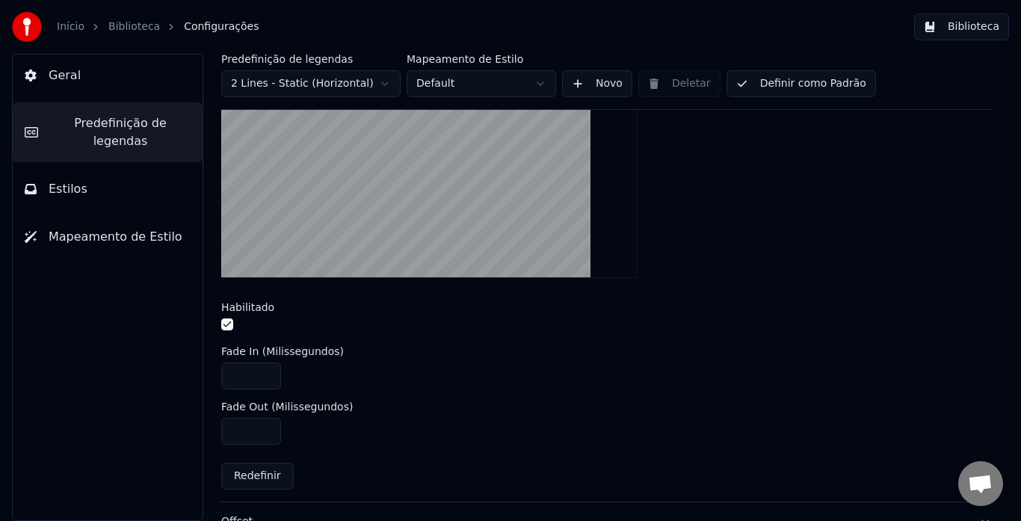
scroll to position [369, 0]
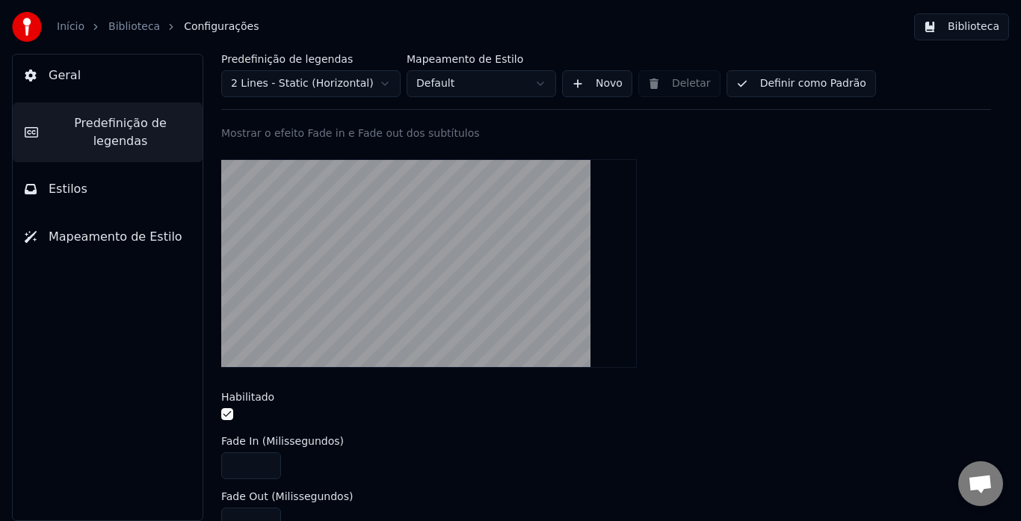
click at [968, 25] on button "Biblioteca" at bounding box center [961, 26] width 95 height 27
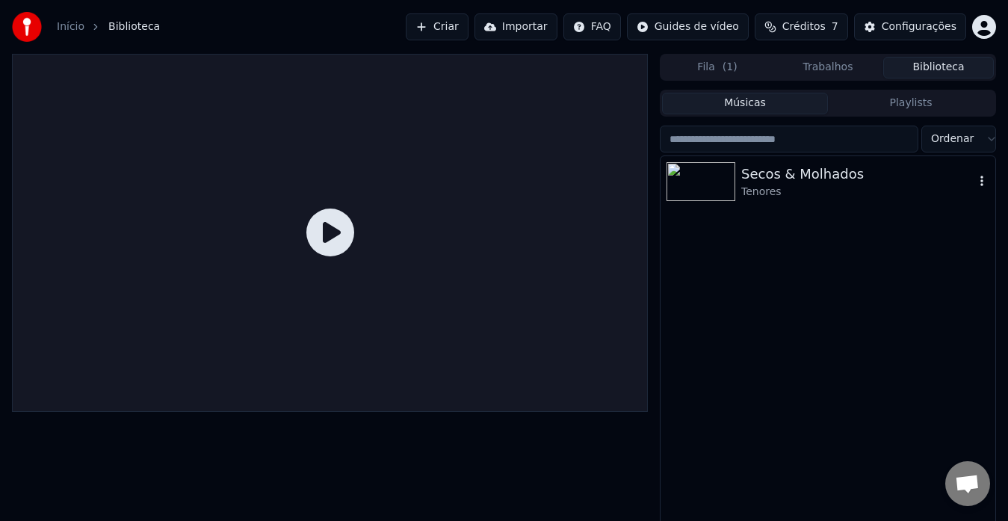
click at [762, 190] on div "Tenores" at bounding box center [857, 192] width 233 height 15
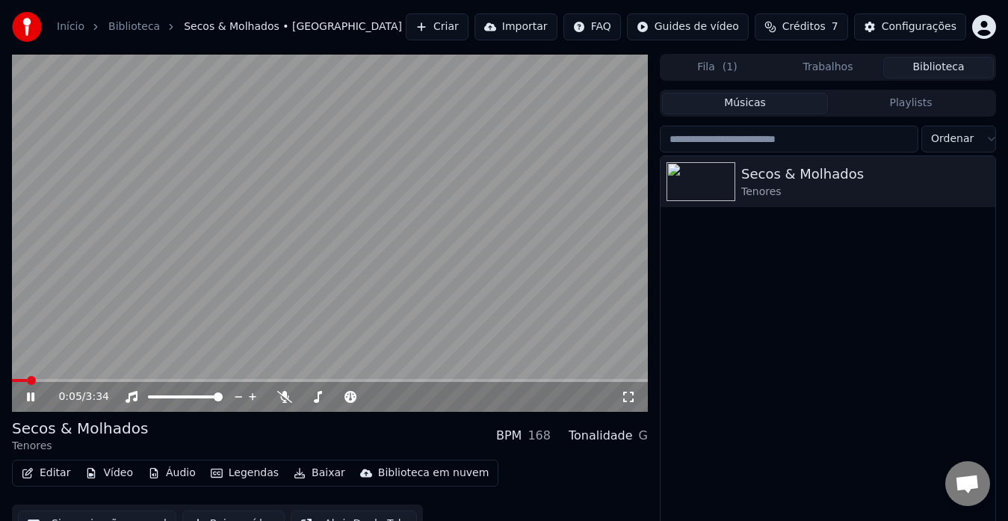
click at [31, 397] on icon at bounding box center [41, 397] width 34 height 12
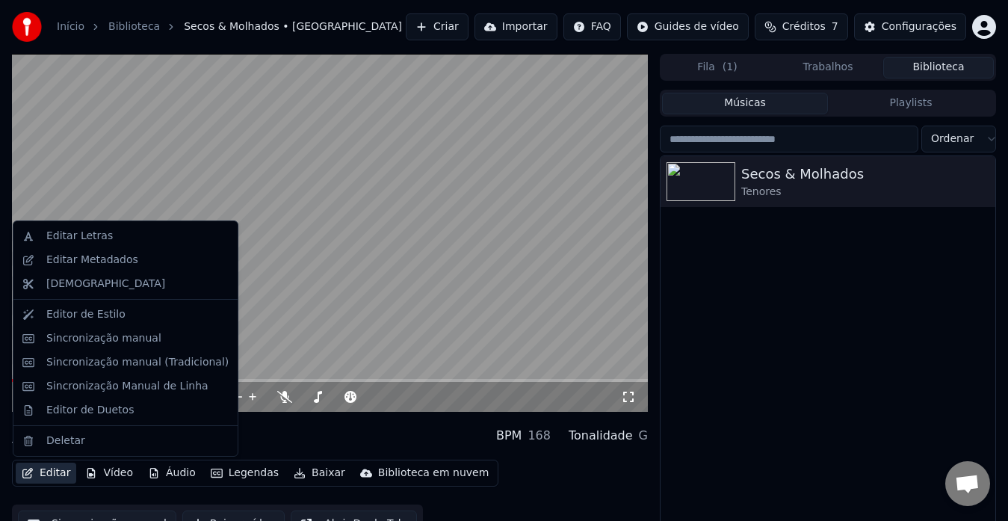
click at [45, 475] on button "Editar" at bounding box center [46, 473] width 61 height 21
click at [72, 320] on div "Editor de Estilo" at bounding box center [85, 314] width 79 height 15
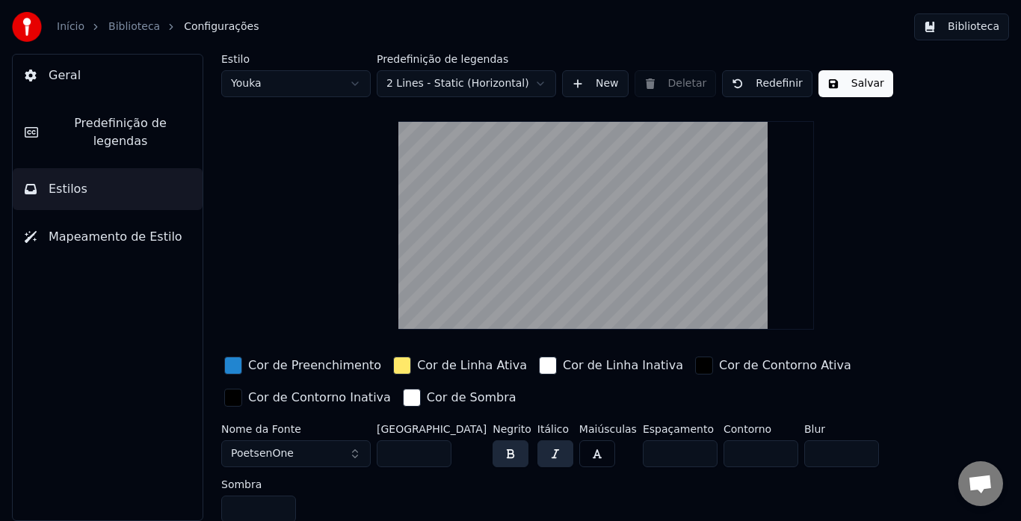
click at [97, 131] on span "Predefinição de legendas" at bounding box center [120, 132] width 141 height 36
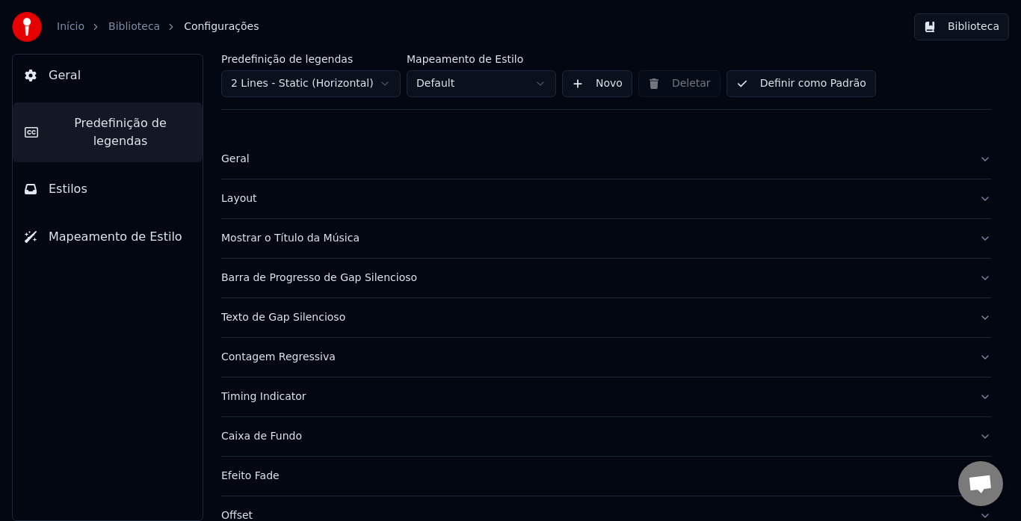
scroll to position [75, 0]
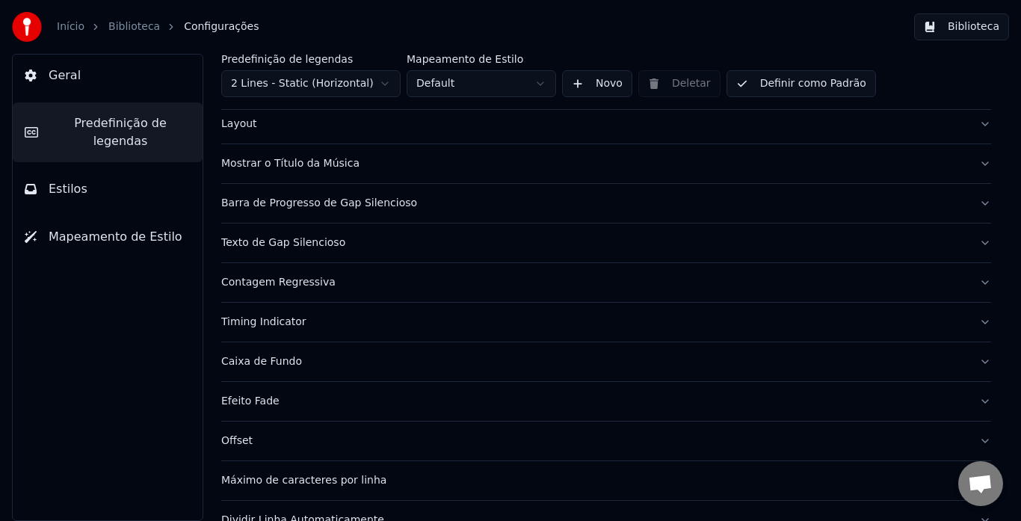
click at [261, 399] on div "Efeito Fade" at bounding box center [594, 401] width 746 height 15
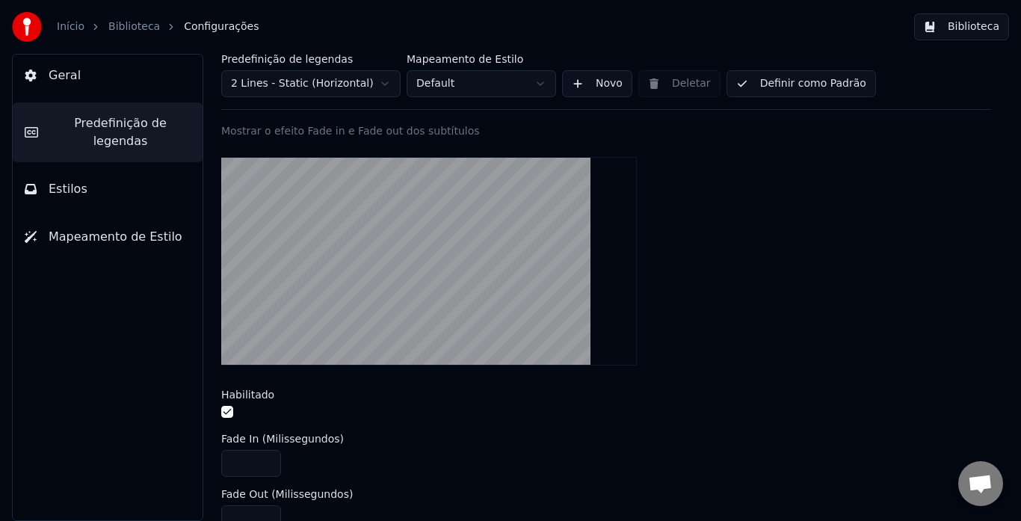
scroll to position [374, 0]
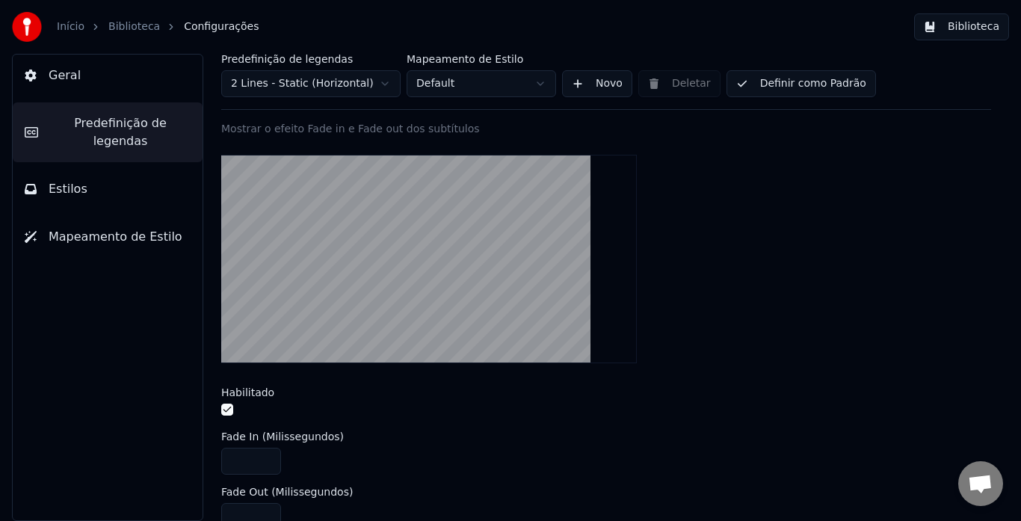
click at [228, 412] on button "button" at bounding box center [227, 410] width 12 height 12
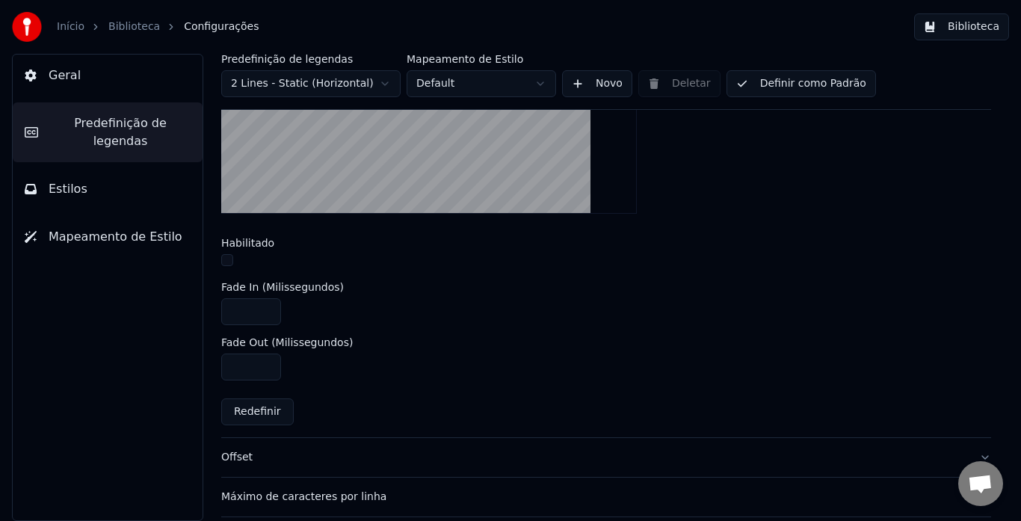
scroll to position [609, 0]
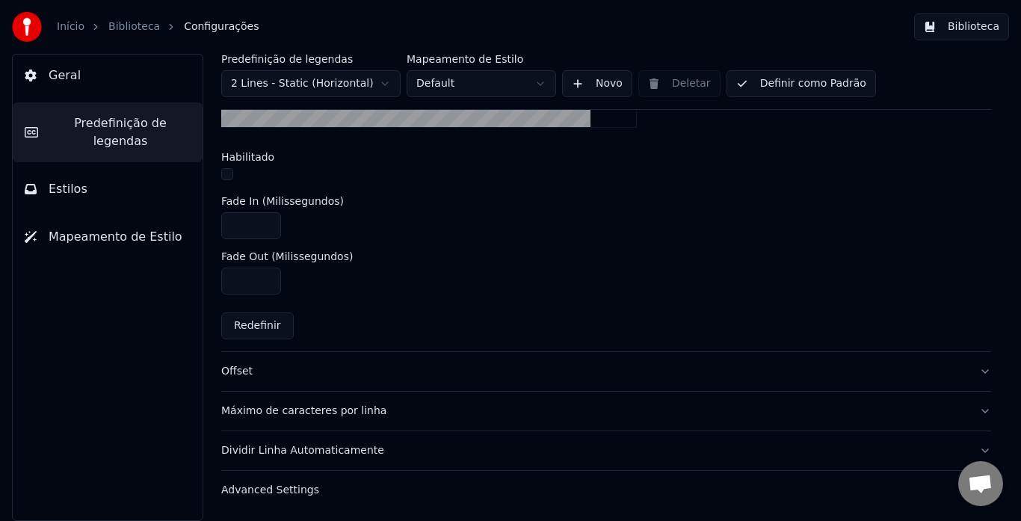
click at [297, 484] on div "Advanced Settings" at bounding box center [594, 490] width 746 height 15
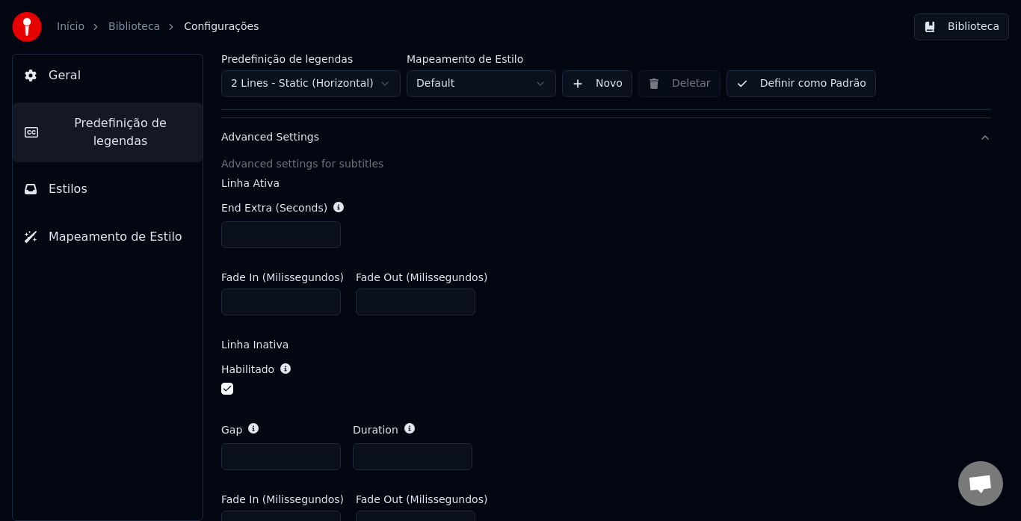
scroll to position [507, 0]
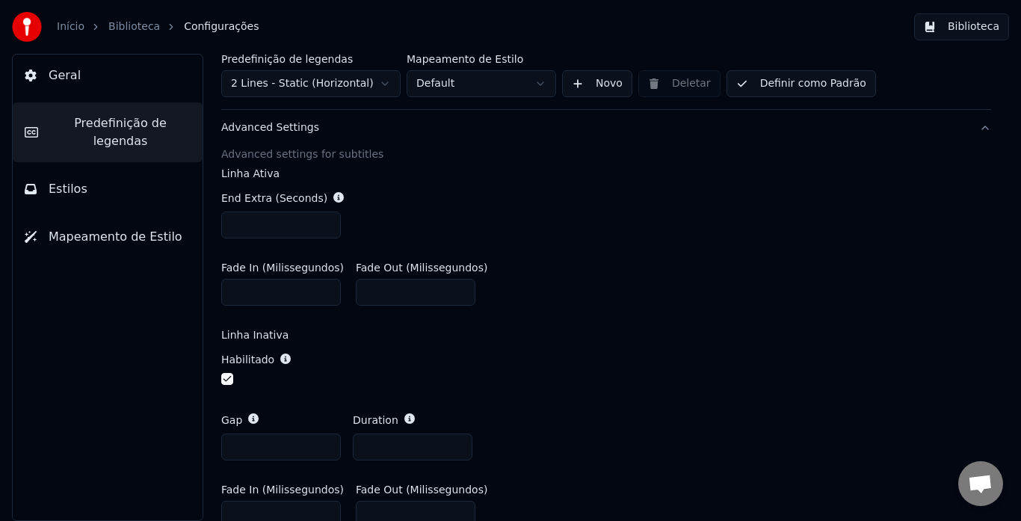
click at [264, 294] on input "*" at bounding box center [281, 292] width 120 height 27
drag, startPoint x: 253, startPoint y: 294, endPoint x: 200, endPoint y: 294, distance: 52.3
click at [200, 294] on div "Predefinição de legendas 2 Lines - Static (Horizontal) Mapeamento de Estilo Def…" at bounding box center [606, 287] width 830 height 467
drag, startPoint x: 243, startPoint y: 291, endPoint x: 203, endPoint y: 291, distance: 39.6
click at [203, 291] on div "Predefinição de legendas 2 Lines - Static (Horizontal) Mapeamento de Estilo Def…" at bounding box center [606, 287] width 830 height 467
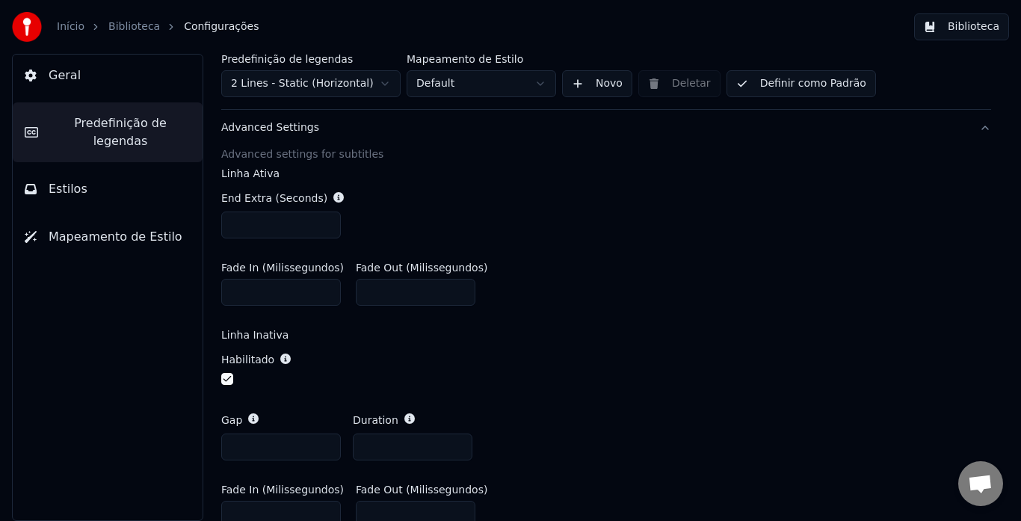
type input "*"
click at [951, 22] on button "Biblioteca" at bounding box center [961, 26] width 95 height 27
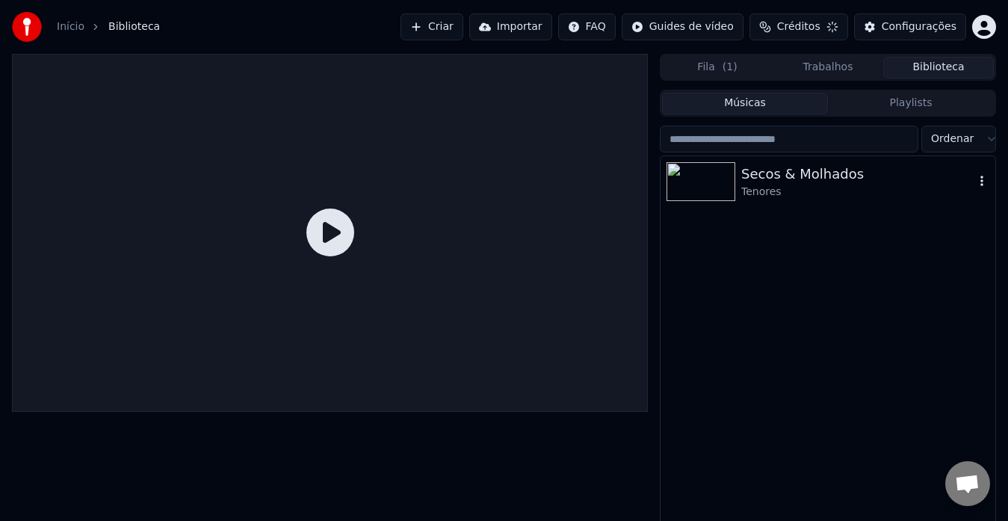
click at [821, 181] on div "Secos & Molhados" at bounding box center [857, 174] width 233 height 21
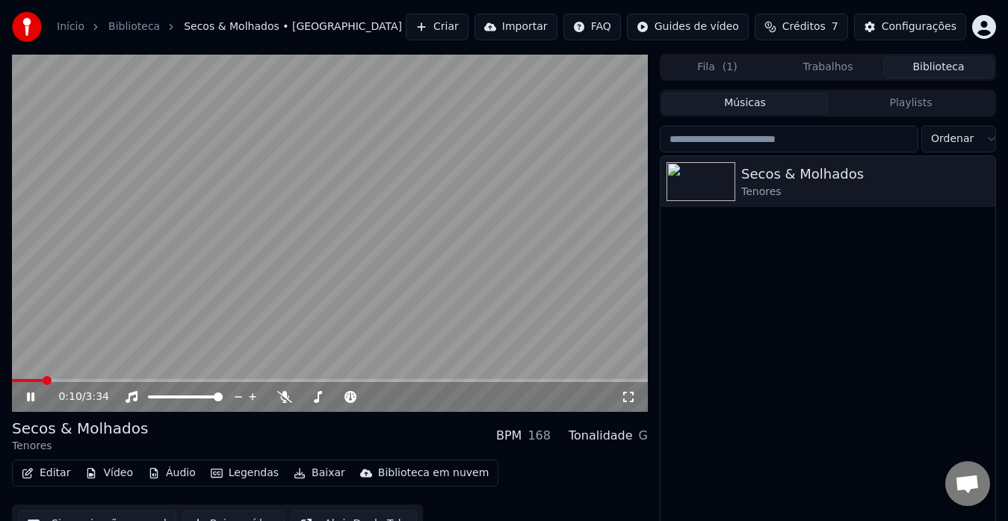
click at [27, 396] on icon at bounding box center [41, 397] width 34 height 12
click at [12, 383] on span at bounding box center [16, 380] width 9 height 9
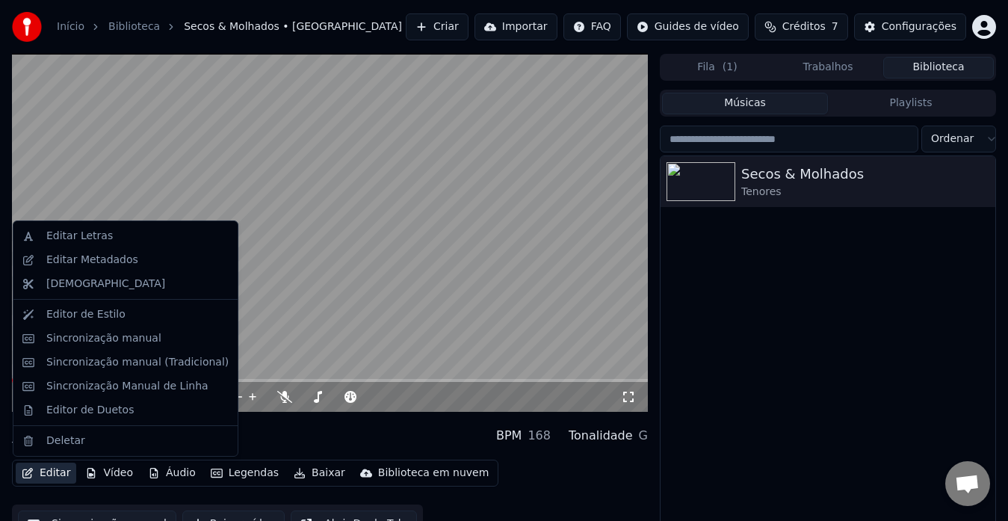
click at [57, 470] on button "Editar" at bounding box center [46, 473] width 61 height 21
click at [120, 314] on div "Editor de Estilo" at bounding box center [137, 314] width 182 height 15
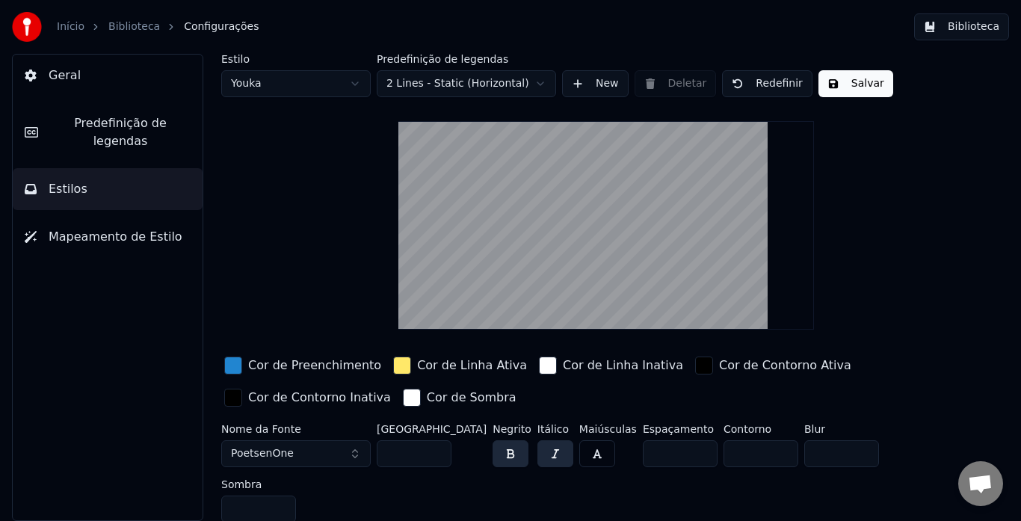
click at [77, 123] on span "Predefinição de legendas" at bounding box center [120, 132] width 141 height 36
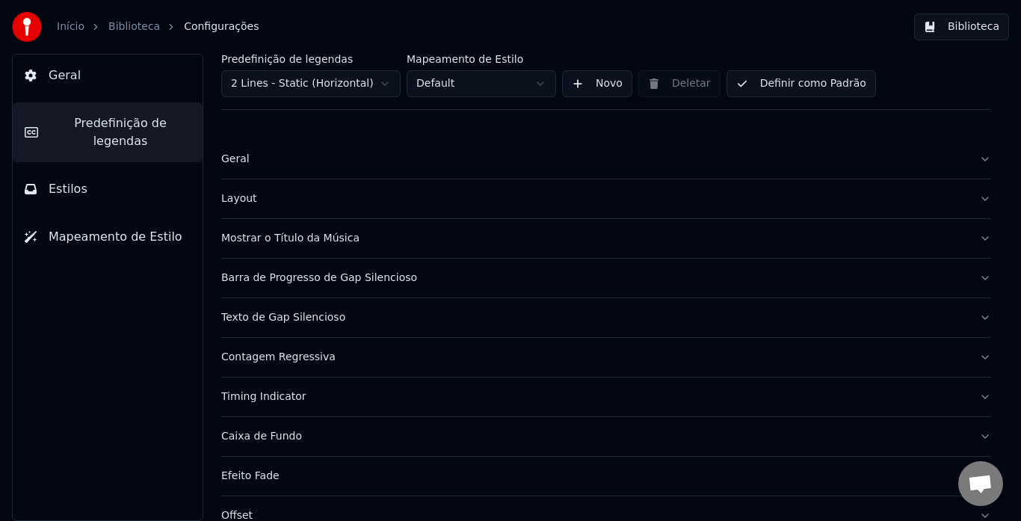
click at [73, 82] on span "Geral" at bounding box center [65, 76] width 32 height 18
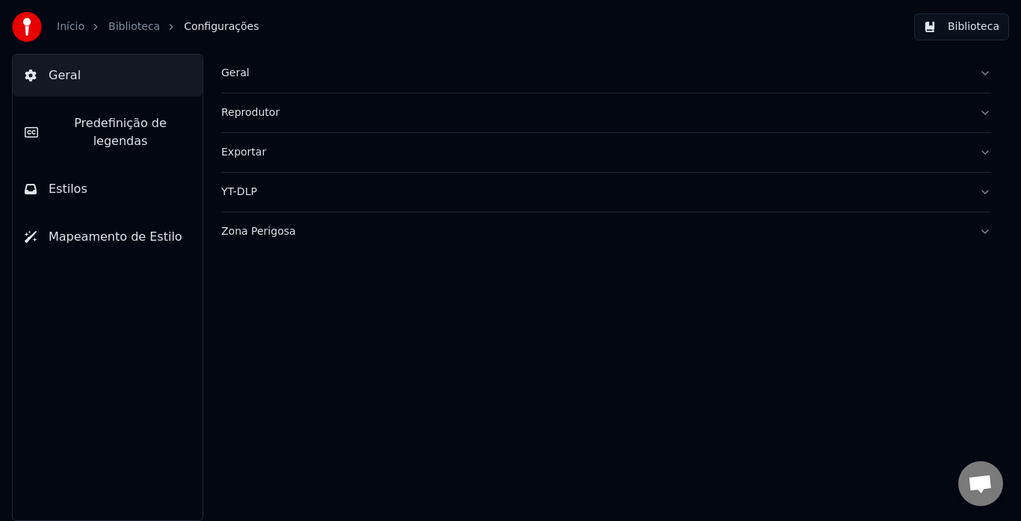
click at [230, 115] on div "Reprodutor" at bounding box center [594, 112] width 746 height 15
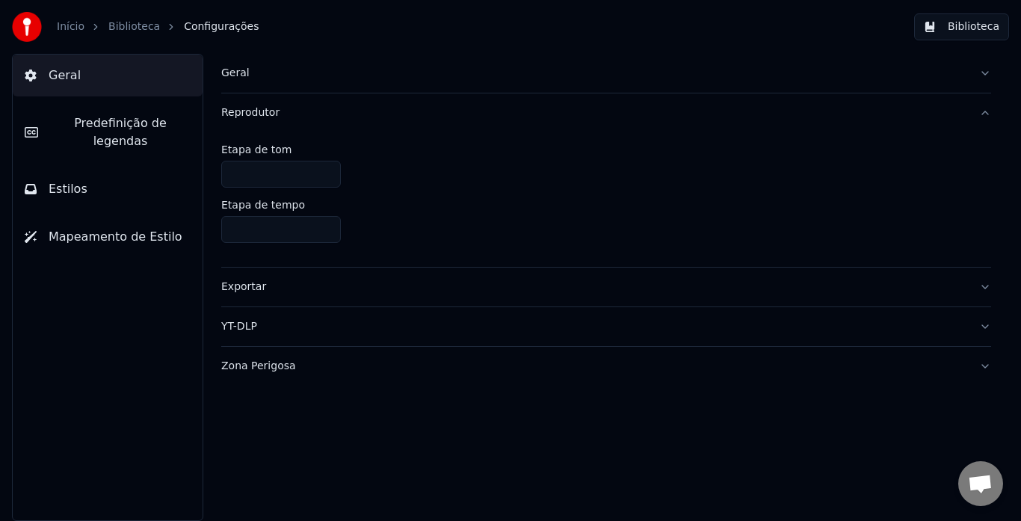
click at [64, 180] on span "Estilos" at bounding box center [68, 189] width 39 height 18
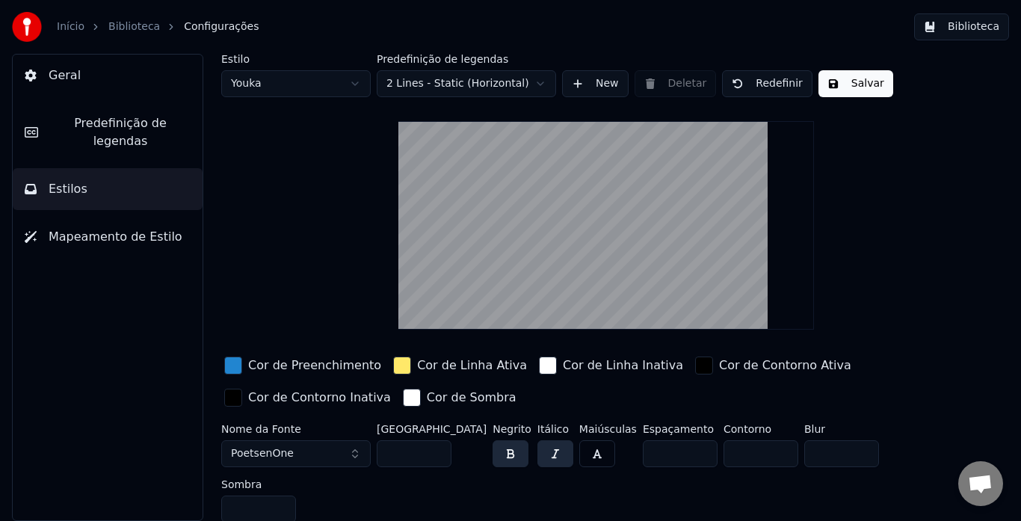
click at [82, 132] on span "Predefinição de legendas" at bounding box center [120, 132] width 141 height 36
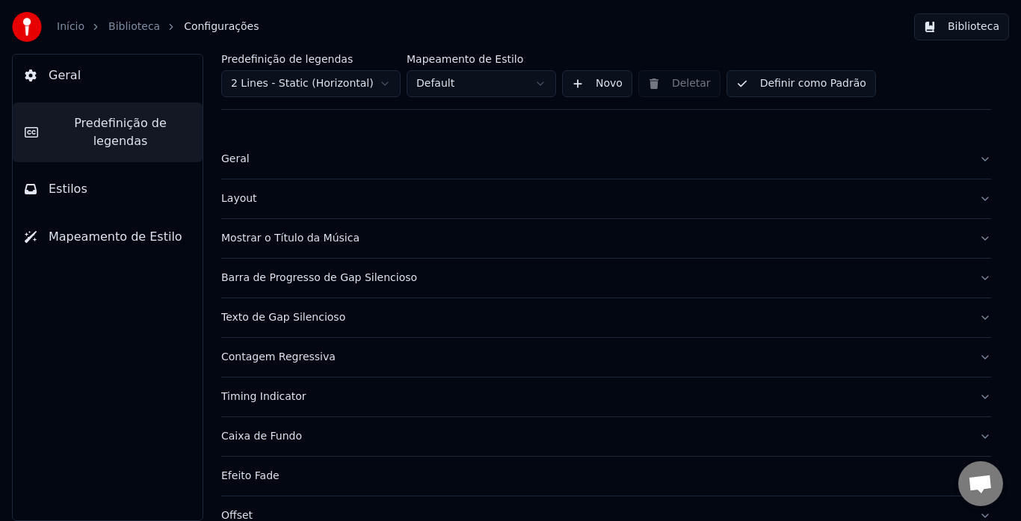
scroll to position [145, 0]
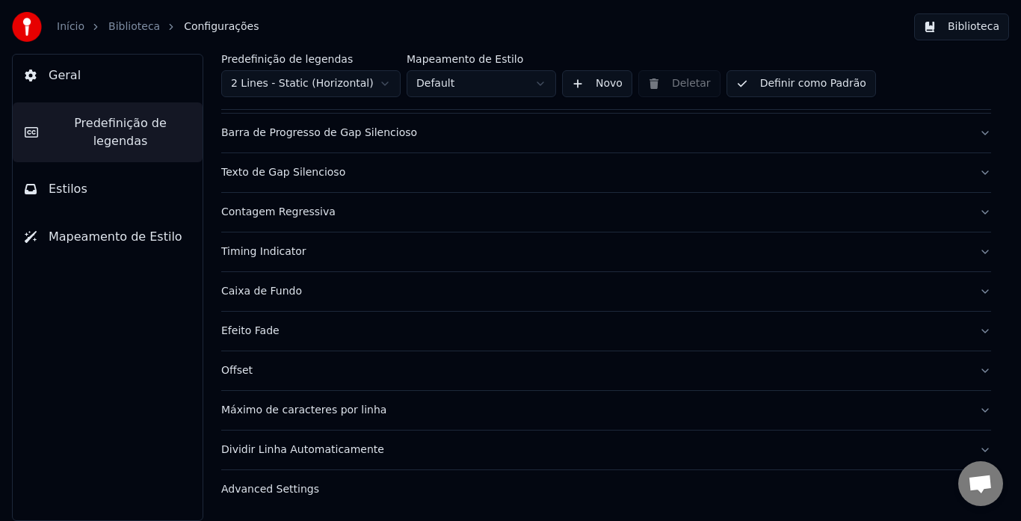
click at [256, 486] on div "Advanced Settings" at bounding box center [594, 489] width 746 height 15
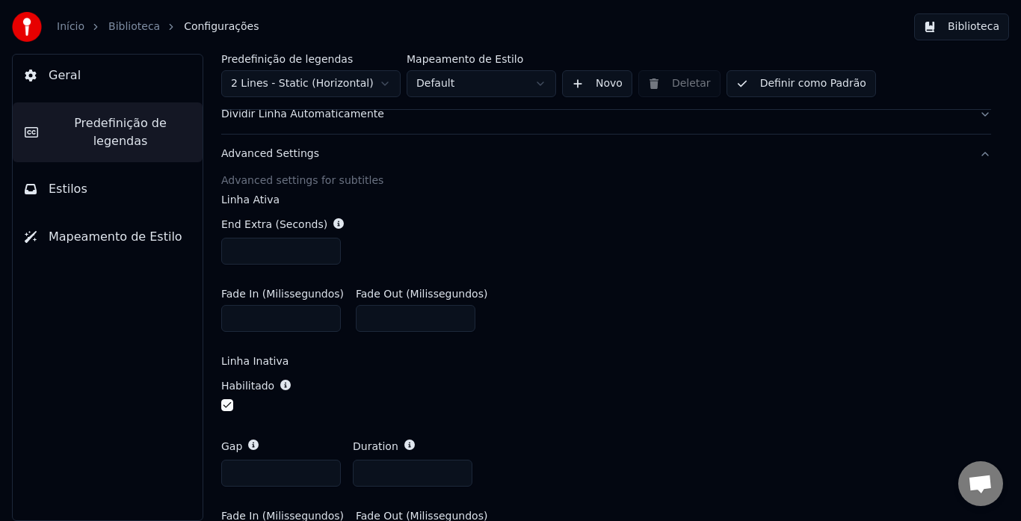
scroll to position [507, 0]
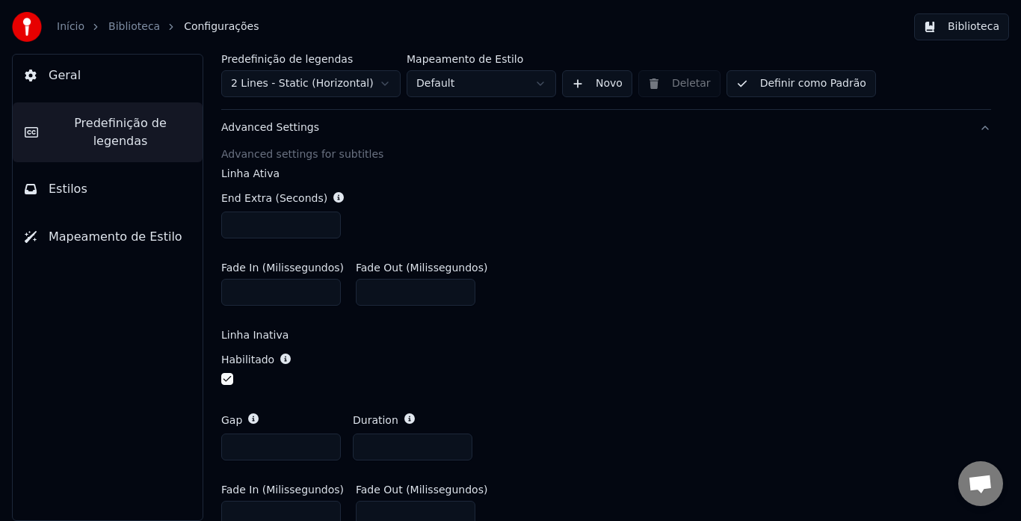
drag, startPoint x: 248, startPoint y: 294, endPoint x: 151, endPoint y: 289, distance: 97.3
click at [155, 288] on div "Geral Predefinição de legendas Estilos Mapeamento de Estilo Predefinição de leg…" at bounding box center [510, 287] width 1021 height 467
type input "*"
click at [959, 31] on button "Biblioteca" at bounding box center [961, 26] width 95 height 27
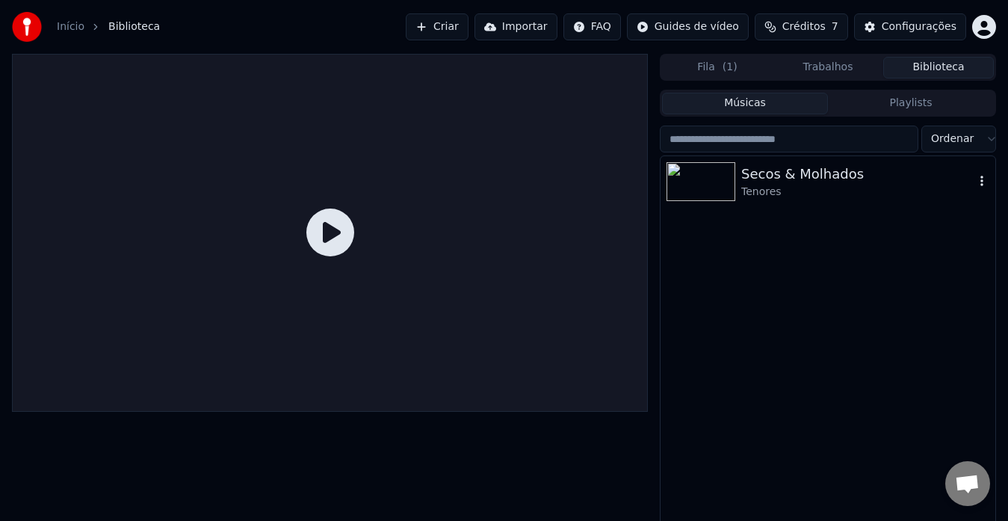
click at [761, 176] on div "Secos & Molhados" at bounding box center [857, 174] width 233 height 21
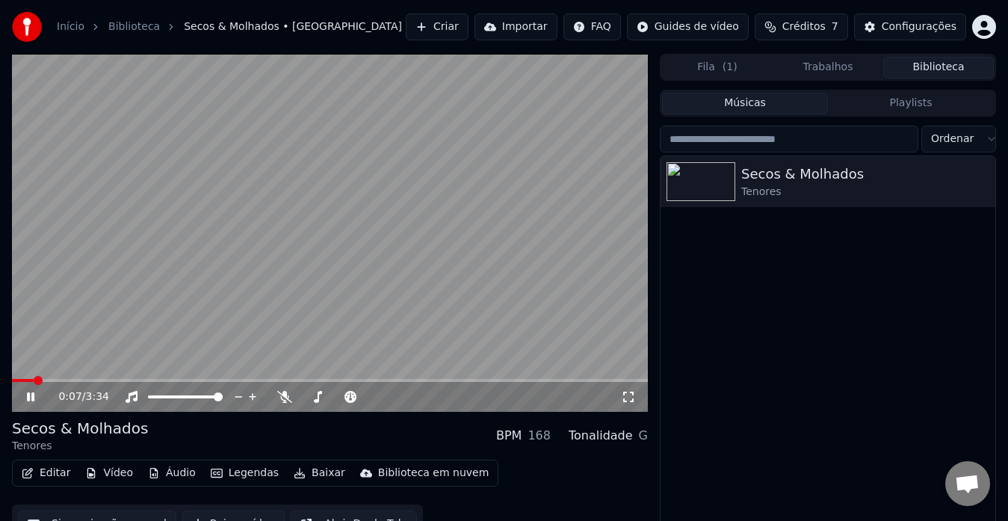
click at [30, 397] on icon at bounding box center [30, 396] width 7 height 9
click at [52, 473] on button "Editar" at bounding box center [46, 473] width 61 height 21
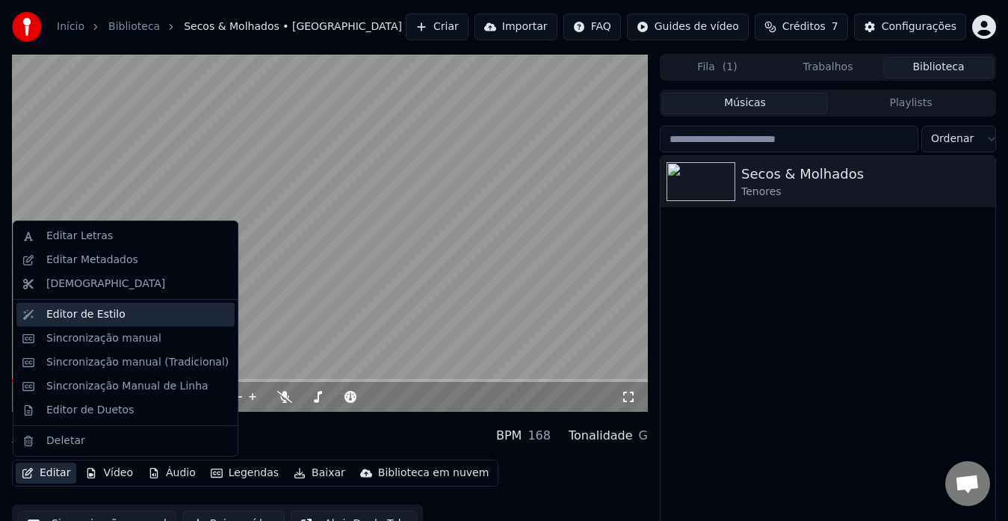
click at [104, 315] on div "Editor de Estilo" at bounding box center [85, 314] width 79 height 15
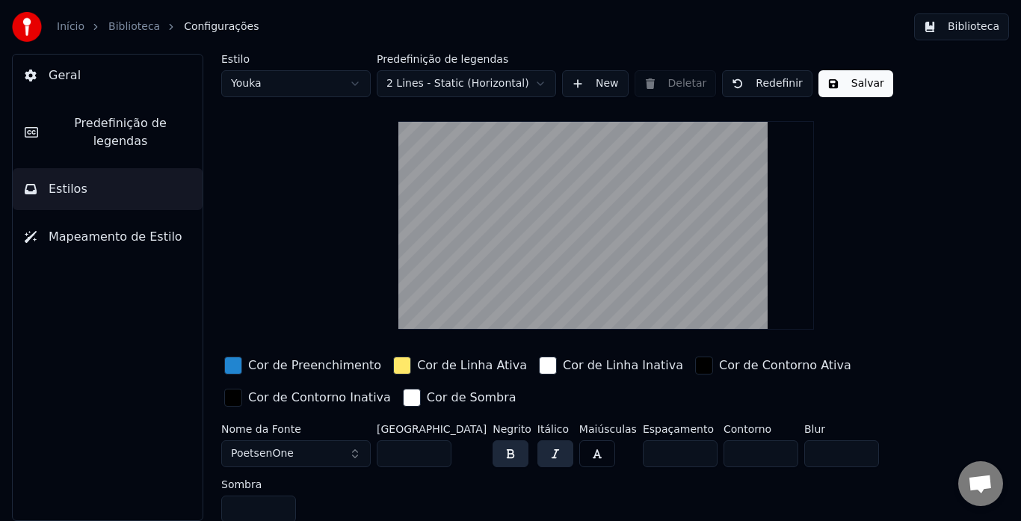
click at [87, 125] on span "Predefinição de legendas" at bounding box center [120, 132] width 141 height 36
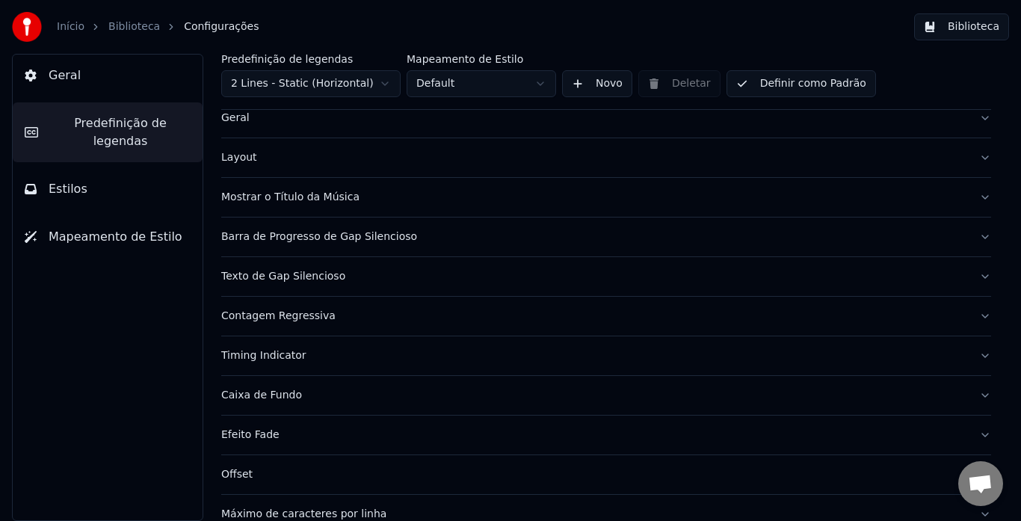
scroll to position [145, 0]
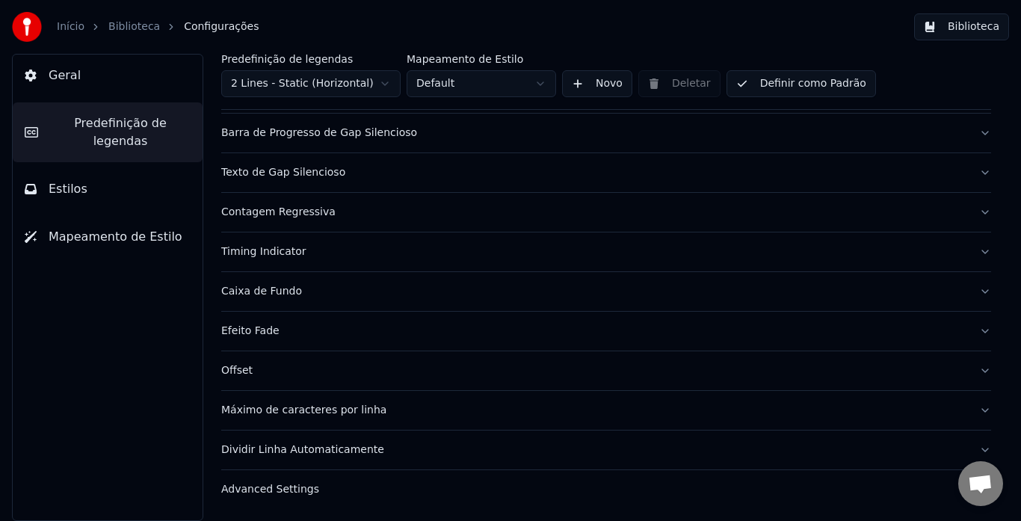
click at [265, 490] on div "Advanced Settings" at bounding box center [594, 489] width 746 height 15
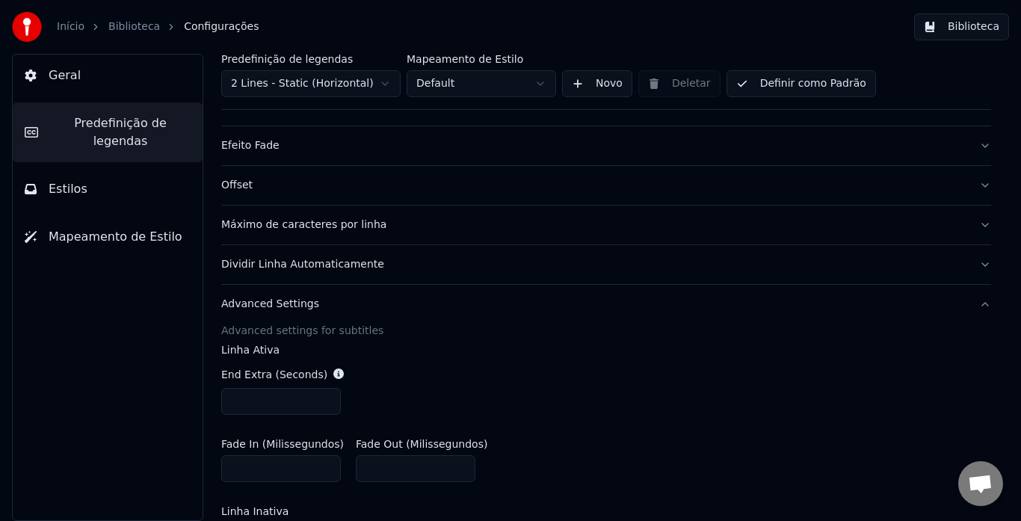
scroll to position [519, 0]
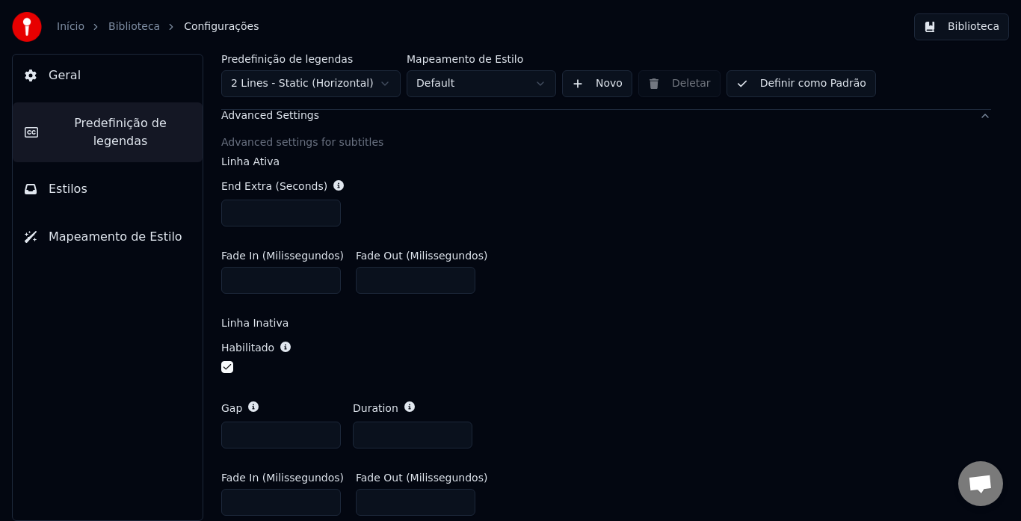
drag, startPoint x: 253, startPoint y: 283, endPoint x: 114, endPoint y: 285, distance: 138.3
click at [114, 285] on div "Geral Predefinição de legendas Estilos Mapeamento de Estilo Predefinição de leg…" at bounding box center [510, 287] width 1021 height 467
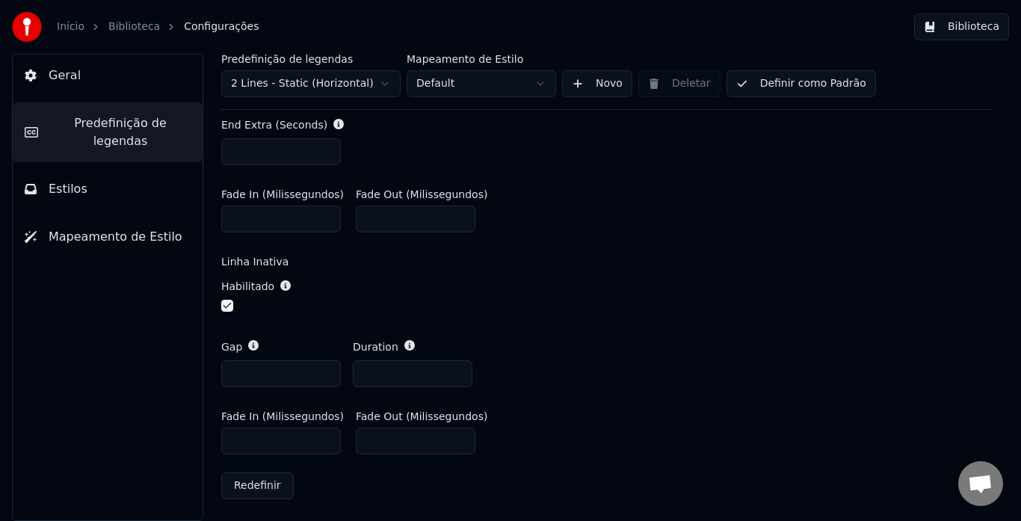
scroll to position [581, 0]
type input "***"
drag, startPoint x: 264, startPoint y: 441, endPoint x: 220, endPoint y: 436, distance: 43.7
click at [220, 436] on div "Predefinição de legendas 2 Lines - Static (Horizontal) Mapeamento de Estilo Def…" at bounding box center [606, 287] width 830 height 467
type input "****"
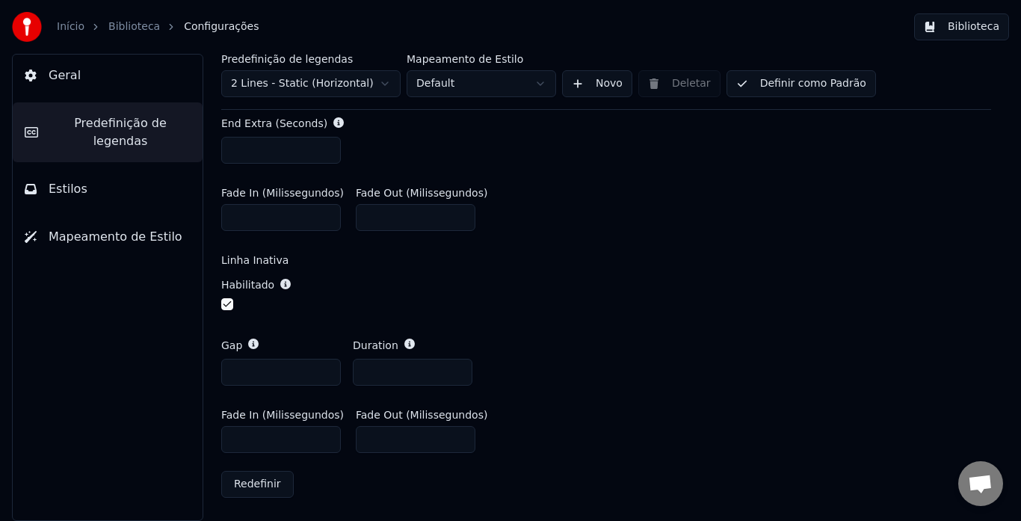
click at [947, 34] on button "Biblioteca" at bounding box center [961, 26] width 95 height 27
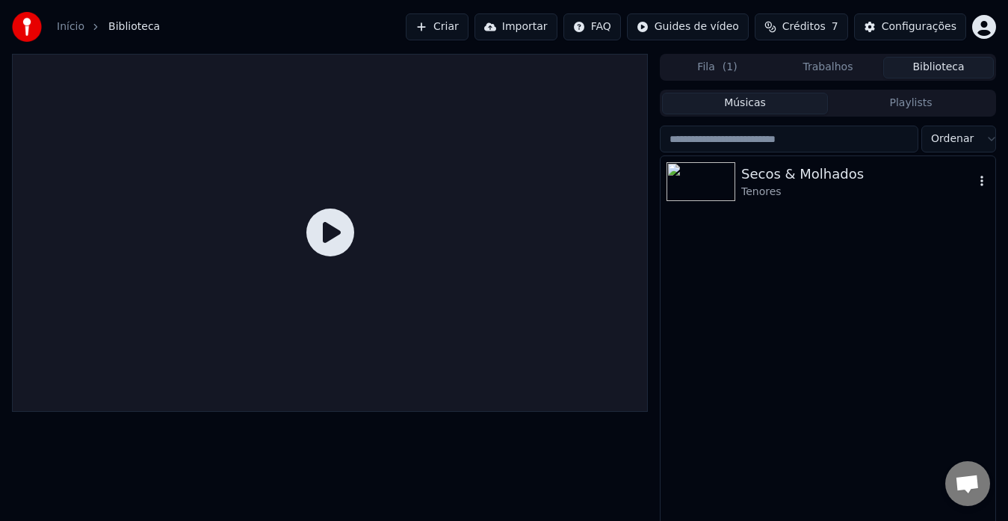
click at [753, 185] on div "Tenores" at bounding box center [857, 192] width 233 height 15
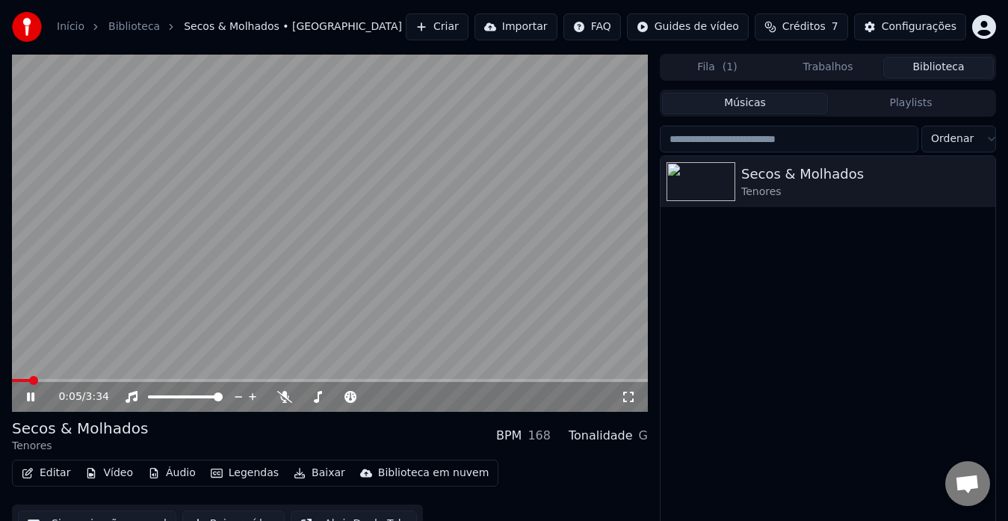
click at [28, 393] on icon at bounding box center [30, 396] width 7 height 9
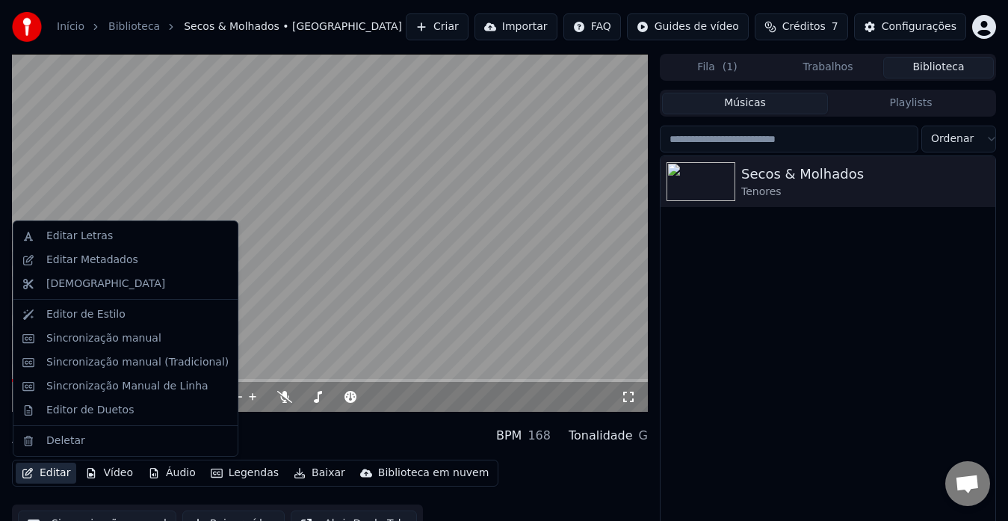
click at [51, 470] on button "Editar" at bounding box center [46, 473] width 61 height 21
click at [92, 315] on div "Editor de Estilo" at bounding box center [85, 314] width 79 height 15
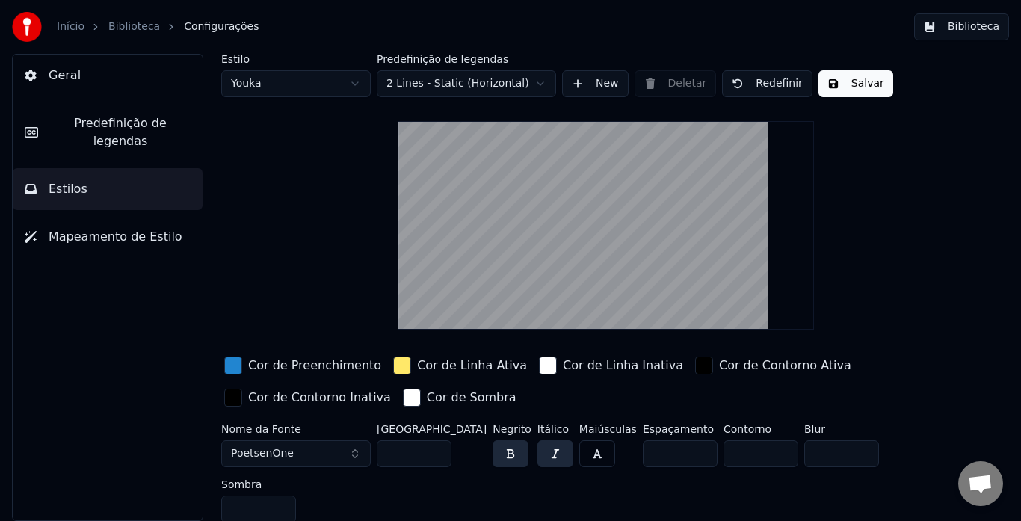
click at [152, 133] on button "Predefinição de legendas" at bounding box center [108, 132] width 190 height 60
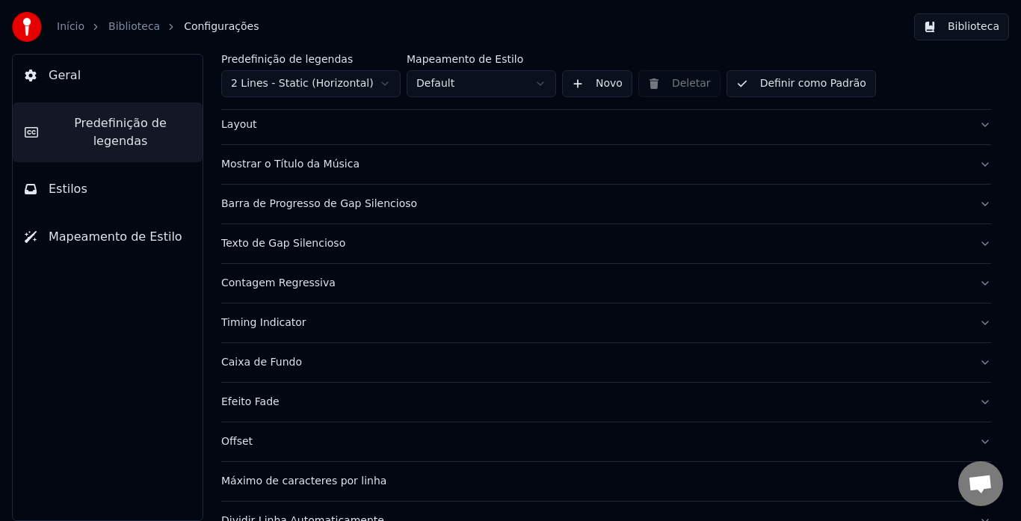
scroll to position [145, 0]
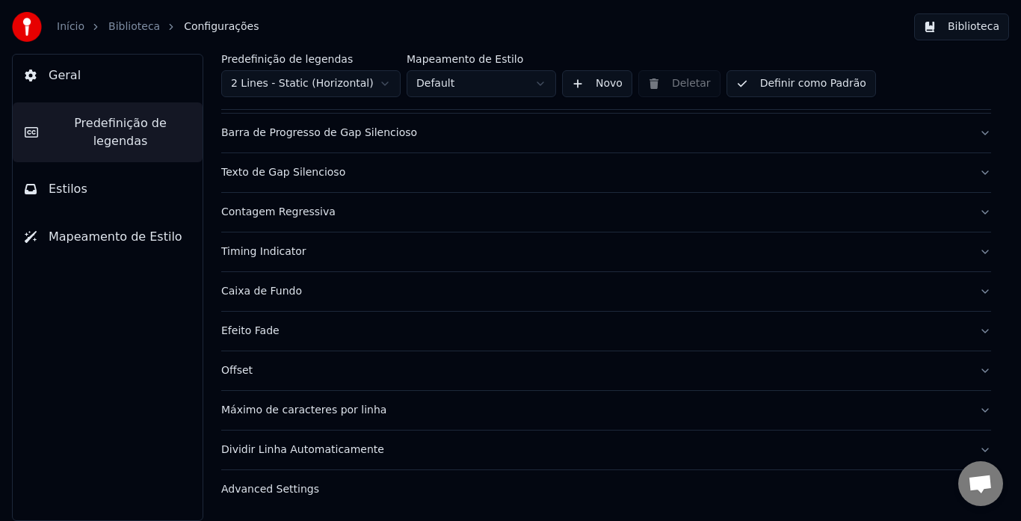
click at [234, 484] on div "Advanced Settings" at bounding box center [594, 489] width 746 height 15
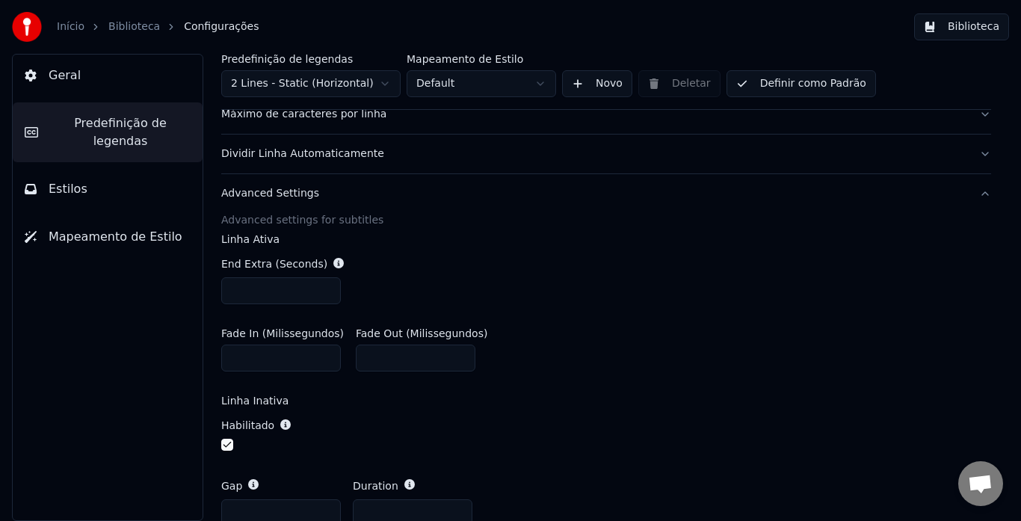
scroll to position [581, 0]
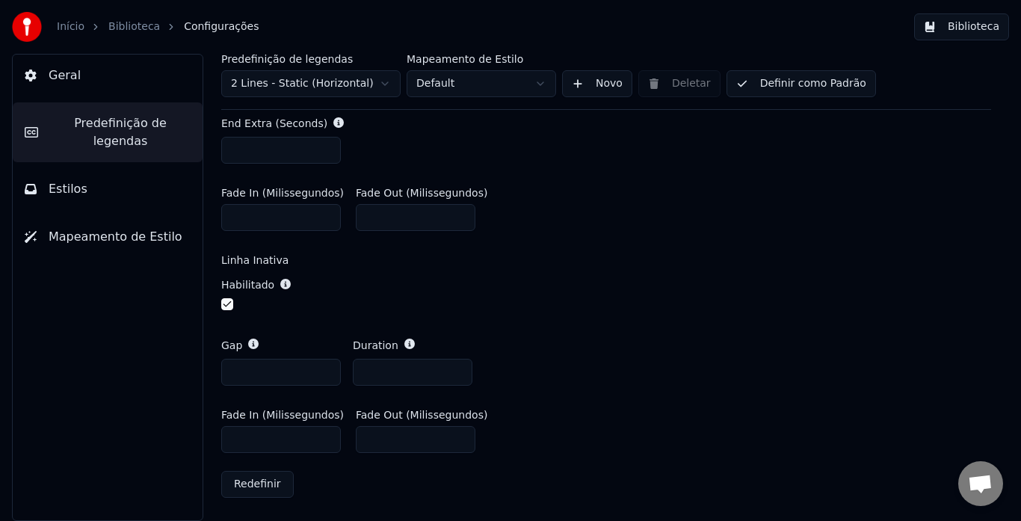
drag, startPoint x: 262, startPoint y: 442, endPoint x: 62, endPoint y: 427, distance: 200.9
click at [62, 427] on div "Geral Predefinição de legendas Estilos Mapeamento de Estilo Predefinição de leg…" at bounding box center [510, 287] width 1021 height 467
type input "***"
click at [549, 331] on div "Gap * Duration *" at bounding box center [606, 362] width 770 height 72
drag, startPoint x: 380, startPoint y: 371, endPoint x: 344, endPoint y: 373, distance: 35.9
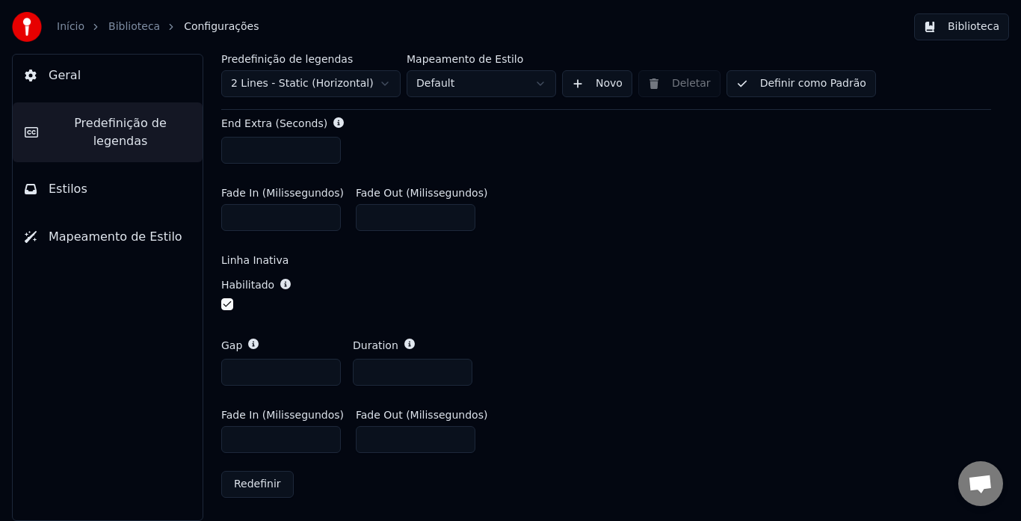
click at [344, 373] on div "Gap * Duration *" at bounding box center [606, 362] width 770 height 72
type input "*"
click at [973, 28] on button "Biblioteca" at bounding box center [961, 26] width 95 height 27
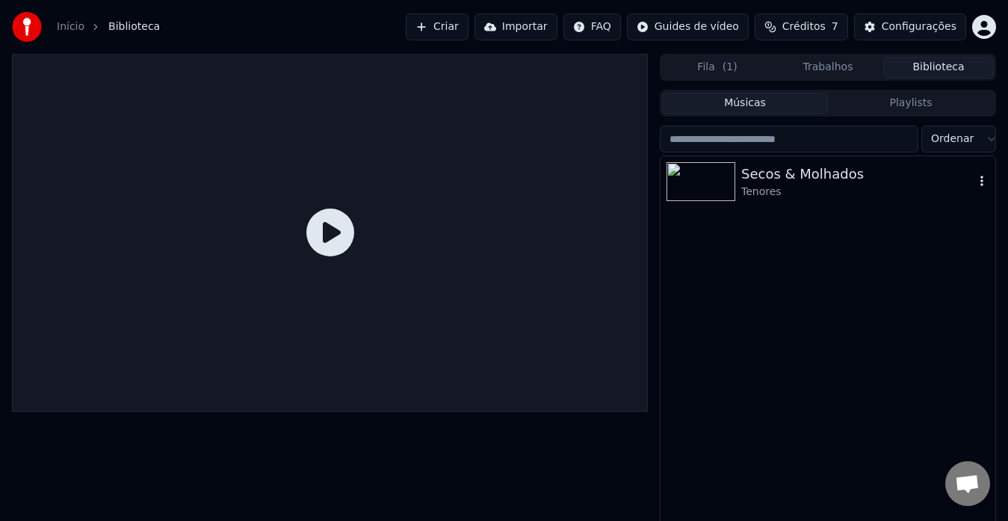
click at [790, 164] on div "Secos & Molhados" at bounding box center [857, 174] width 233 height 21
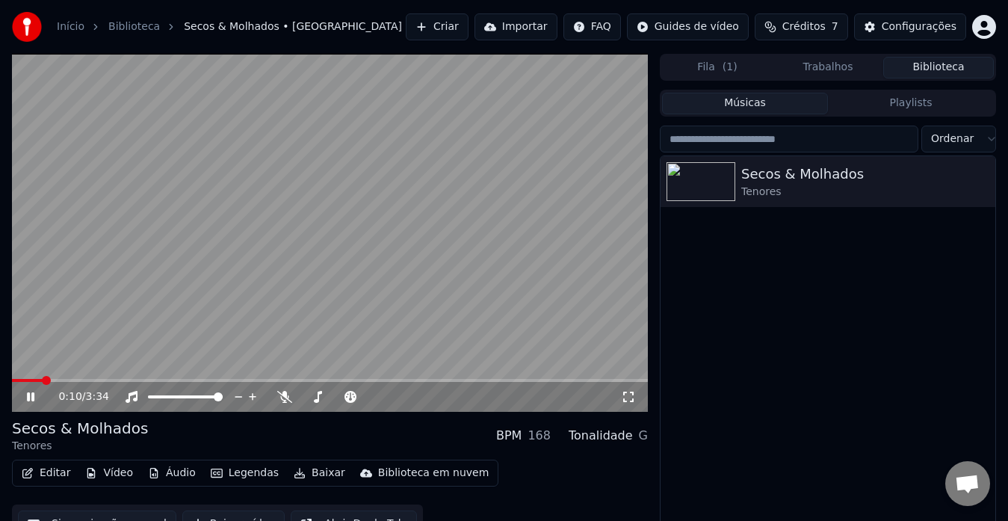
click at [34, 397] on icon at bounding box center [30, 396] width 7 height 9
click at [61, 476] on button "Editar" at bounding box center [46, 473] width 61 height 21
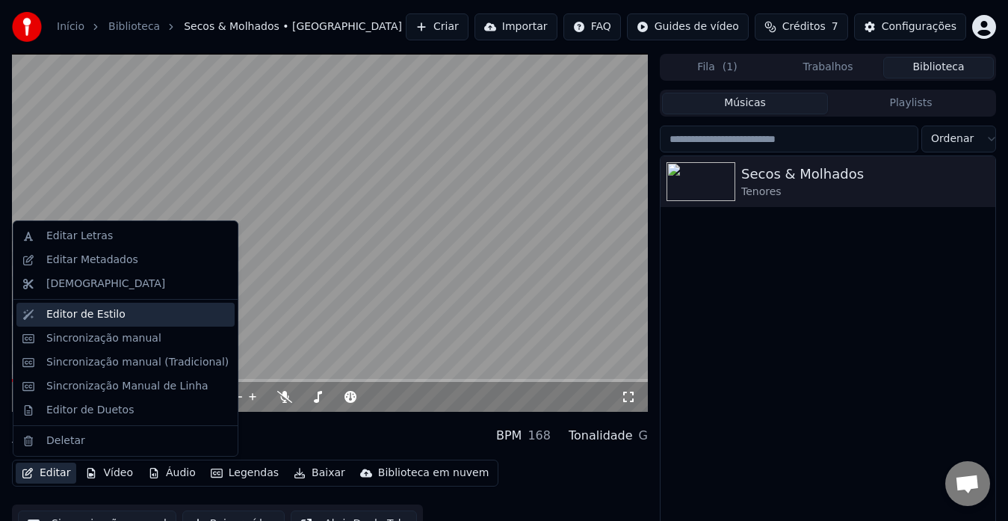
click at [70, 313] on div "Editor de Estilo" at bounding box center [85, 314] width 79 height 15
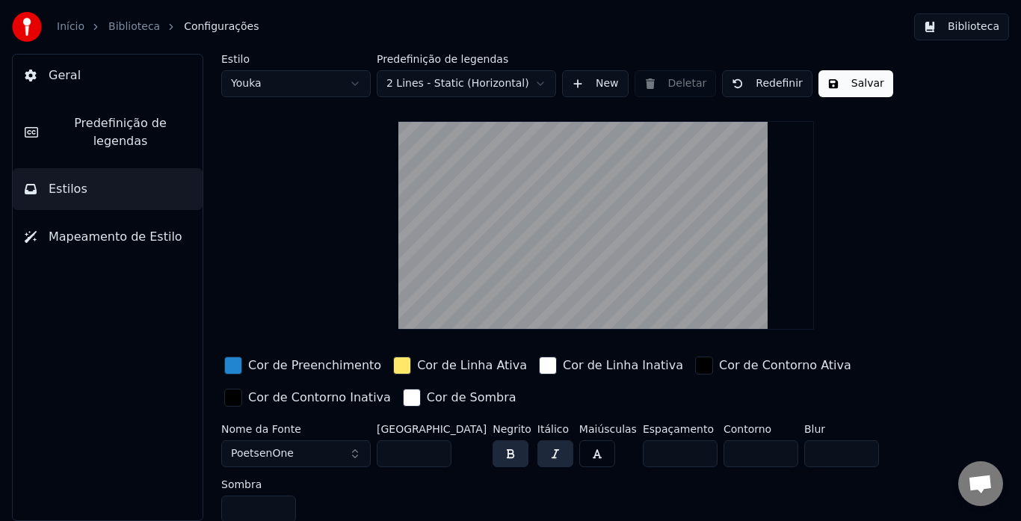
click at [81, 124] on span "Predefinição de legendas" at bounding box center [120, 132] width 141 height 36
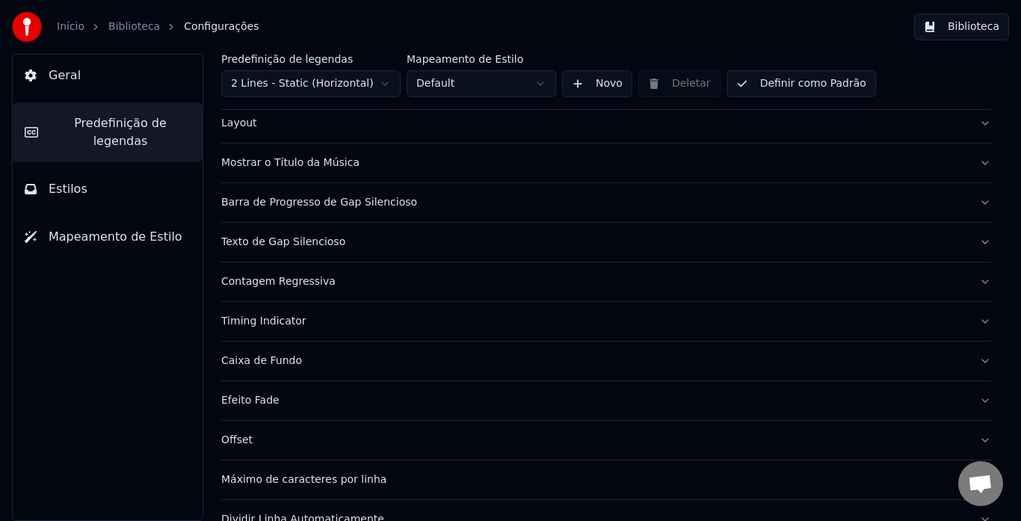
scroll to position [145, 0]
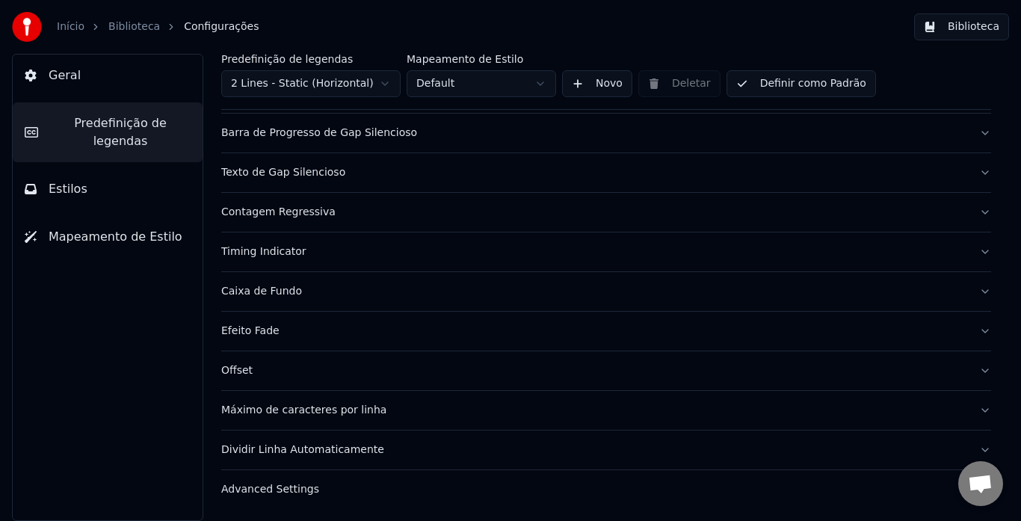
click at [256, 485] on div "Advanced Settings" at bounding box center [594, 489] width 746 height 15
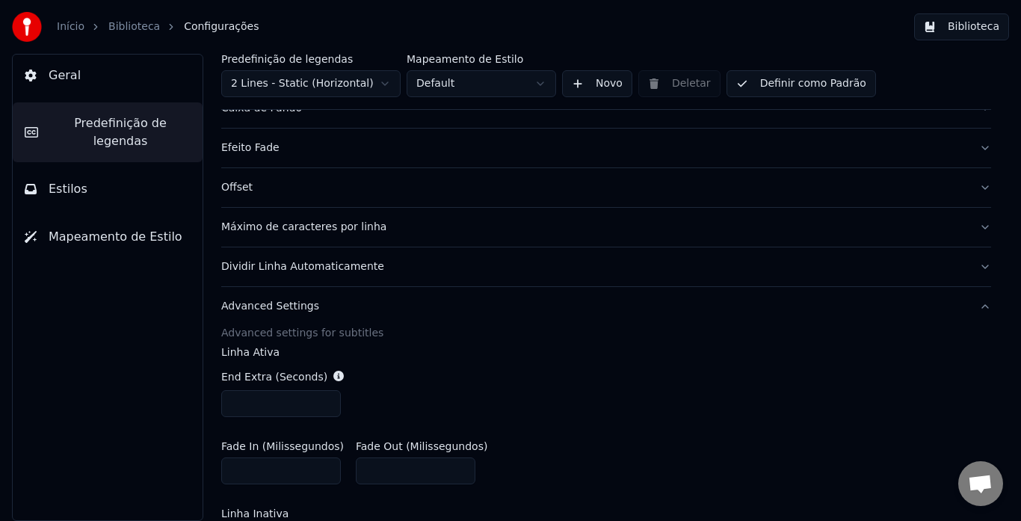
scroll to position [581, 0]
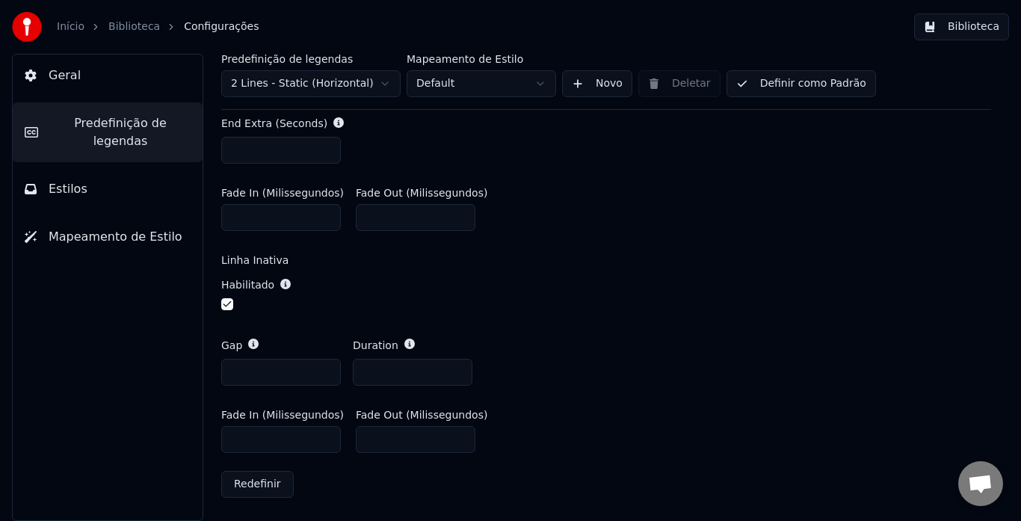
drag, startPoint x: 374, startPoint y: 371, endPoint x: 300, endPoint y: 372, distance: 74.7
click at [303, 372] on div "Gap * Duration *" at bounding box center [606, 362] width 770 height 72
type input "*"
click at [564, 353] on div "Gap * Duration *" at bounding box center [606, 362] width 770 height 72
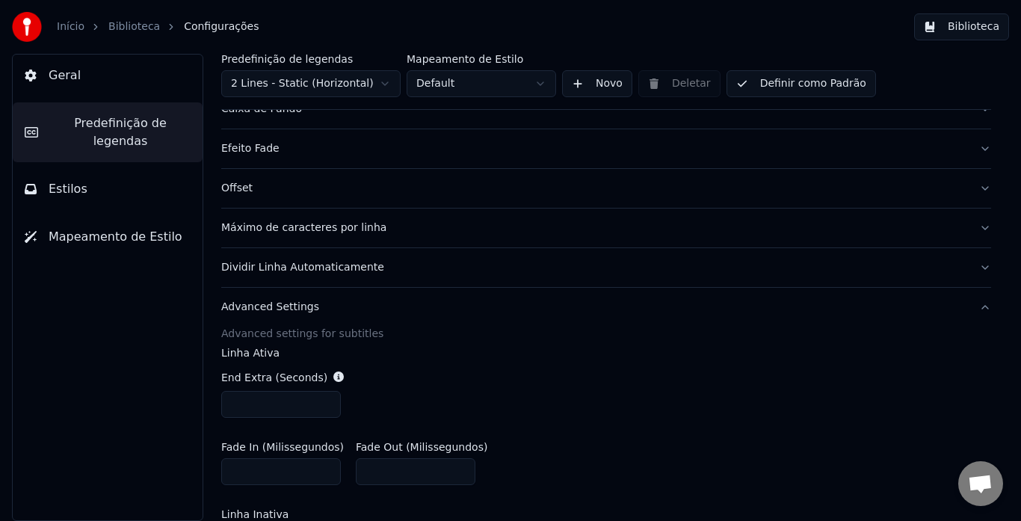
scroll to position [283, 0]
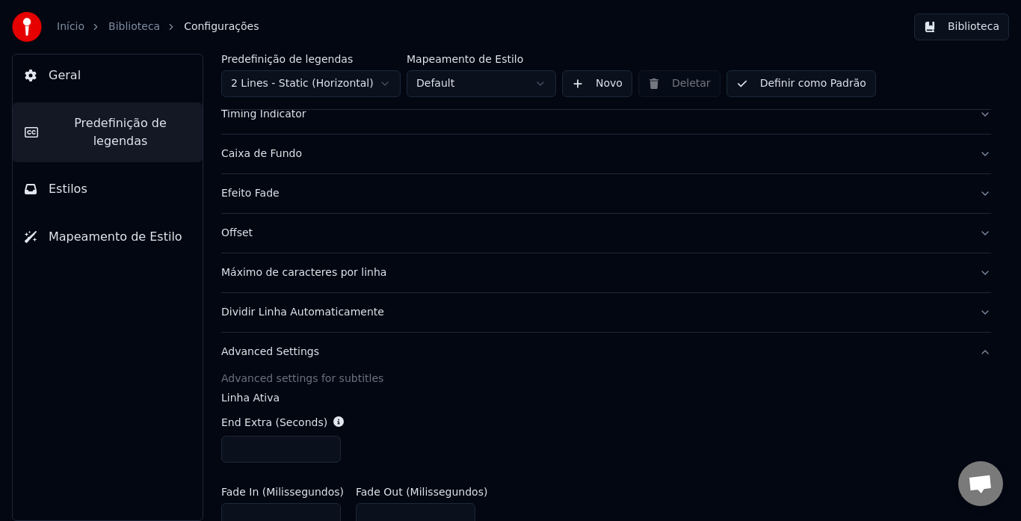
click at [259, 278] on div "Máximo de caracteres por linha" at bounding box center [594, 272] width 746 height 15
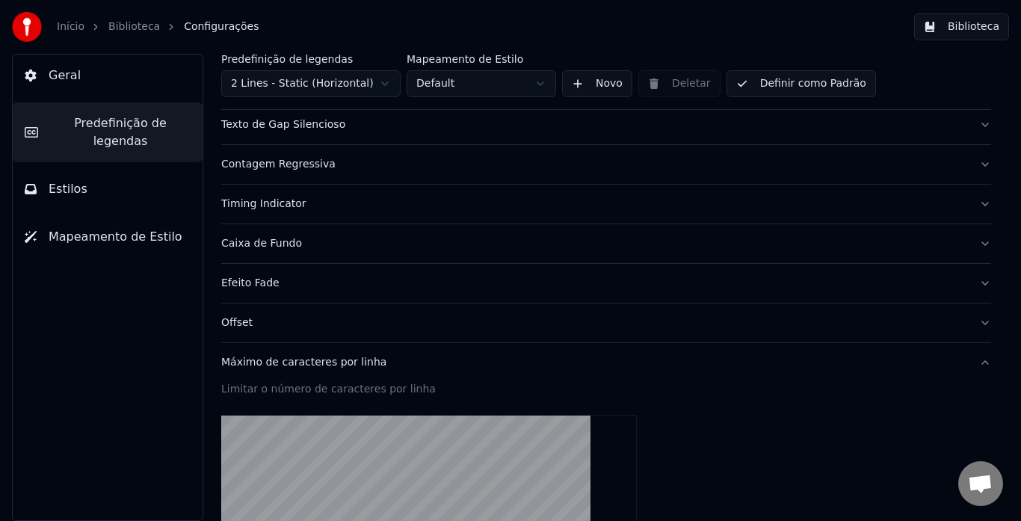
scroll to position [180, 0]
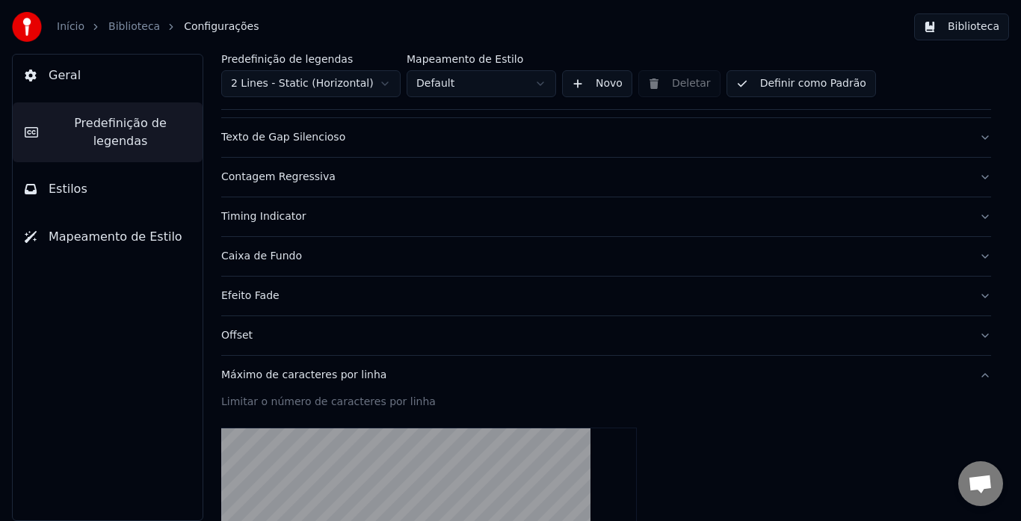
click at [247, 338] on div "Offset" at bounding box center [594, 335] width 746 height 15
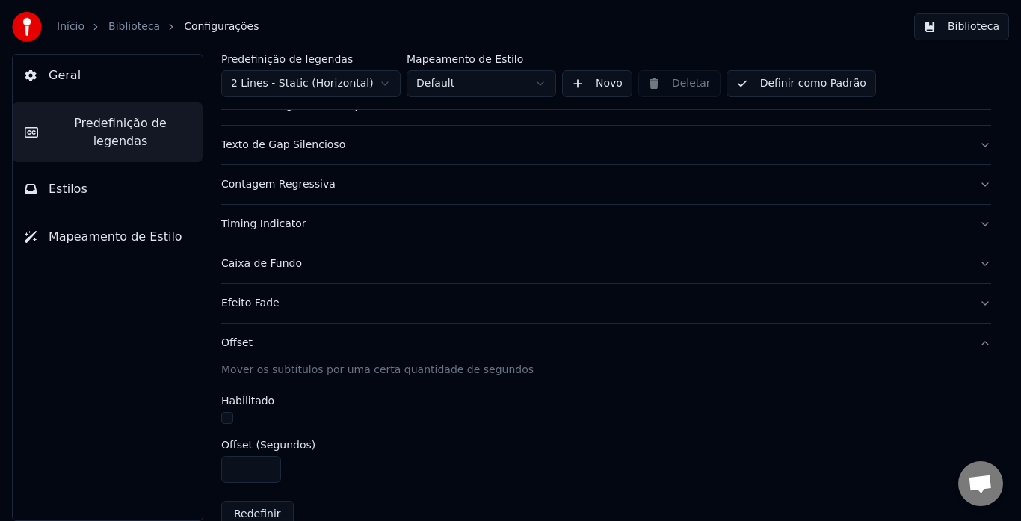
scroll to position [172, 0]
click at [255, 301] on div "Efeito Fade" at bounding box center [594, 304] width 746 height 15
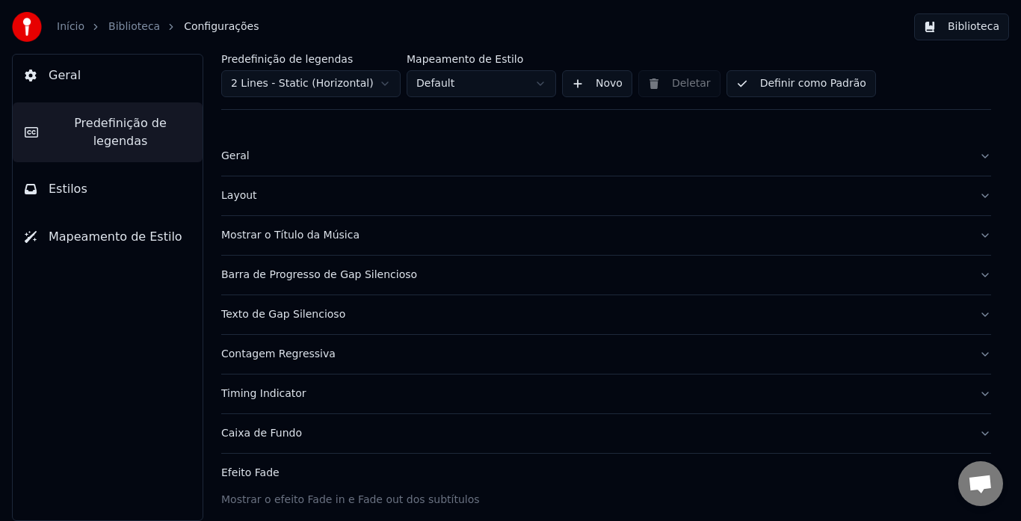
scroll to position [0, 0]
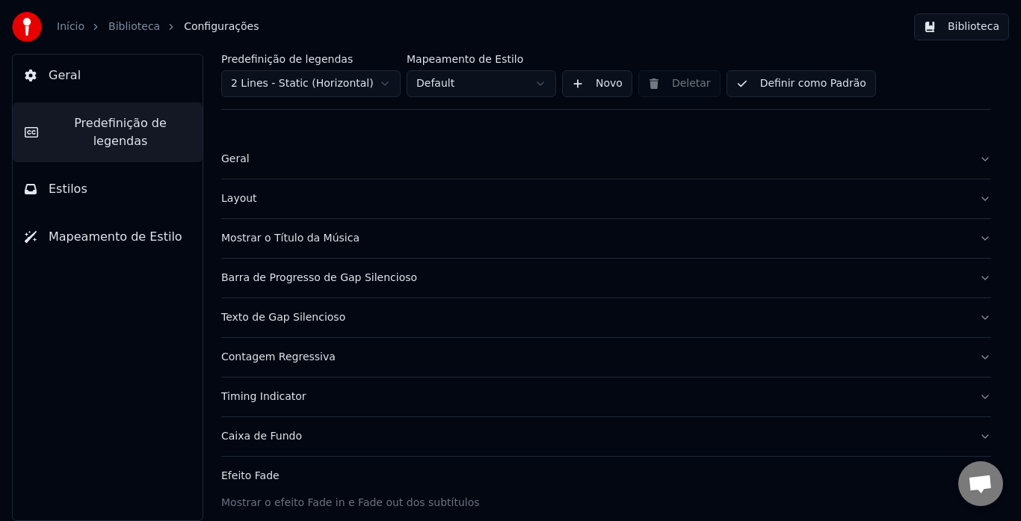
click at [256, 319] on div "Texto de Gap Silencioso" at bounding box center [594, 317] width 746 height 15
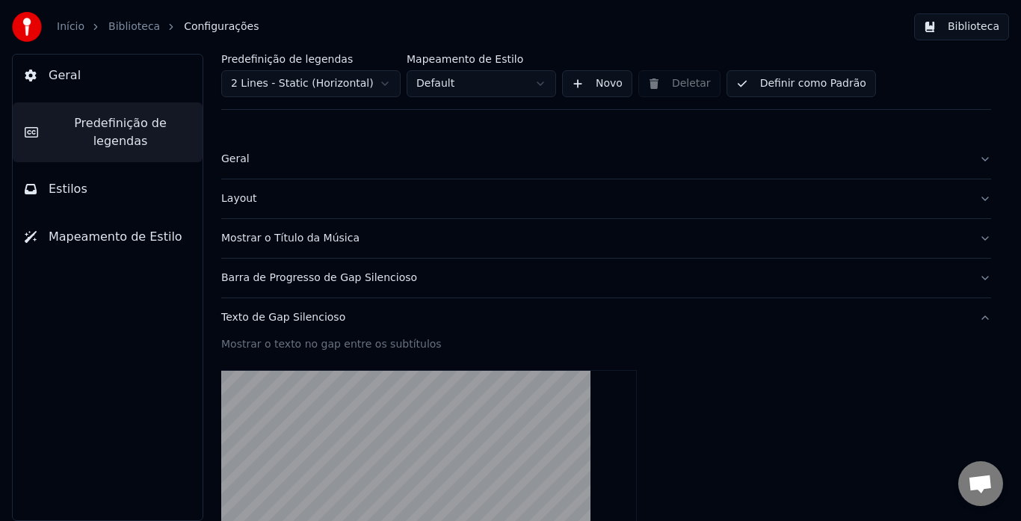
click at [259, 322] on div "Texto de Gap Silencioso" at bounding box center [594, 317] width 746 height 15
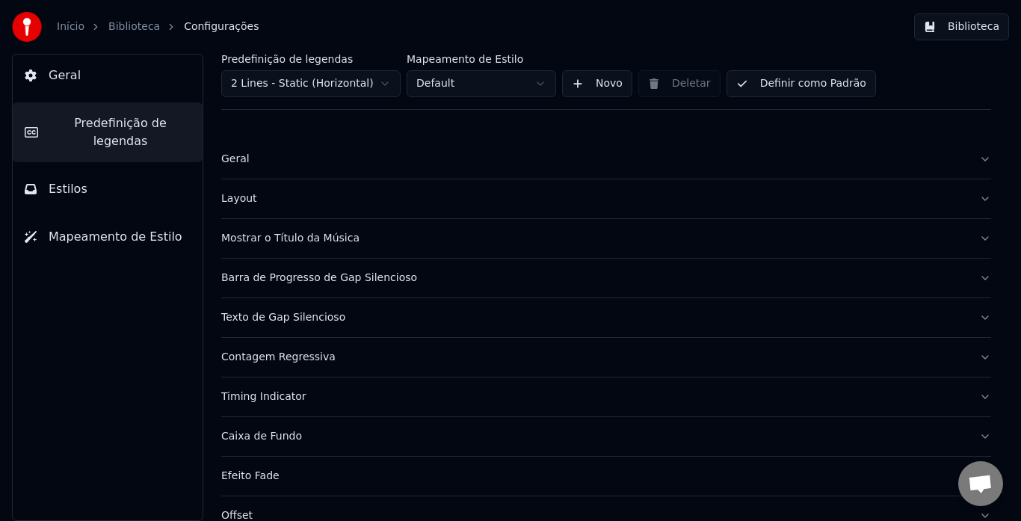
click at [249, 202] on div "Layout" at bounding box center [594, 198] width 746 height 15
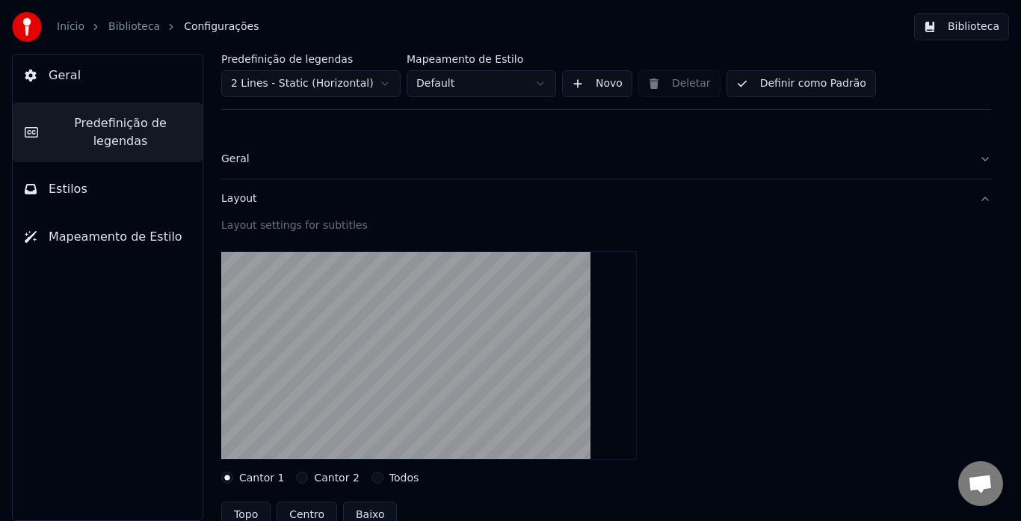
click at [231, 161] on div "Geral" at bounding box center [594, 159] width 746 height 15
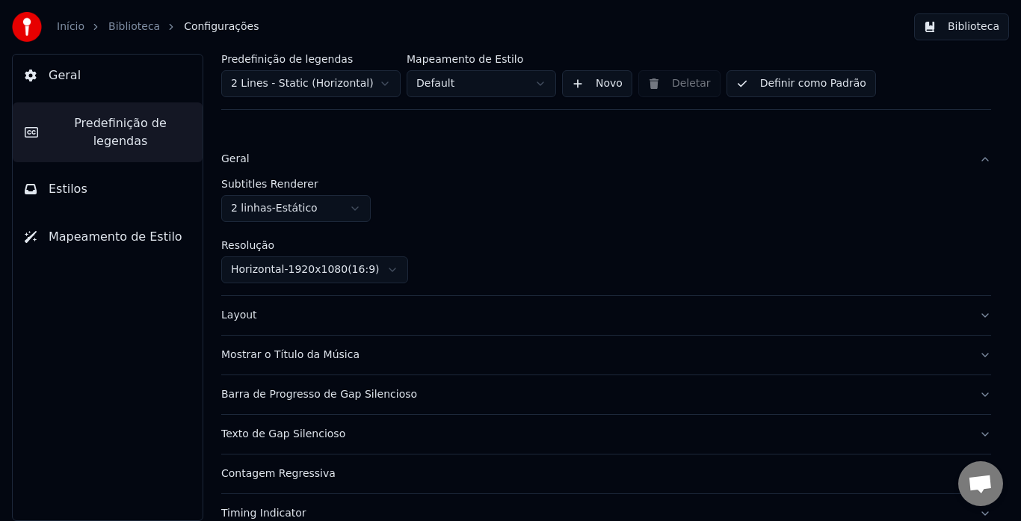
click at [975, 26] on button "Biblioteca" at bounding box center [961, 26] width 95 height 27
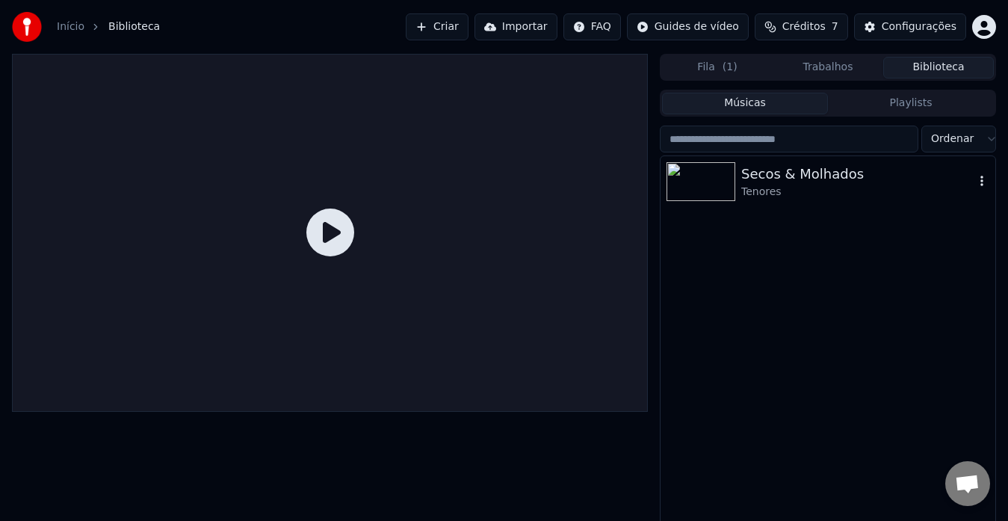
click at [791, 181] on div "Secos & Molhados" at bounding box center [857, 174] width 233 height 21
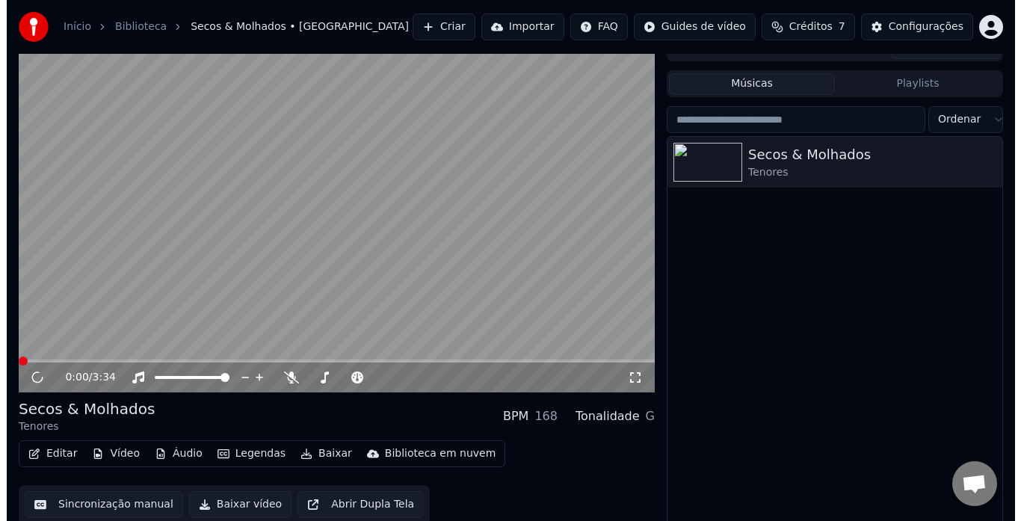
scroll to position [25, 0]
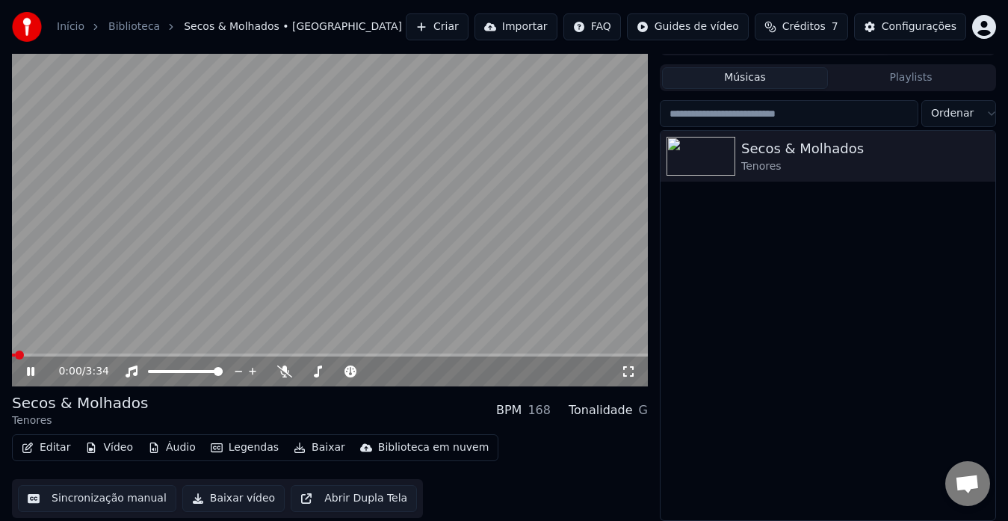
click at [35, 371] on icon at bounding box center [41, 371] width 34 height 12
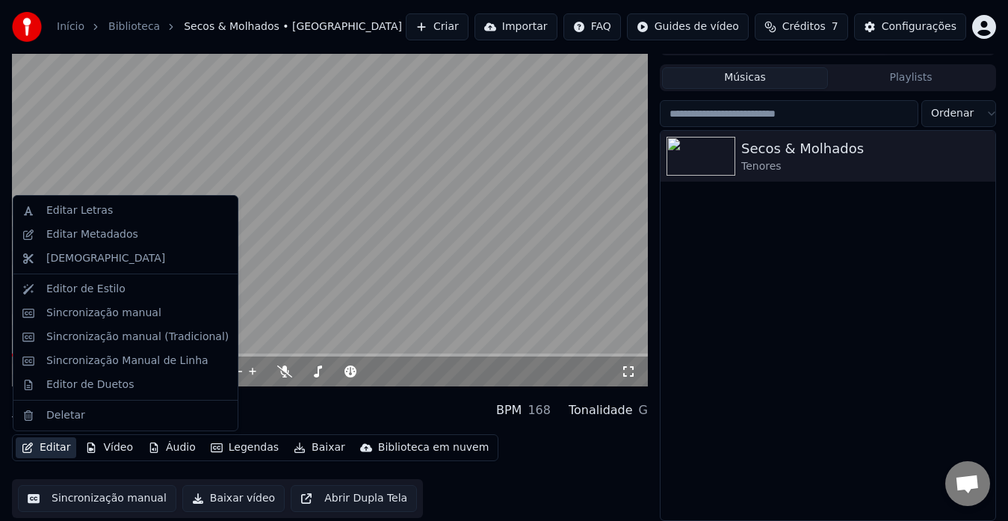
click at [59, 451] on button "Editar" at bounding box center [46, 447] width 61 height 21
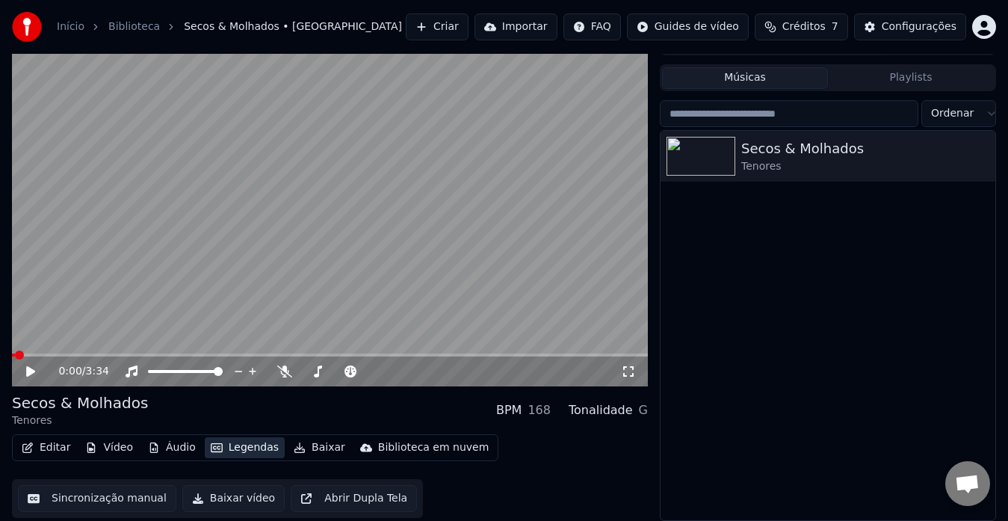
click at [229, 447] on button "Legendas" at bounding box center [245, 447] width 80 height 21
click at [12, 351] on span at bounding box center [16, 355] width 9 height 9
click at [12, 357] on span at bounding box center [16, 355] width 9 height 9
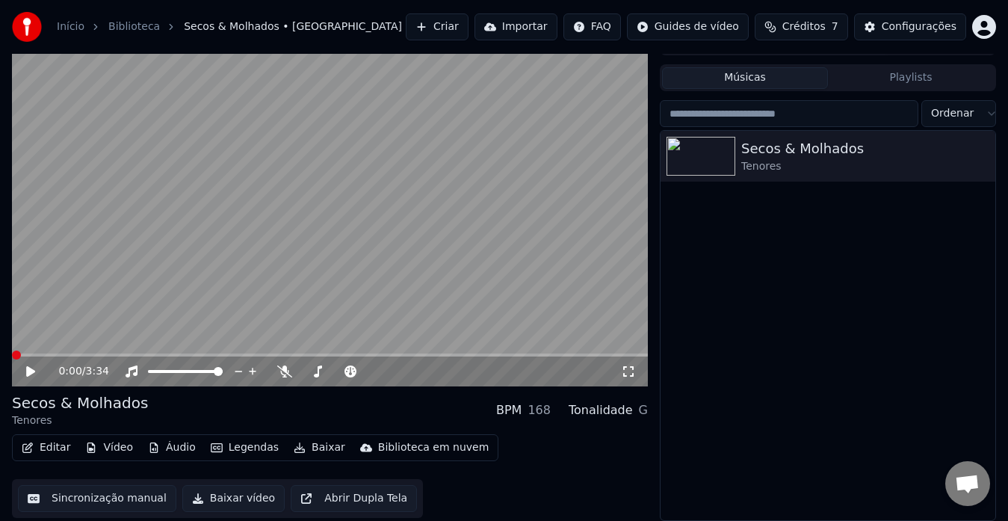
click at [120, 447] on button "Vídeo" at bounding box center [109, 447] width 60 height 21
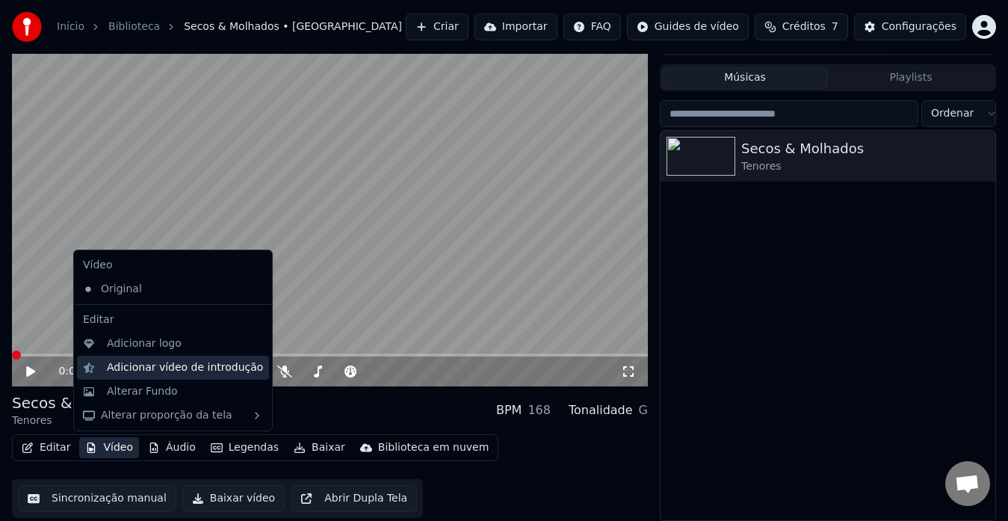
click at [164, 369] on div "Adicionar vídeo de introdução" at bounding box center [185, 367] width 156 height 15
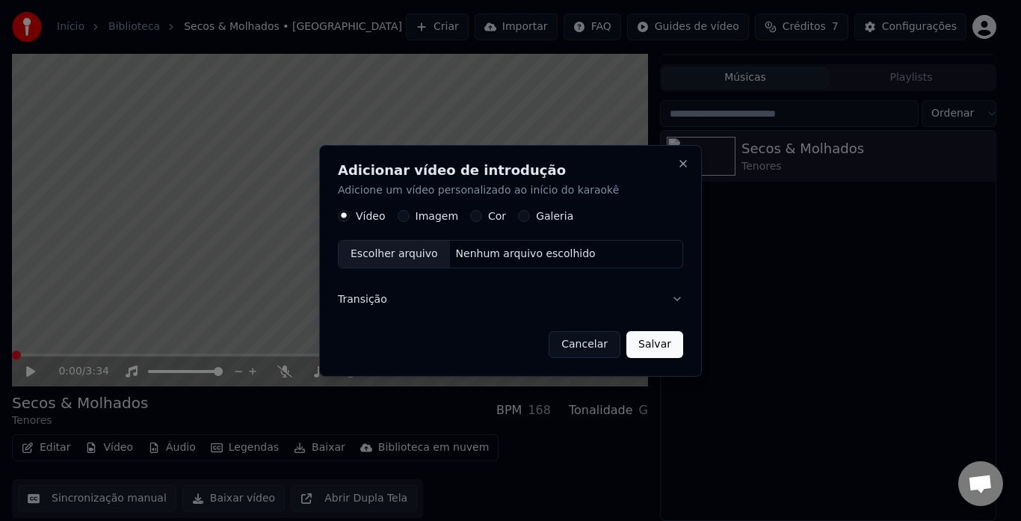
click at [374, 250] on div "Escolher arquivo" at bounding box center [394, 254] width 111 height 27
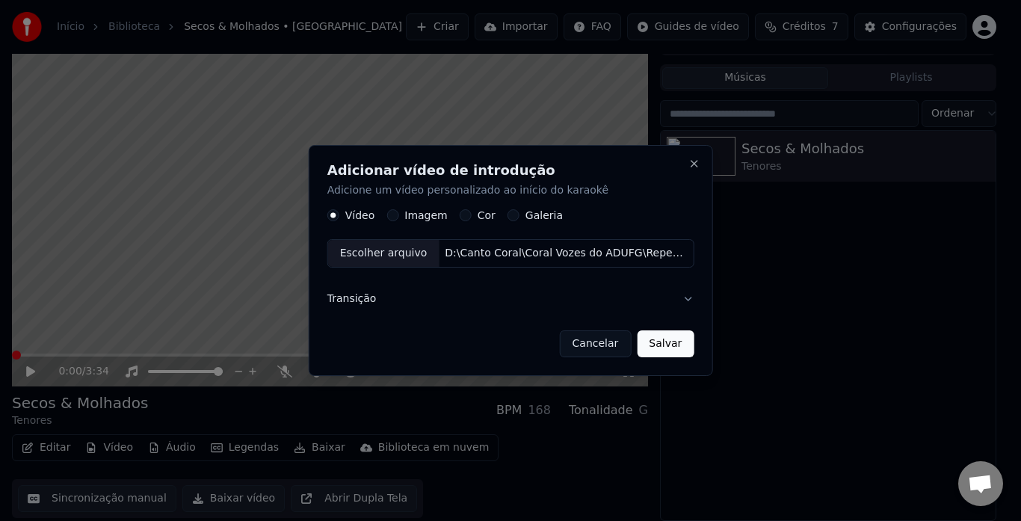
click at [402, 258] on div "Escolher arquivo" at bounding box center [383, 254] width 111 height 27
click at [662, 348] on button "Salvar" at bounding box center [665, 343] width 57 height 27
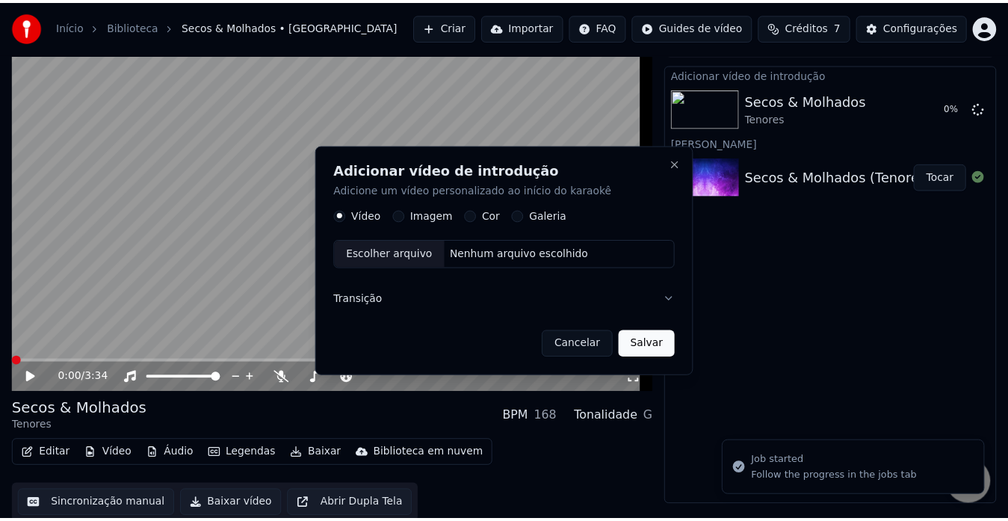
scroll to position [22, 0]
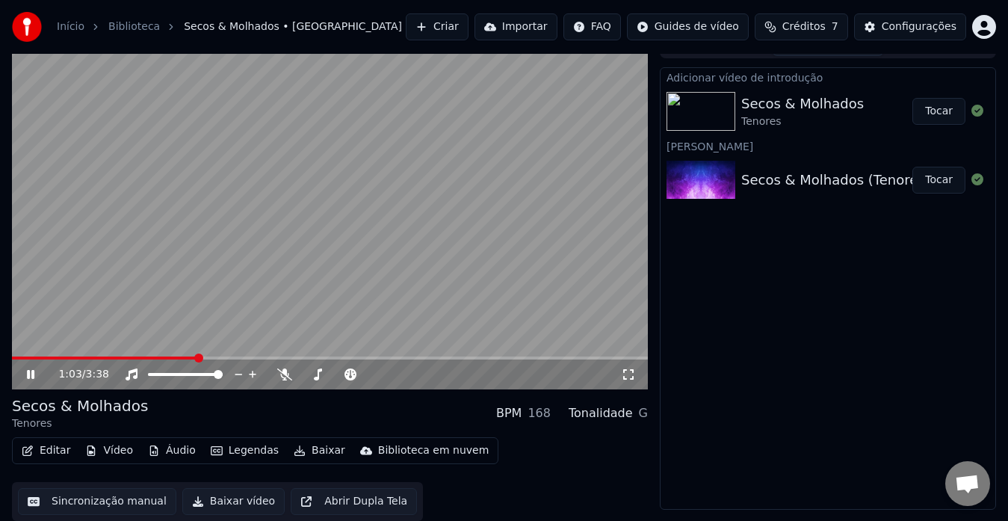
click at [28, 374] on icon at bounding box center [30, 374] width 7 height 9
click at [12, 357] on span at bounding box center [16, 358] width 9 height 9
click at [34, 374] on icon at bounding box center [30, 374] width 9 height 10
click at [31, 372] on icon at bounding box center [41, 374] width 34 height 12
click at [12, 362] on span at bounding box center [16, 358] width 9 height 9
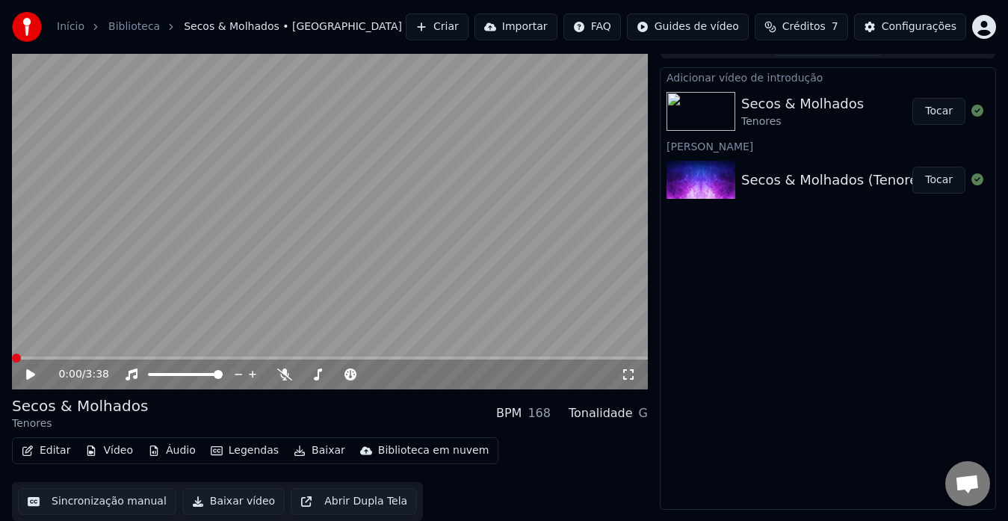
click at [12, 361] on span at bounding box center [16, 358] width 9 height 9
click at [287, 376] on icon at bounding box center [284, 374] width 15 height 12
click at [28, 377] on icon at bounding box center [30, 374] width 9 height 10
click at [34, 374] on icon at bounding box center [30, 374] width 7 height 9
click at [283, 377] on icon at bounding box center [285, 374] width 8 height 12
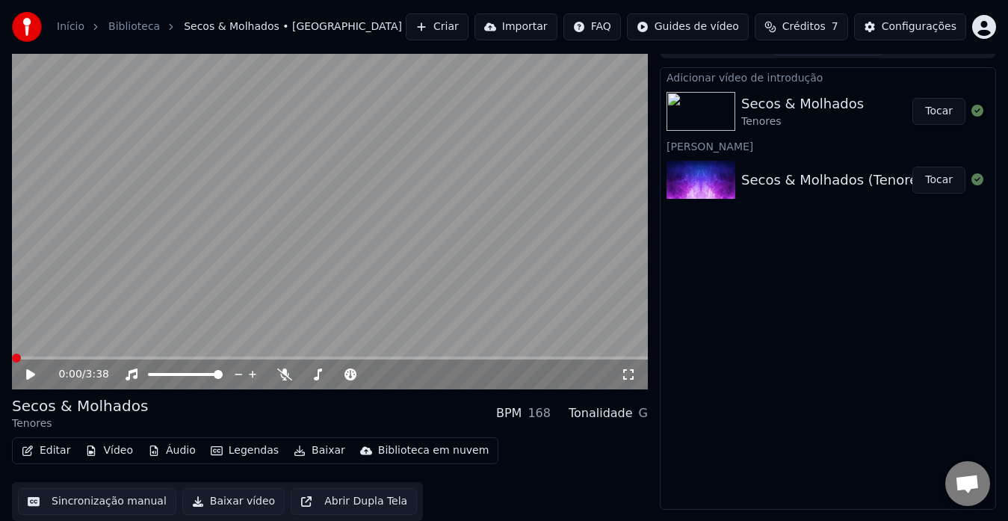
click at [32, 373] on icon at bounding box center [30, 374] width 9 height 10
click at [286, 372] on icon at bounding box center [284, 374] width 15 height 12
click at [316, 379] on span at bounding box center [319, 374] width 9 height 9
click at [349, 377] on icon at bounding box center [351, 374] width 12 height 12
click at [420, 371] on span at bounding box center [418, 374] width 9 height 9
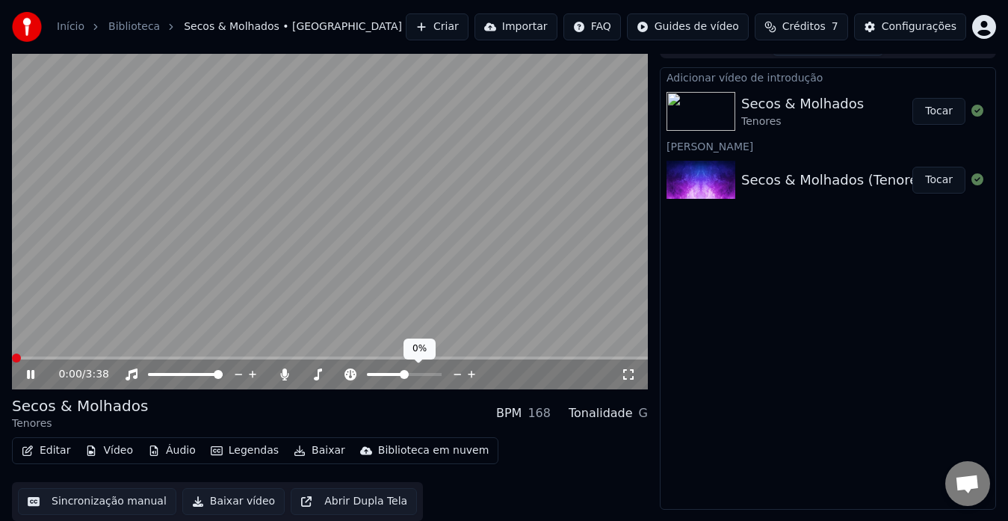
click at [404, 371] on span at bounding box center [404, 374] width 9 height 9
click at [339, 374] on span at bounding box center [338, 374] width 9 height 9
click at [354, 374] on span at bounding box center [352, 374] width 9 height 9
click at [758, 272] on div "Adicionar vídeo de introdução Secos & Molhados Tenores Tocar Criar Karaokê Seco…" at bounding box center [828, 288] width 336 height 442
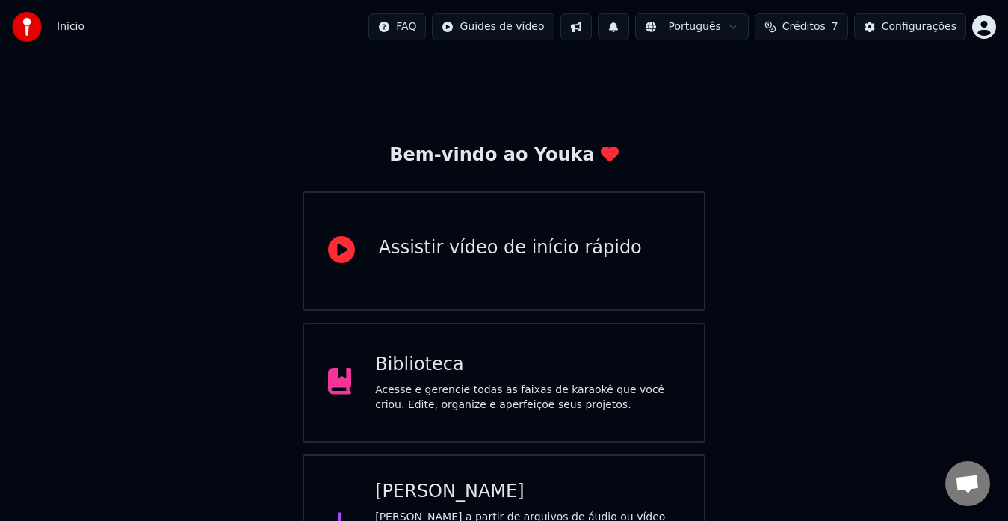
scroll to position [59, 0]
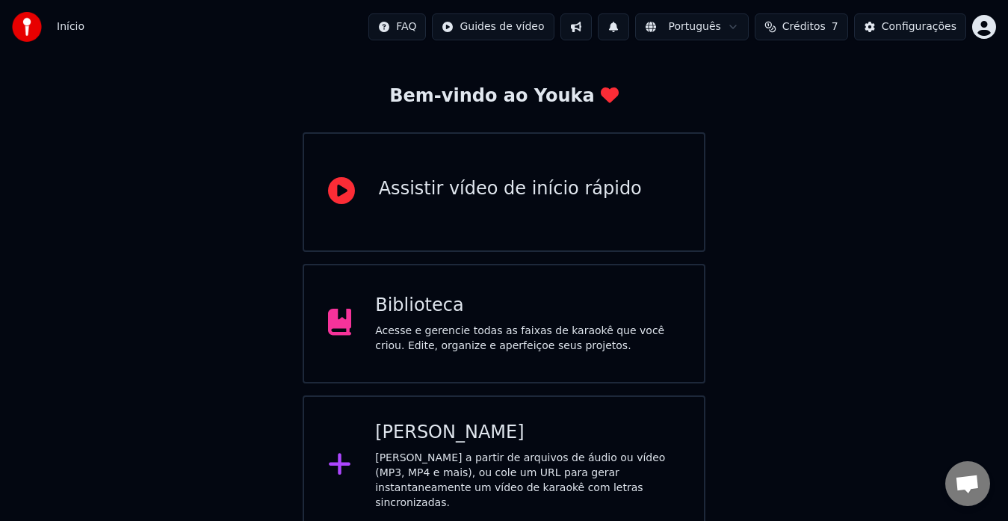
click at [454, 350] on div "Acesse e gerencie todas as faixas de karaokê que você criou. Edite, organize e …" at bounding box center [527, 339] width 305 height 30
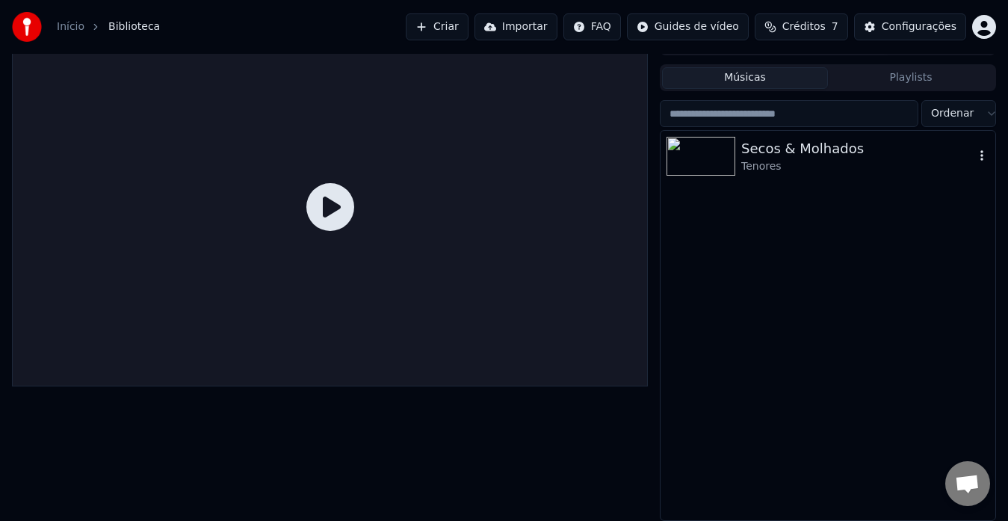
click at [789, 159] on div "Tenores" at bounding box center [857, 166] width 233 height 15
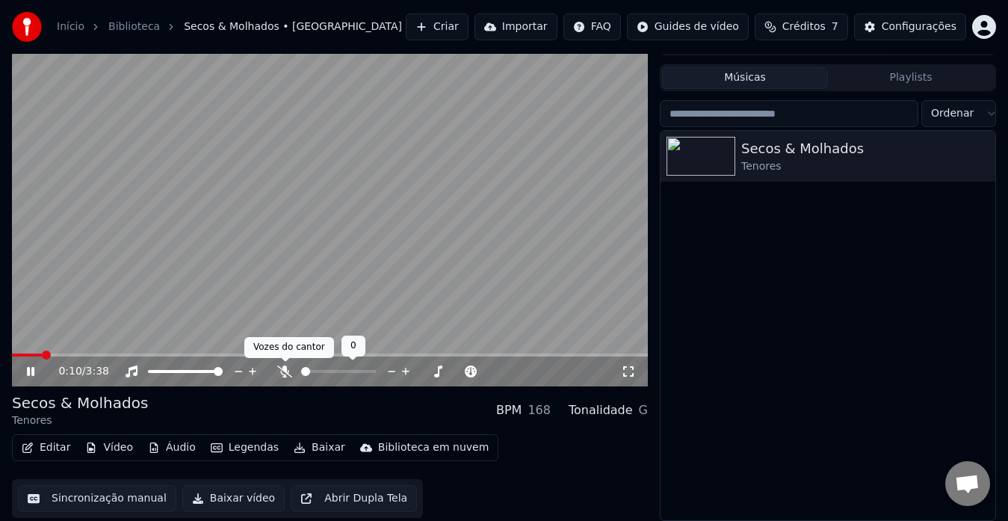
click at [287, 368] on icon at bounding box center [284, 371] width 15 height 12
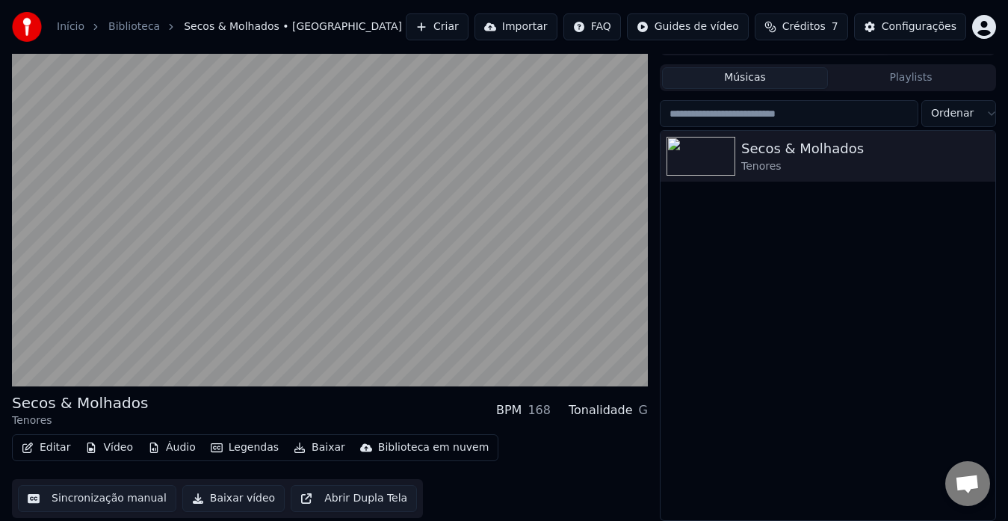
click at [378, 447] on div "Biblioteca em nuvem" at bounding box center [433, 447] width 111 height 15
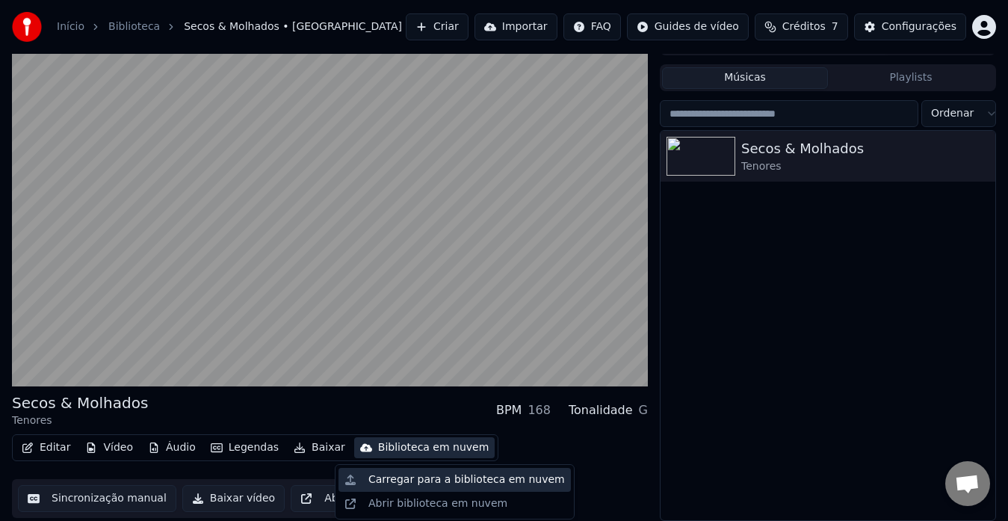
click at [407, 482] on div "Carregar para a biblioteca em nuvem" at bounding box center [466, 479] width 197 height 15
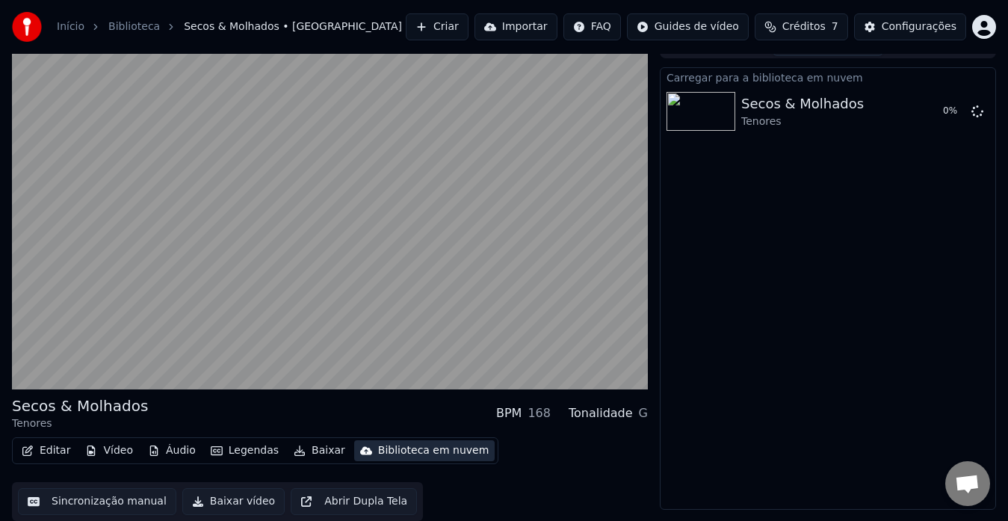
scroll to position [22, 0]
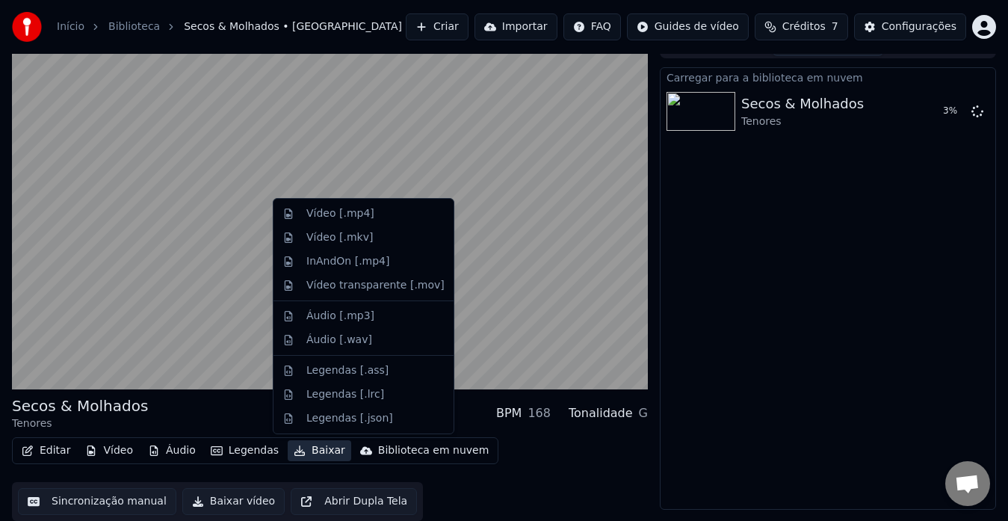
click at [312, 451] on button "Baixar" at bounding box center [320, 450] width 64 height 21
click at [445, 498] on div "Editar Vídeo Áudio Legendas Baixar Biblioteca em nuvem Sincronização manual Bai…" at bounding box center [330, 479] width 636 height 84
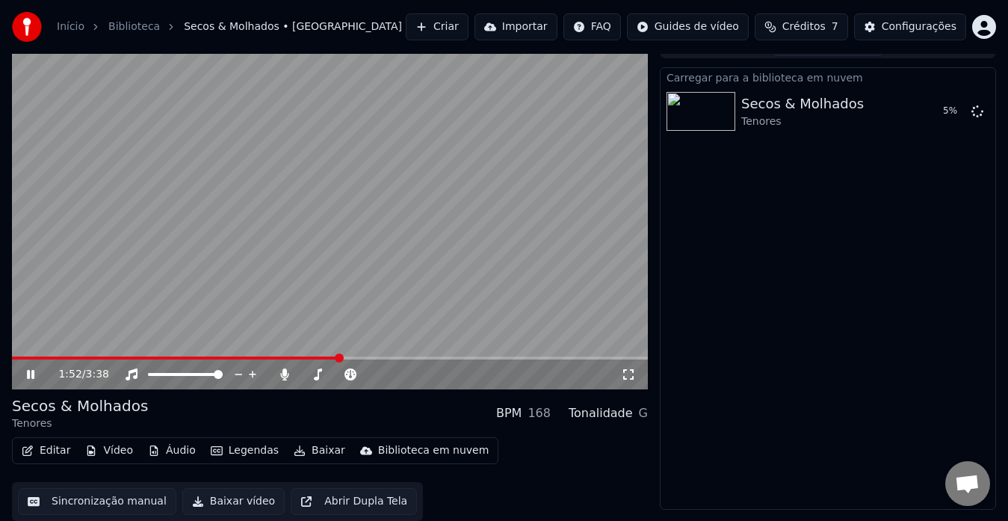
click at [212, 499] on button "Baixar vídeo" at bounding box center [233, 501] width 102 height 27
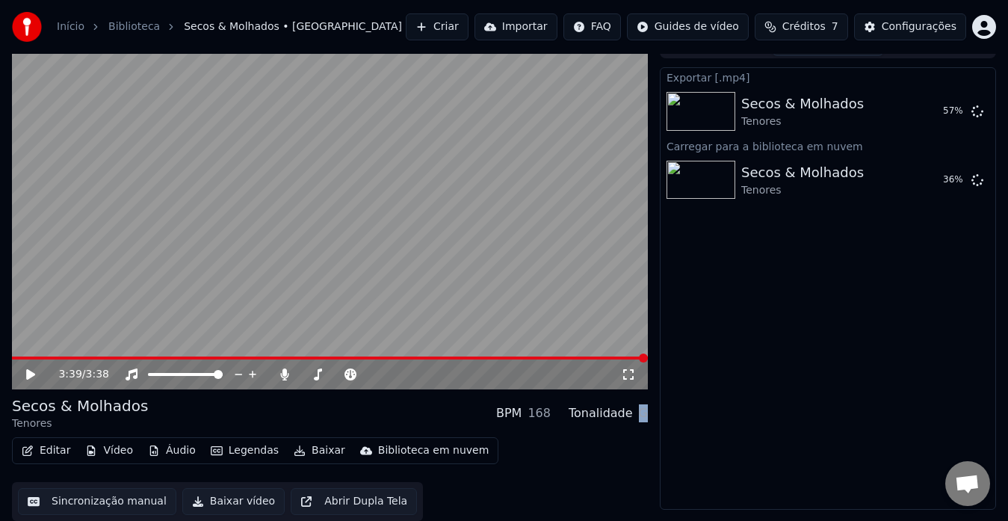
drag, startPoint x: 641, startPoint y: 414, endPoint x: 649, endPoint y: 413, distance: 7.5
click at [649, 413] on div "3:39 / 3:38 Secos & Molhados Tenores BPM 168 Tonalidade G Editar Vídeo Áudio Le…" at bounding box center [504, 276] width 1008 height 490
click at [688, 397] on div "Exportar [.mp4] Secos & Molhados Tenores 57 % Carregar para a biblioteca em nuv…" at bounding box center [828, 288] width 336 height 442
click at [223, 449] on button "Legendas" at bounding box center [245, 450] width 80 height 21
click at [452, 413] on div "Secos & Molhados Tenores BPM 168 Tonalidade G" at bounding box center [330, 413] width 636 height 36
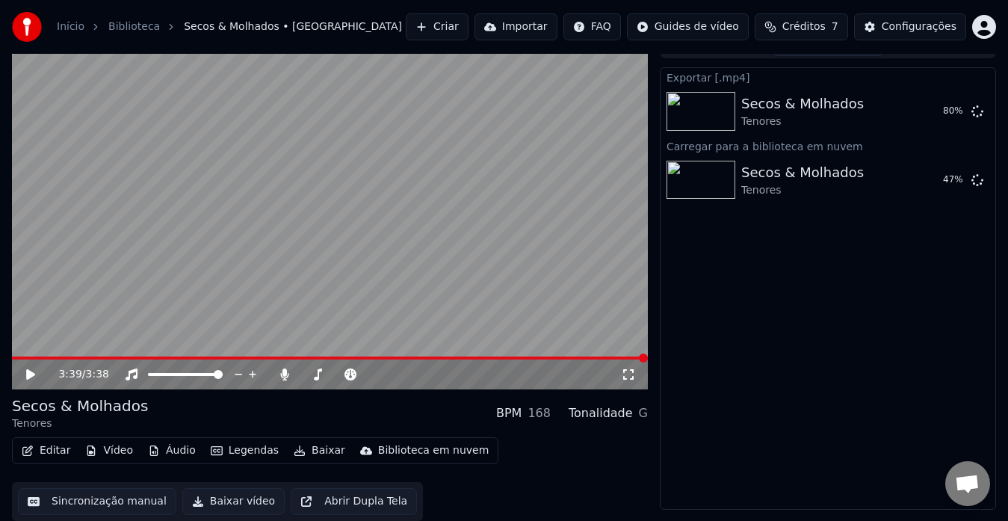
click at [554, 466] on div "Editar Vídeo Áudio Legendas Baixar Biblioteca em nuvem Sincronização manual Bai…" at bounding box center [330, 479] width 636 height 84
